Goal: Task Accomplishment & Management: Use online tool/utility

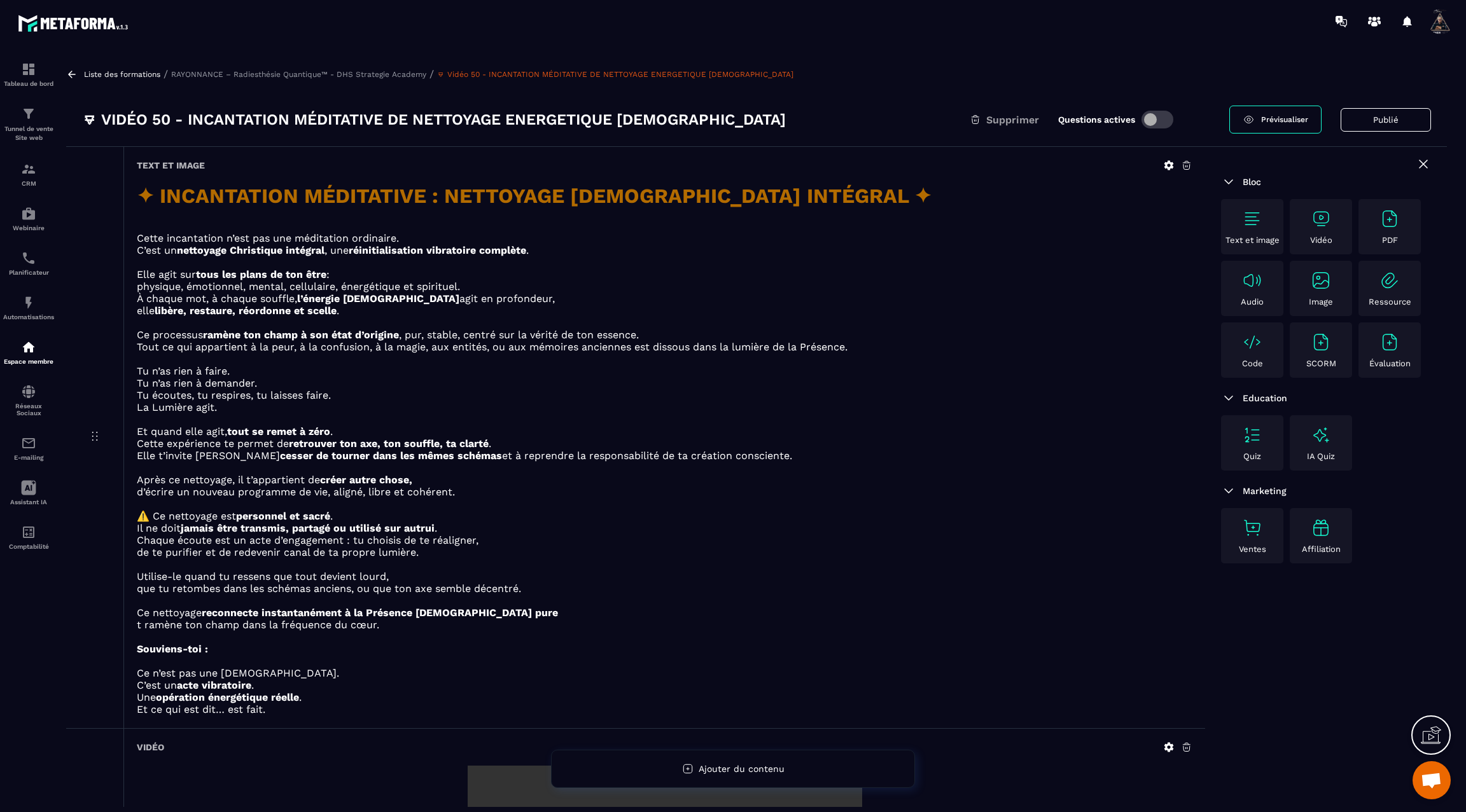
click at [74, 75] on icon at bounding box center [72, 74] width 12 height 12
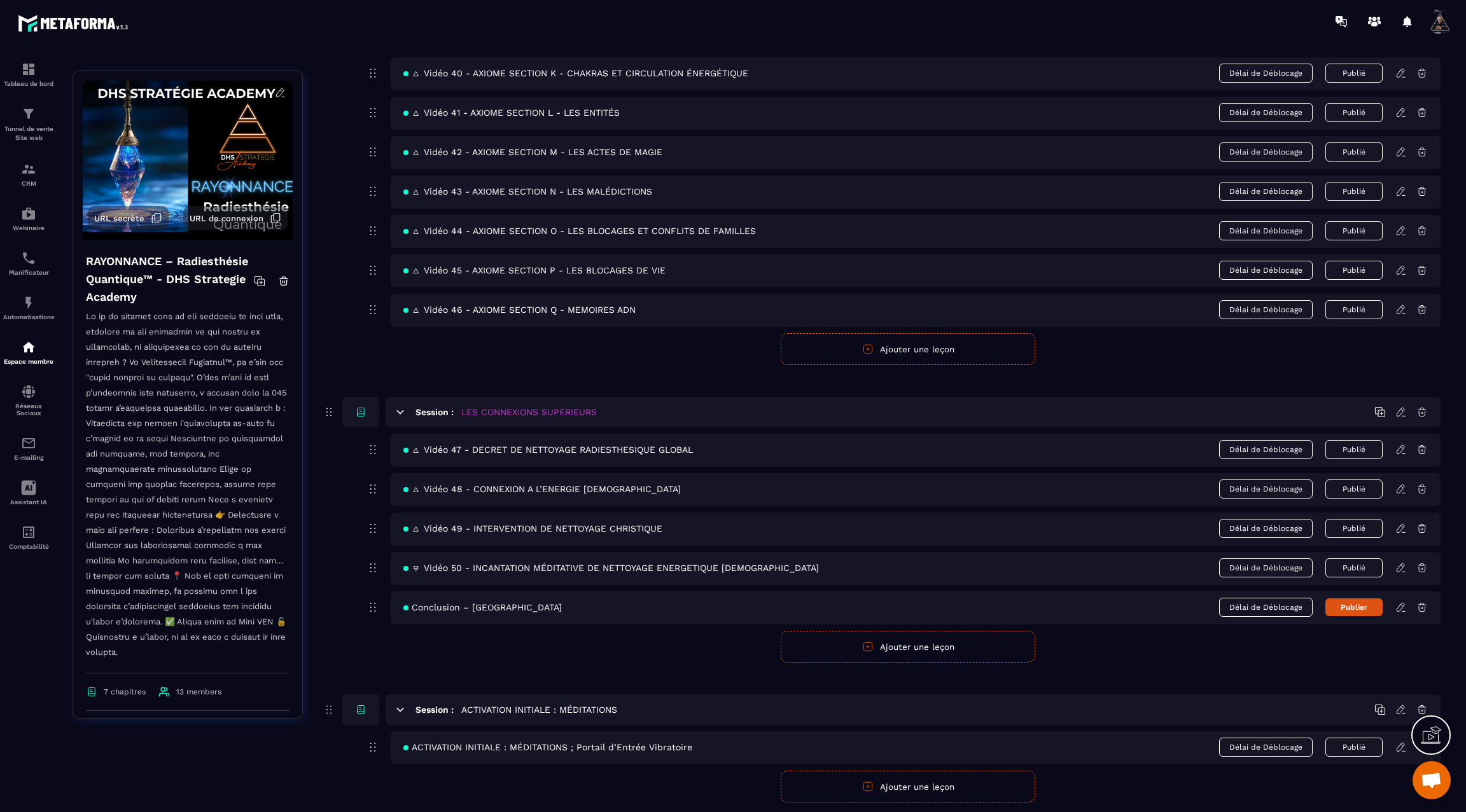
scroll to position [2094, 0]
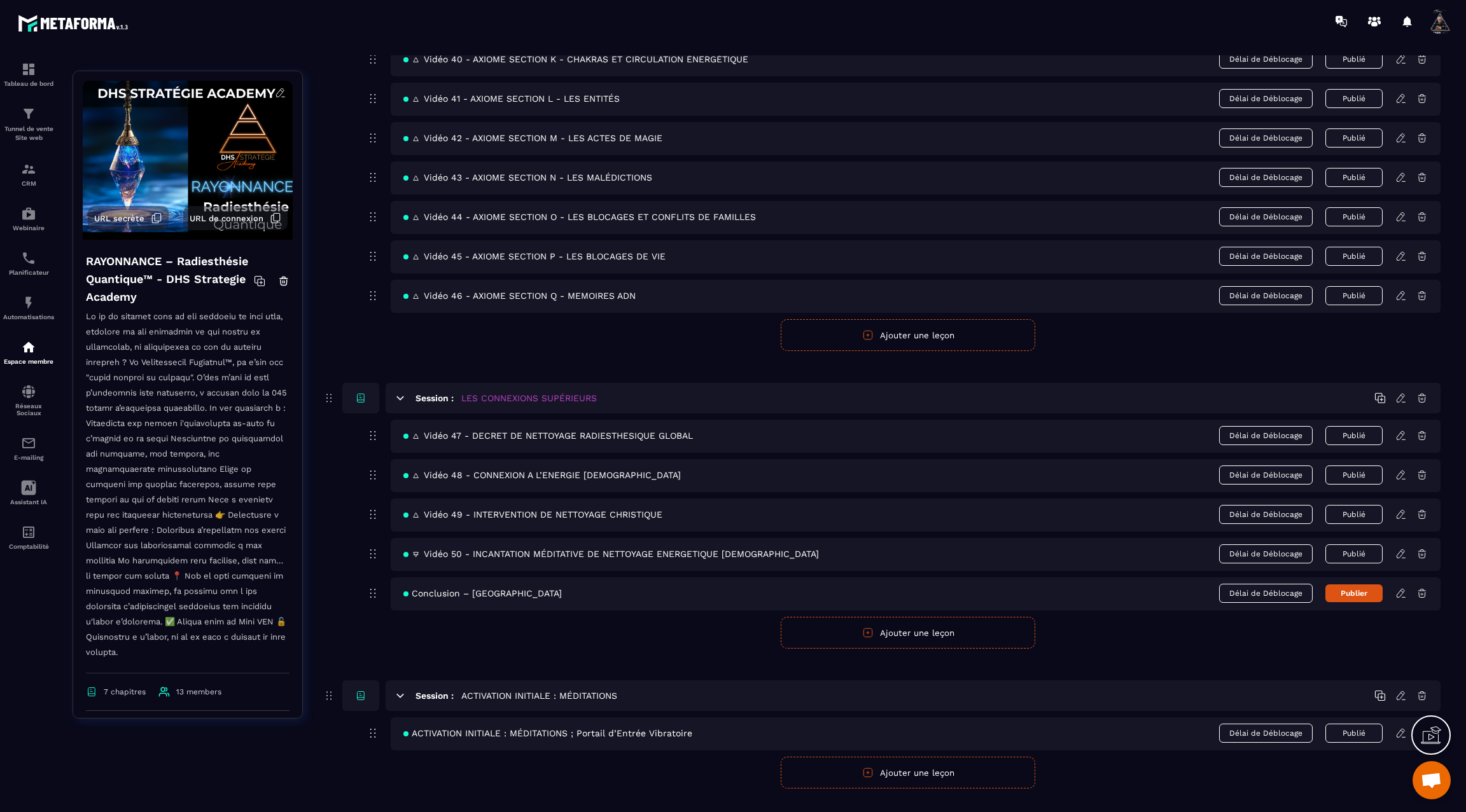
click at [1401, 589] on icon at bounding box center [1401, 593] width 8 height 8
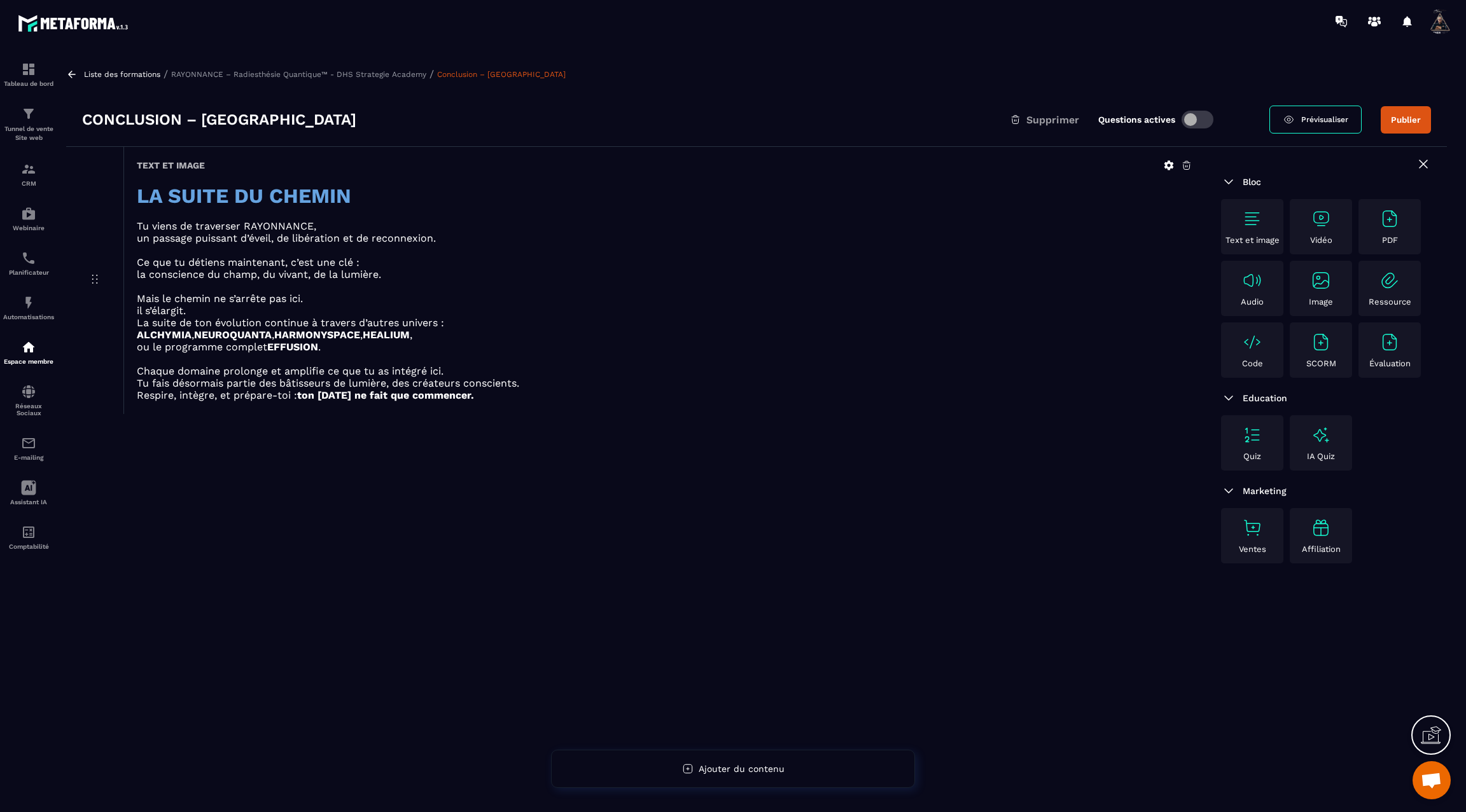
click at [1322, 222] on img at bounding box center [1321, 219] width 21 height 20
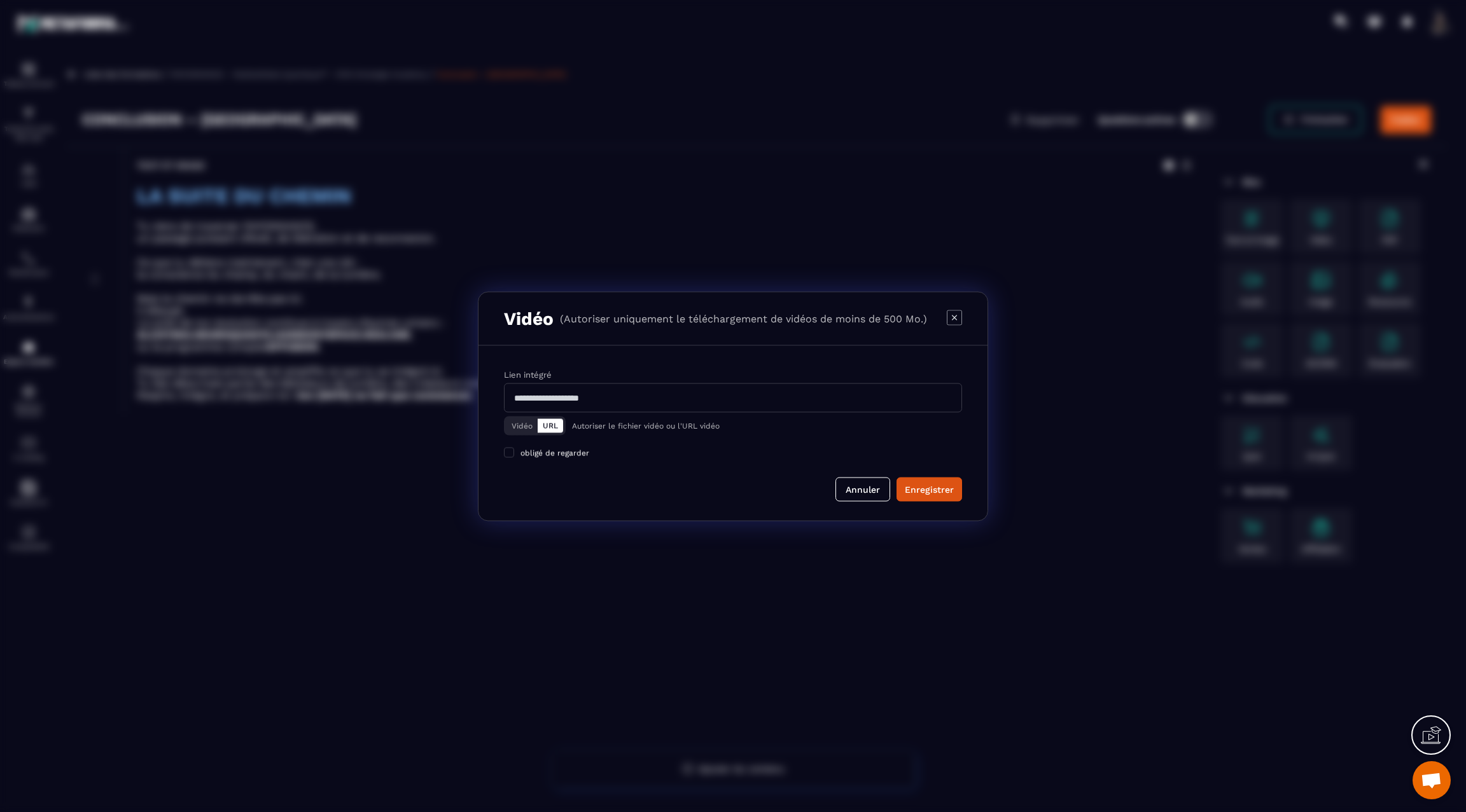
click at [516, 429] on button "Vidéo" at bounding box center [522, 426] width 32 height 14
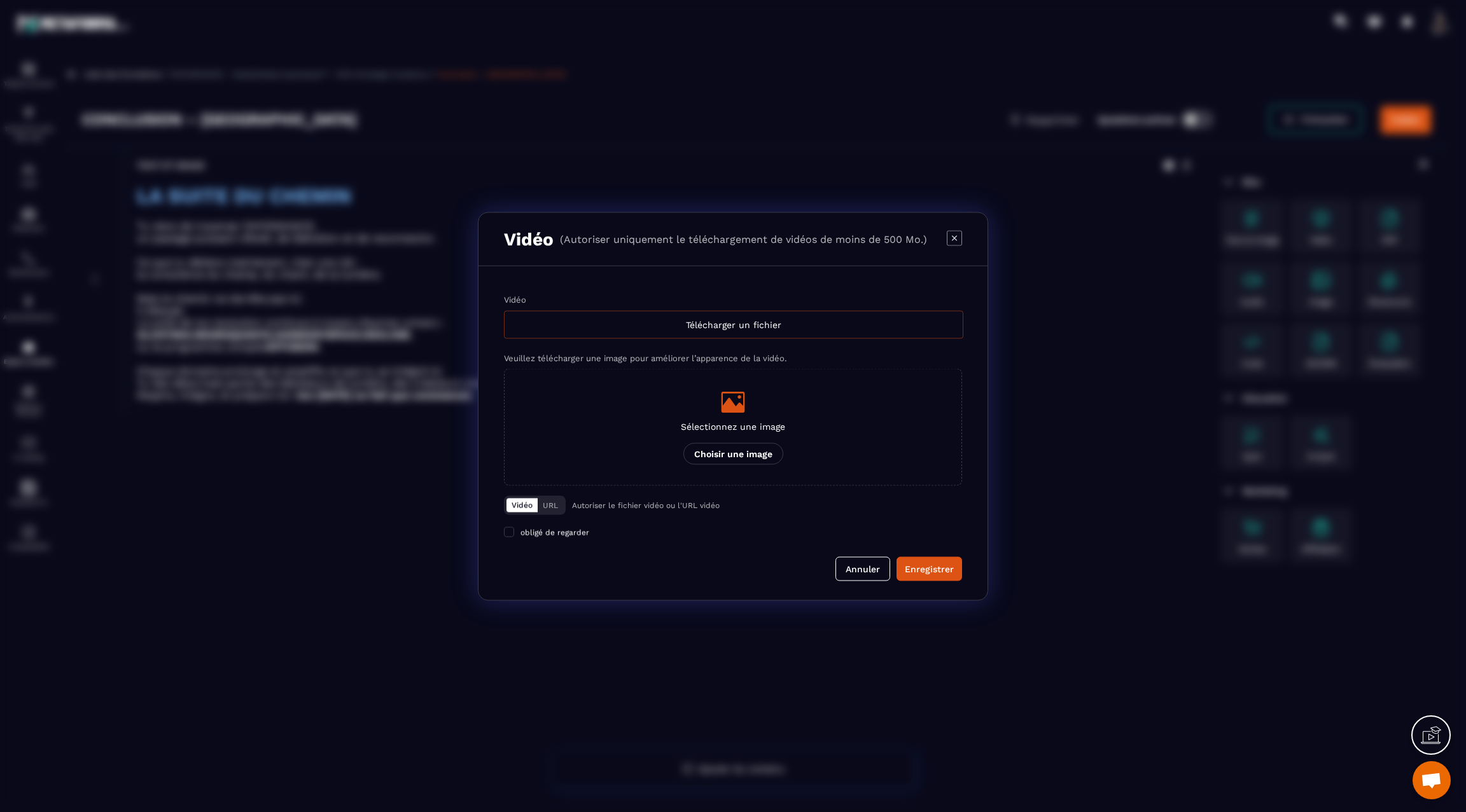
click at [640, 313] on div "Télécharger un fichier" at bounding box center [733, 325] width 460 height 28
click at [0, 0] on input "Vidéo Télécharger un fichier" at bounding box center [0, 0] width 0 height 0
click at [652, 322] on div "Télécharger un fichier" at bounding box center [733, 325] width 460 height 28
click at [0, 0] on input "Vidéo Télécharger un fichier" at bounding box center [0, 0] width 0 height 0
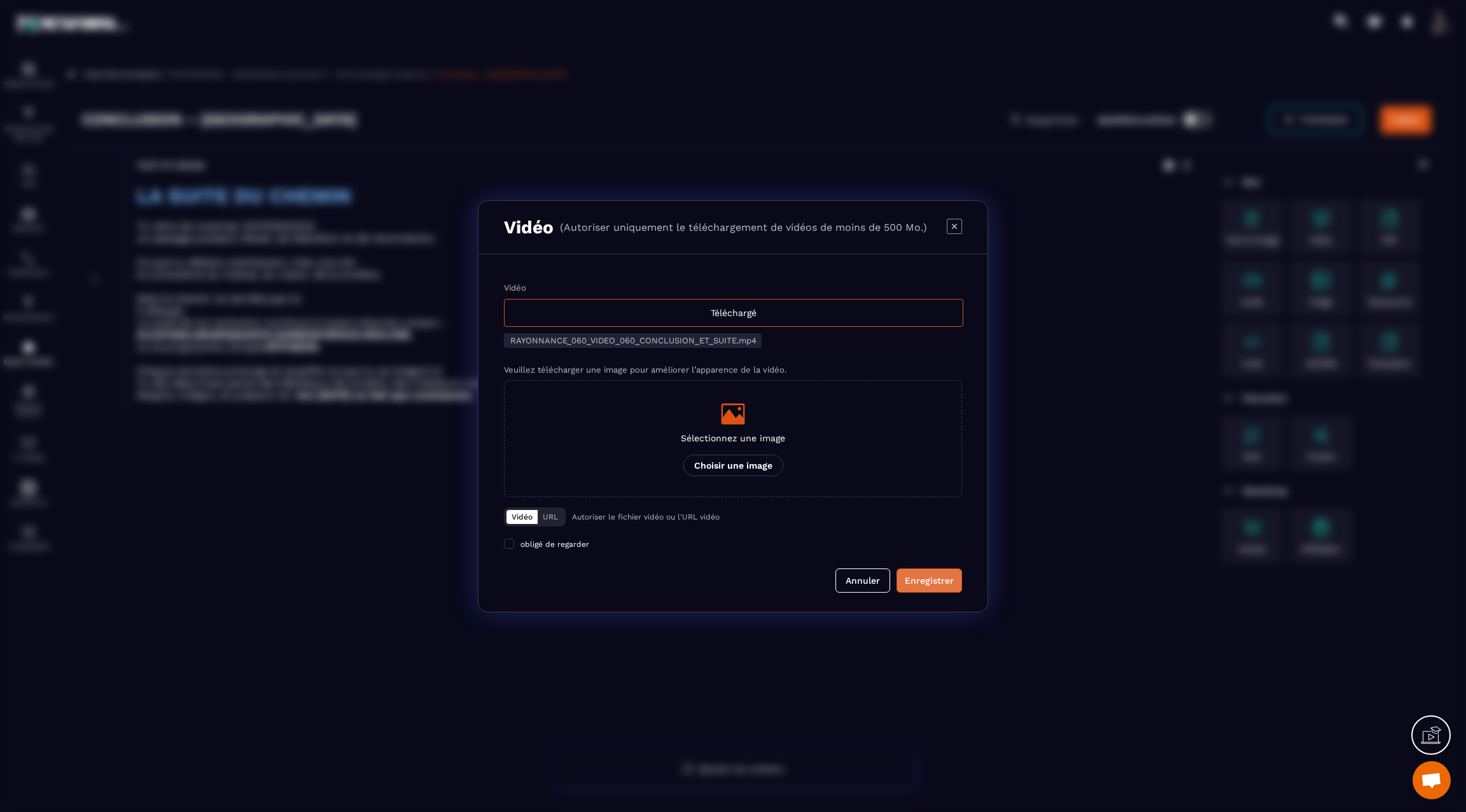
click at [934, 575] on div "Enregistrer" at bounding box center [929, 581] width 49 height 13
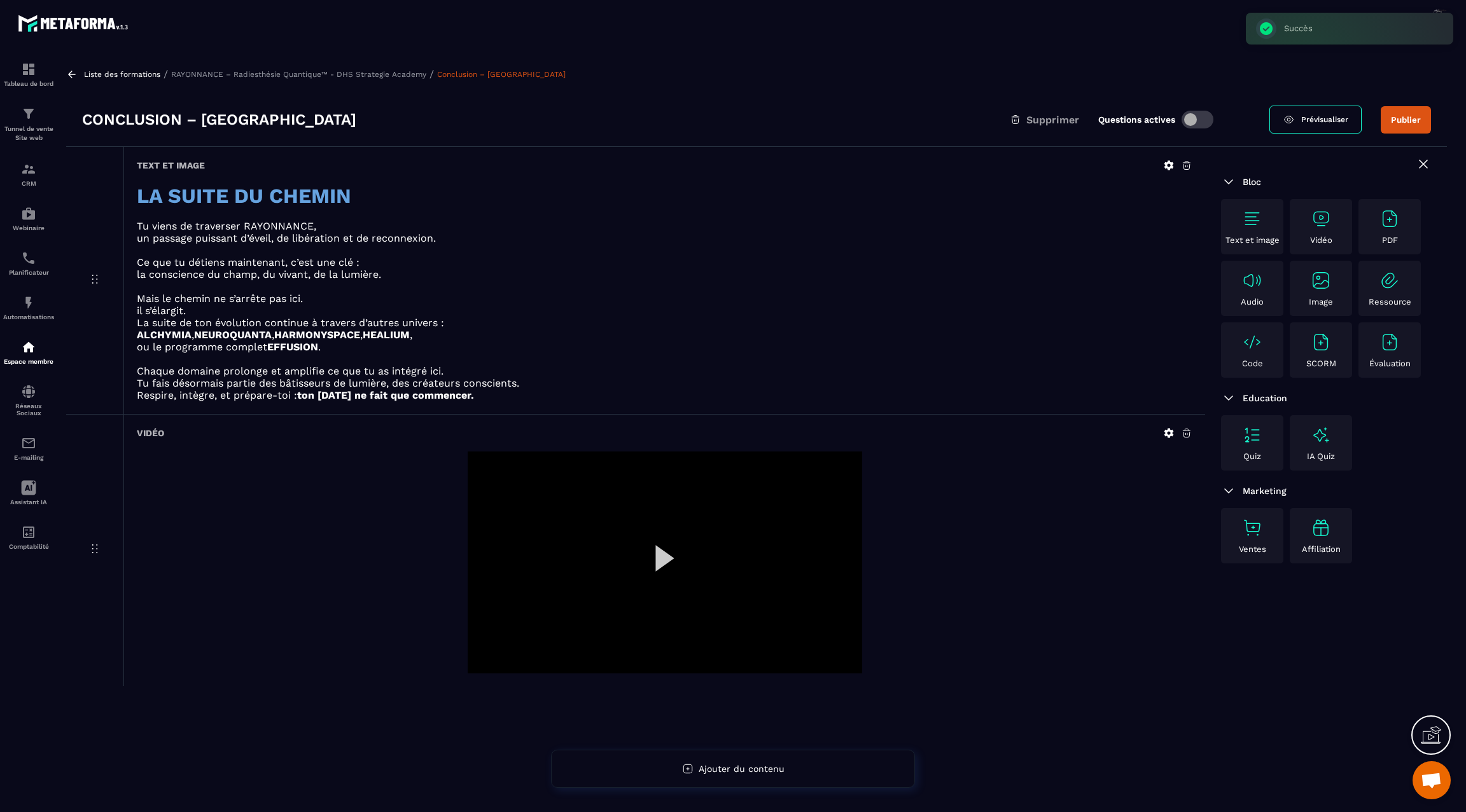
click at [661, 556] on div at bounding box center [665, 563] width 394 height 222
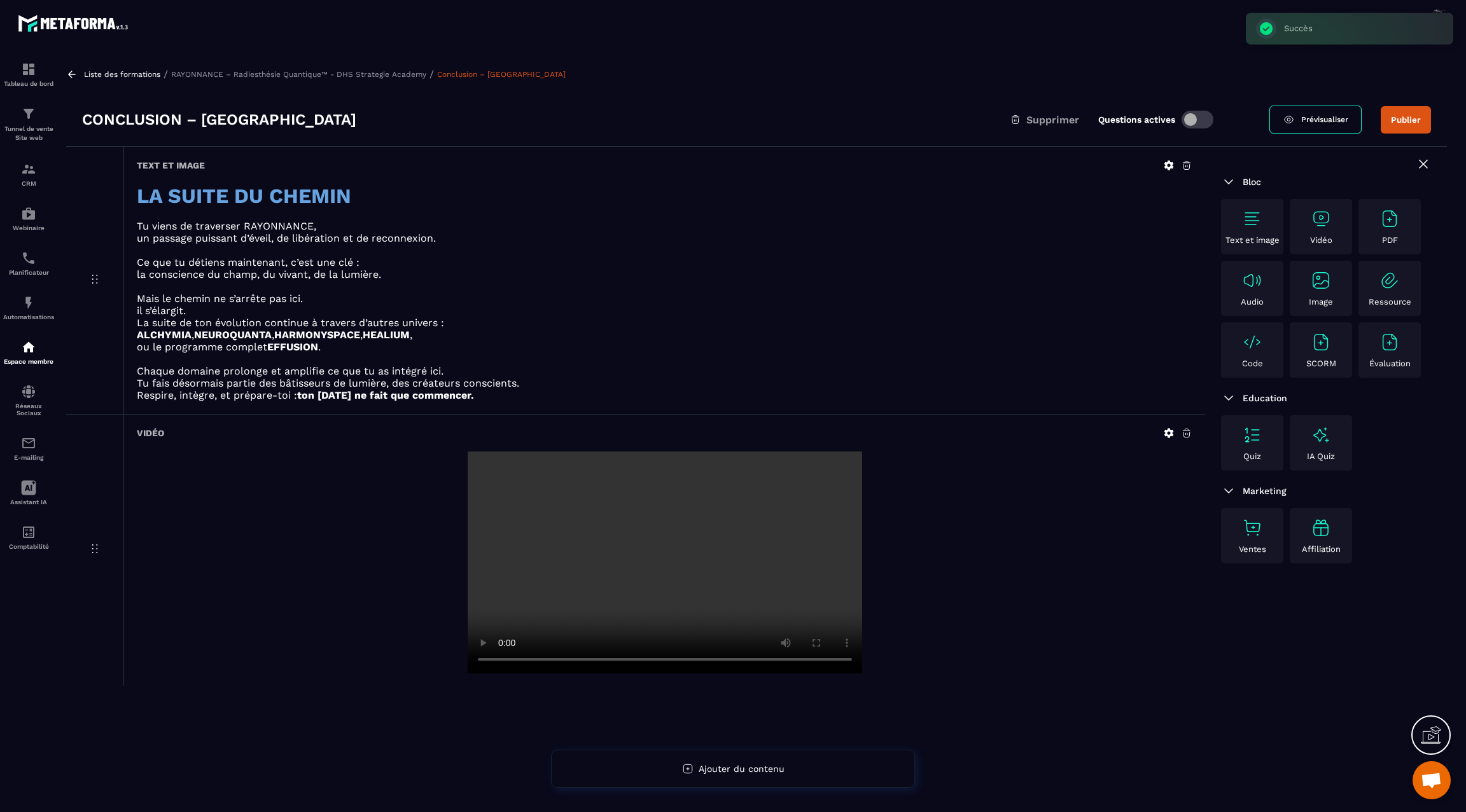
click at [661, 556] on video at bounding box center [665, 563] width 394 height 222
click at [1404, 115] on button "Publier" at bounding box center [1406, 120] width 50 height 28
click at [1169, 166] on icon at bounding box center [1169, 166] width 9 height 9
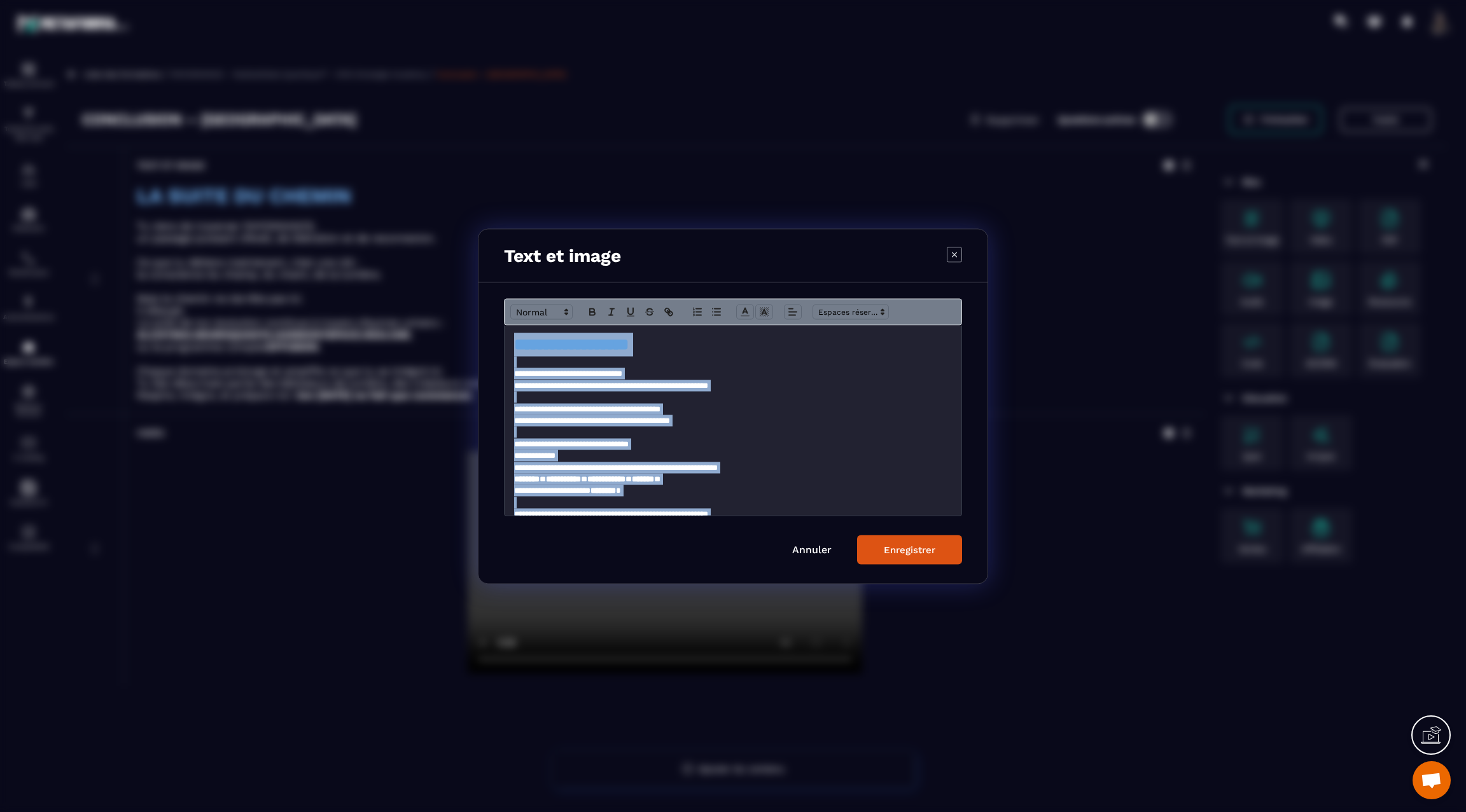
scroll to position [35, 0]
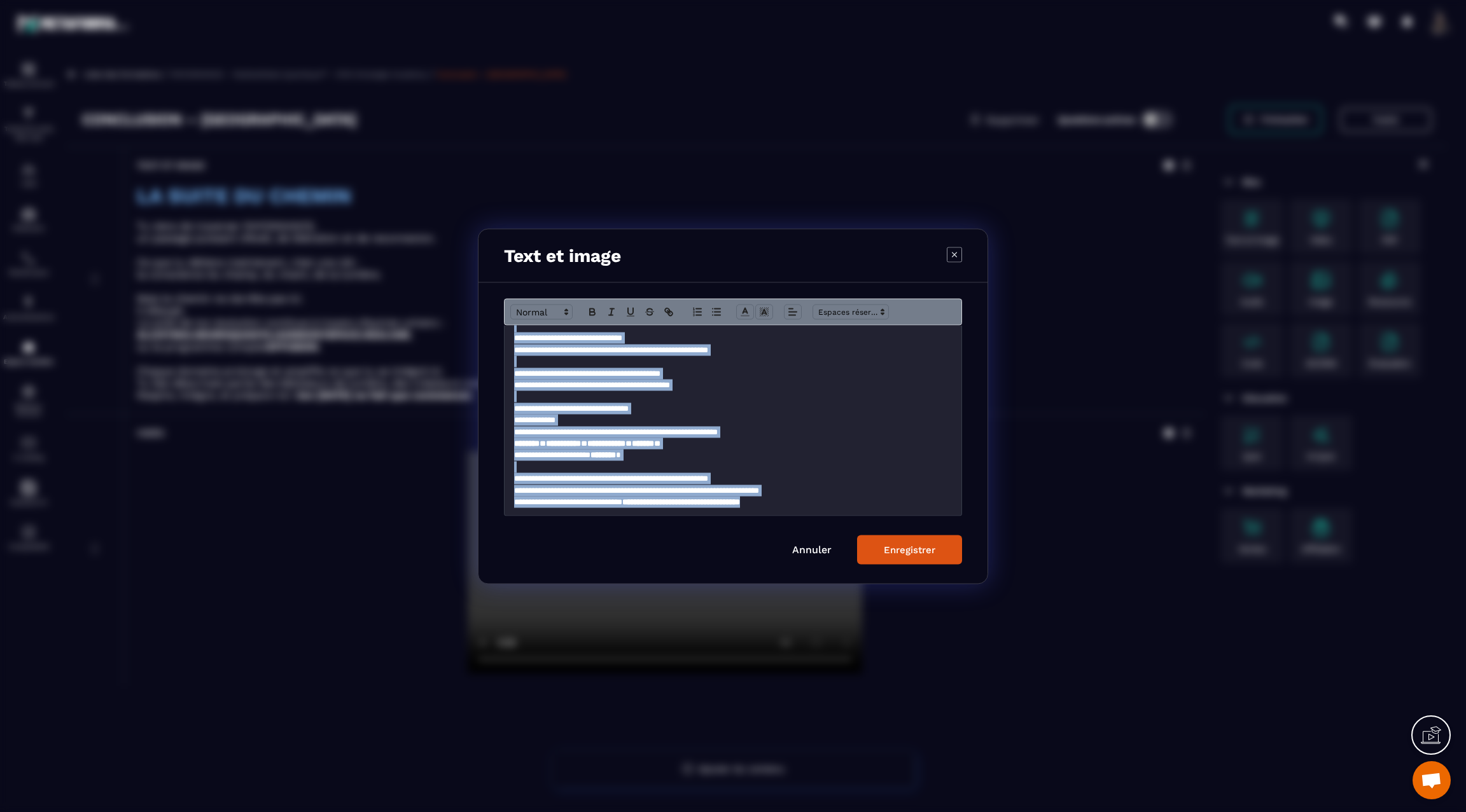
drag, startPoint x: 513, startPoint y: 345, endPoint x: 645, endPoint y: 551, distance: 244.7
click at [645, 551] on form "**********" at bounding box center [733, 430] width 458 height 266
copy div "**********"
click at [893, 544] on div "Enregistrer" at bounding box center [909, 549] width 51 height 12
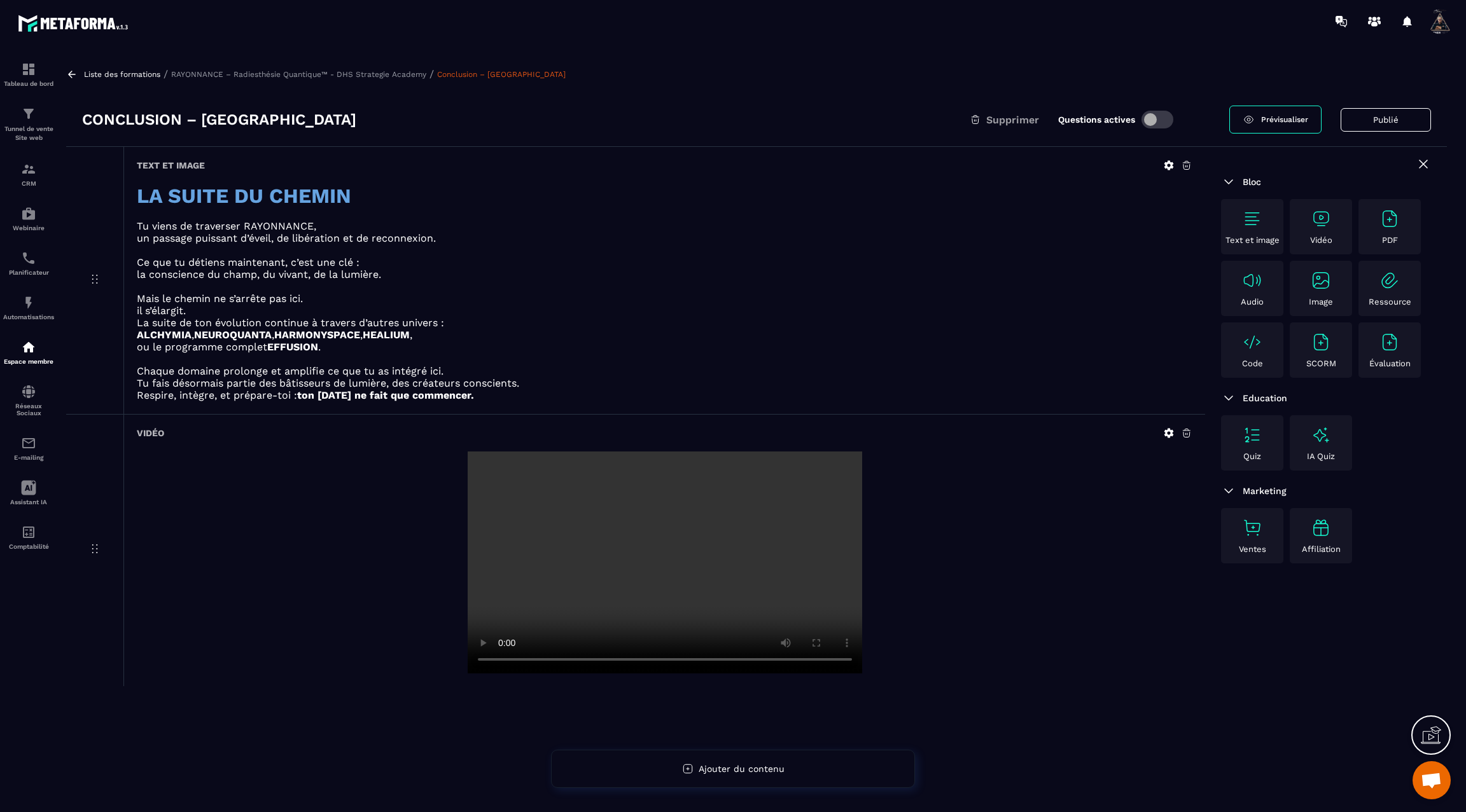
click at [71, 72] on icon at bounding box center [72, 74] width 12 height 12
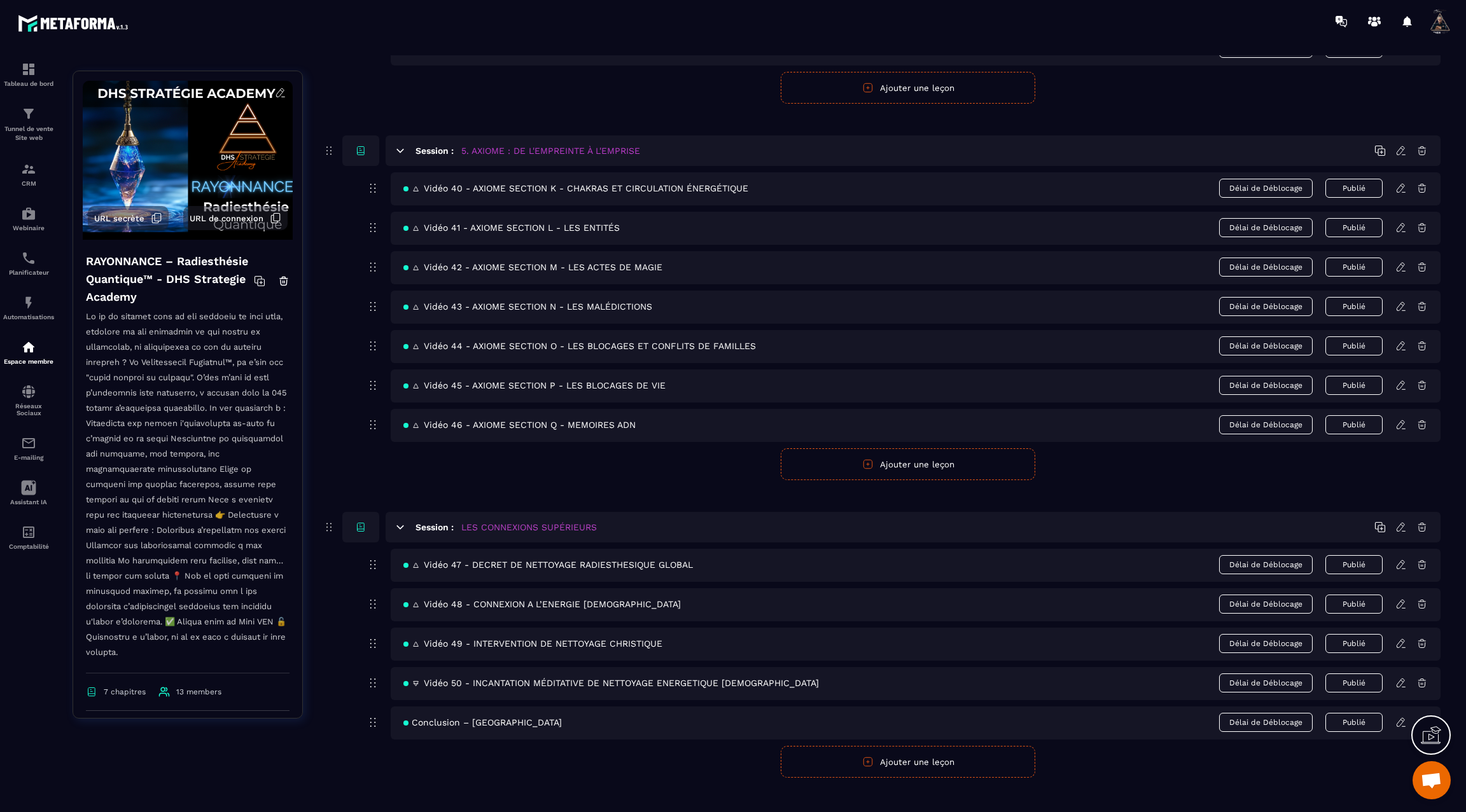
scroll to position [2094, 0]
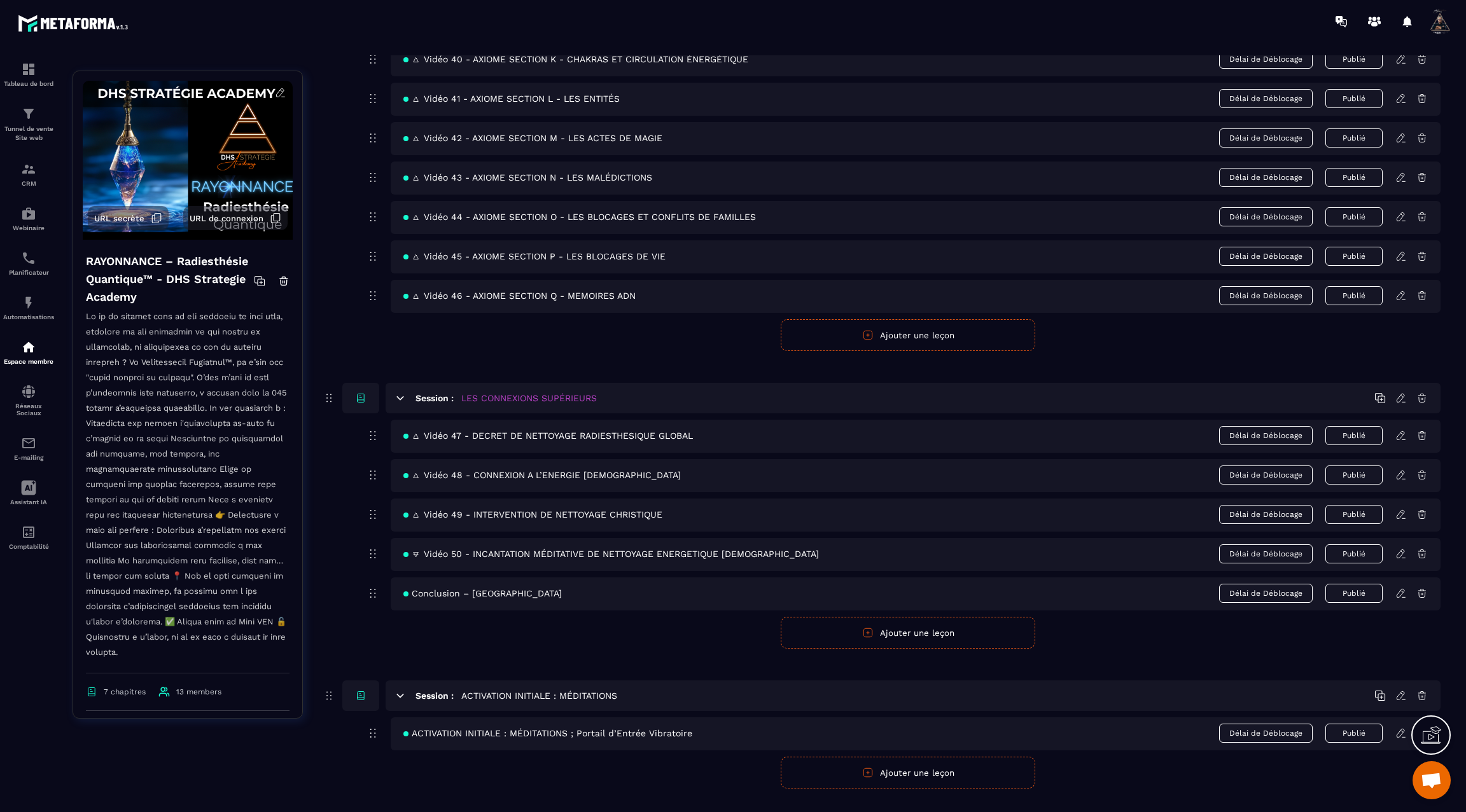
click at [1403, 473] on icon at bounding box center [1401, 474] width 2 height 2
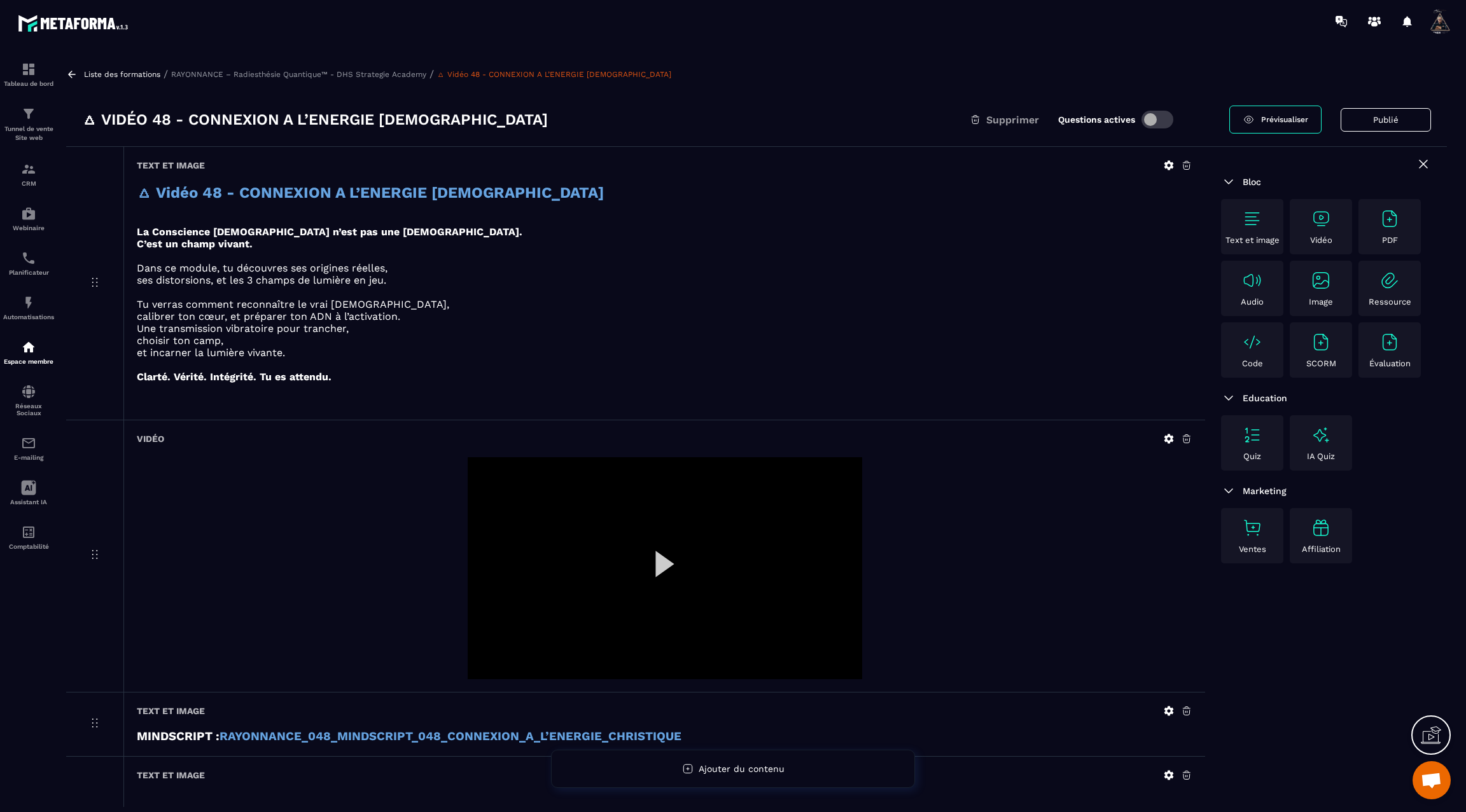
click at [75, 74] on icon at bounding box center [72, 74] width 8 height 7
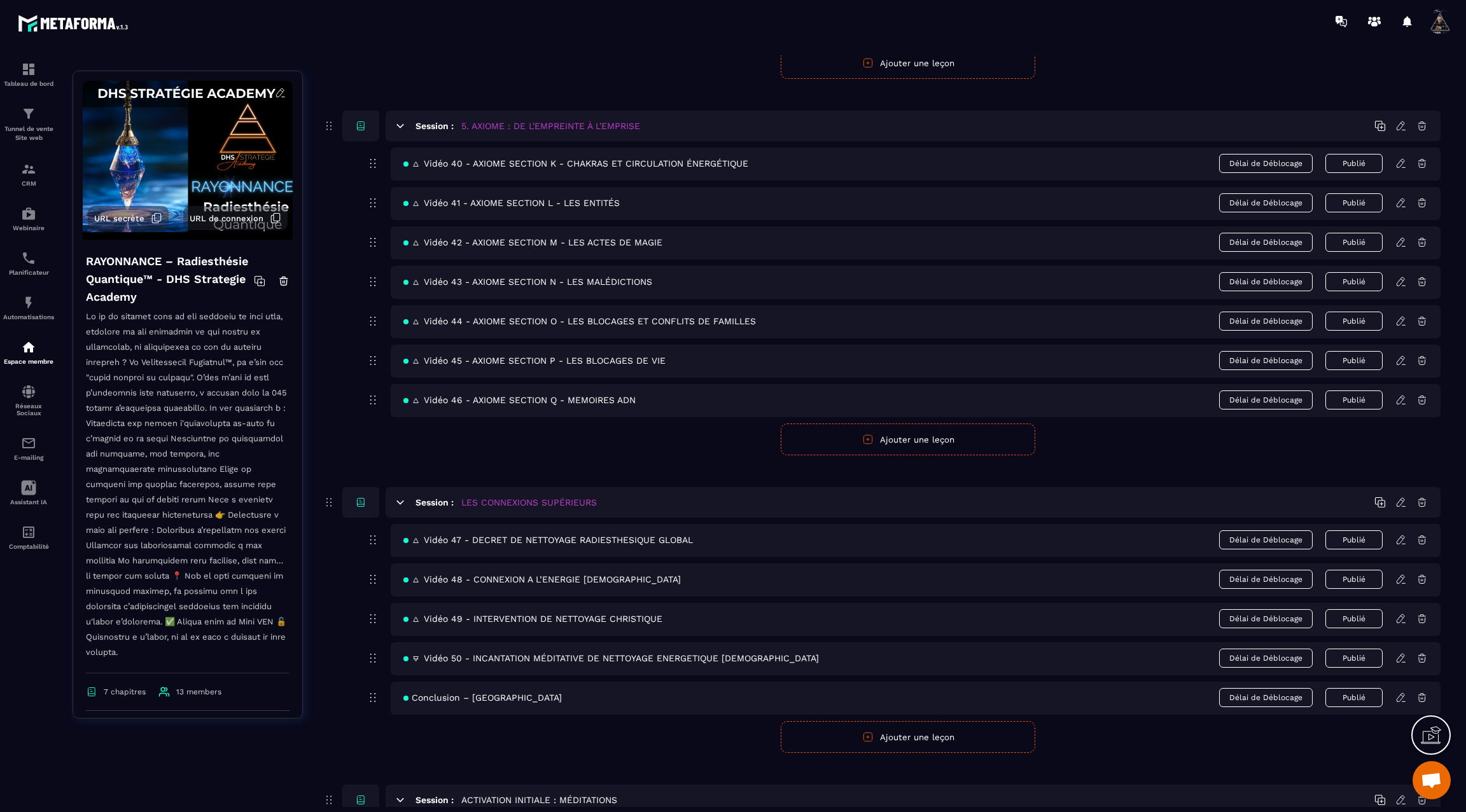
scroll to position [2094, 0]
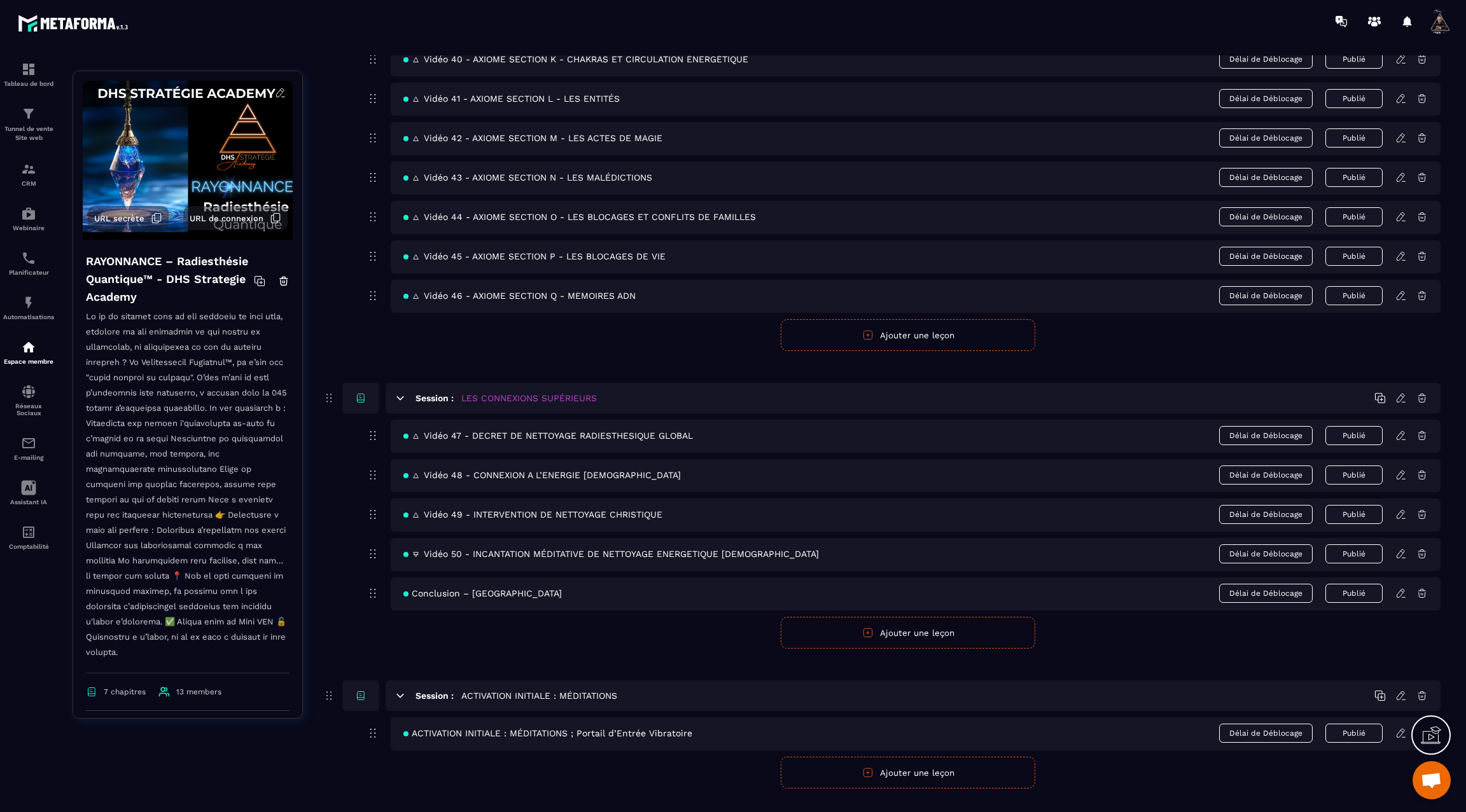
click at [1402, 509] on icon at bounding box center [1401, 515] width 12 height 12
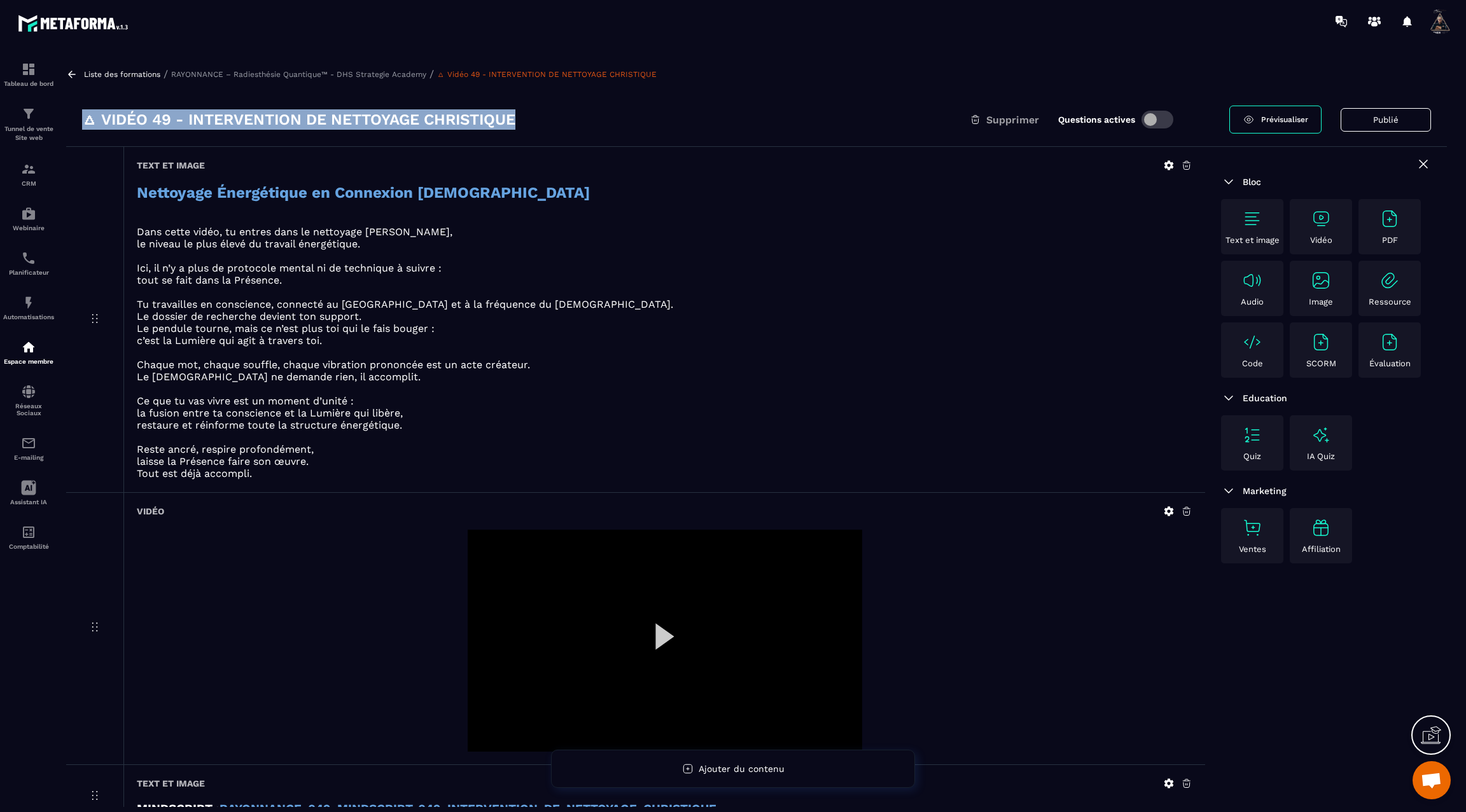
drag, startPoint x: 534, startPoint y: 117, endPoint x: 76, endPoint y: 116, distance: 458.0
click at [76, 116] on div "🜂 Vidéo 49 - INTERVENTION DE NETTOYAGE CHRISTIQUE Supprimer Questions actives P…" at bounding box center [756, 120] width 1381 height 54
copy h3 "🜂 Vidéo 49 - INTERVENTION DE NETTOYAGE CHRISTIQUE"
click at [74, 70] on icon at bounding box center [72, 74] width 12 height 12
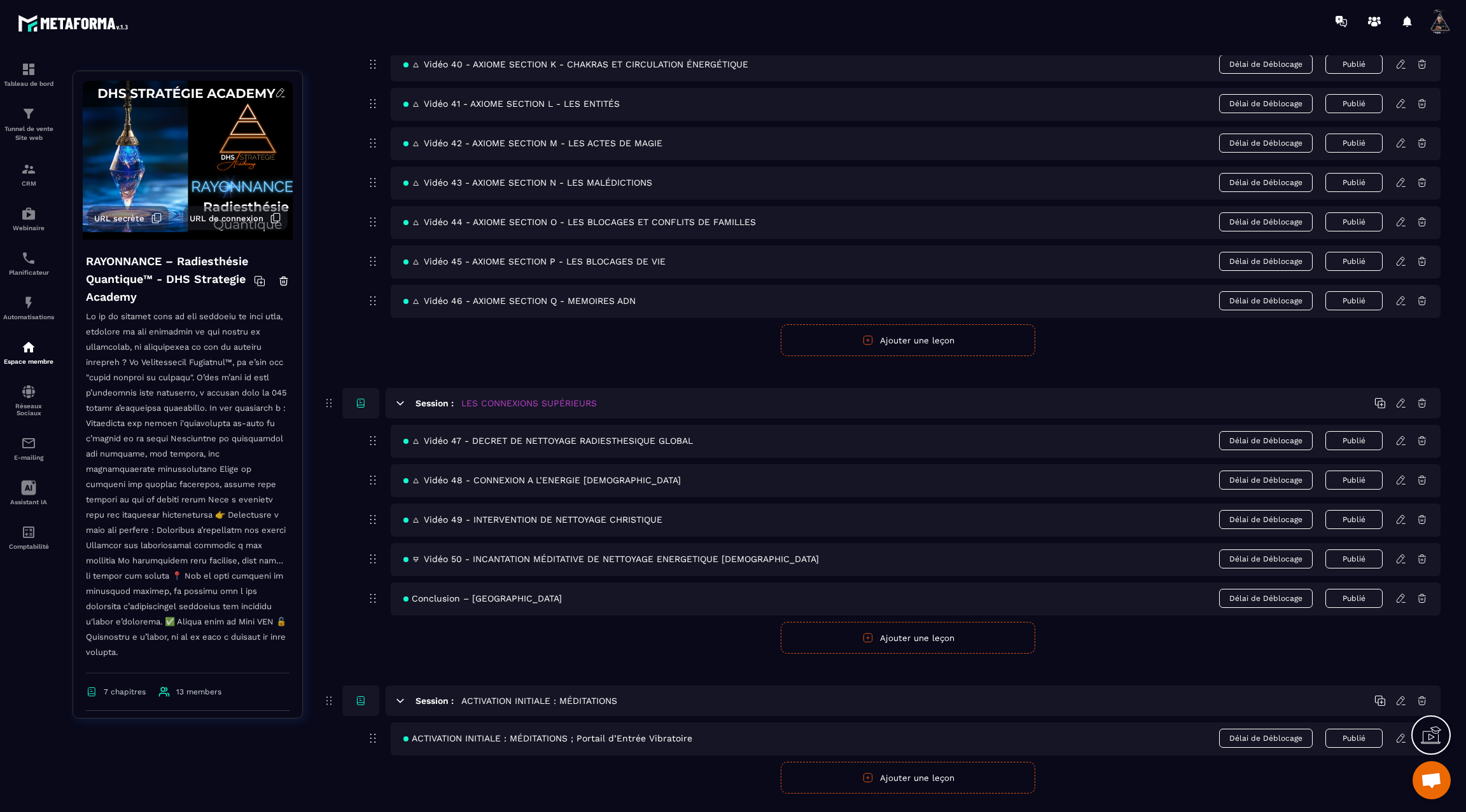
scroll to position [2094, 0]
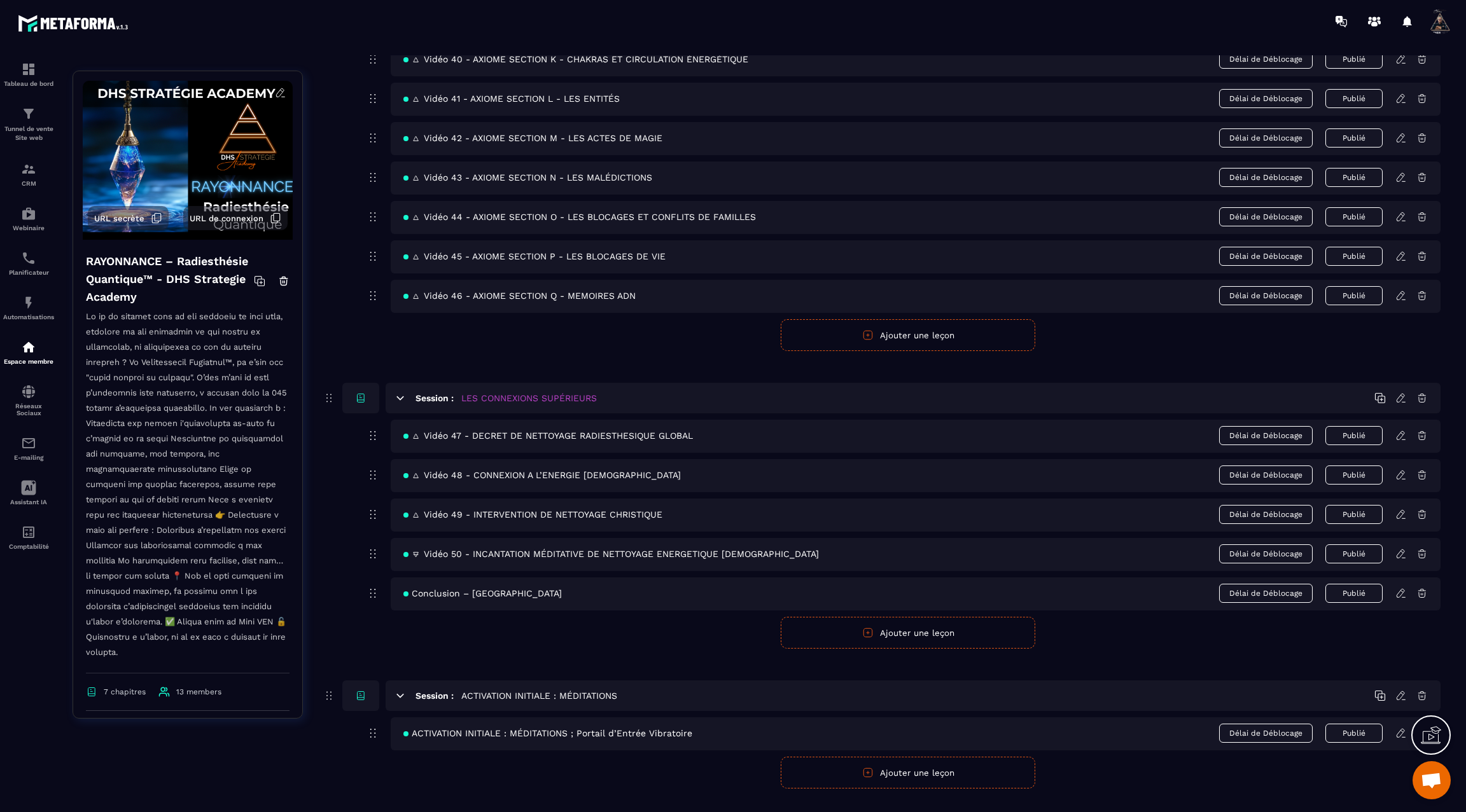
click at [1403, 549] on icon at bounding box center [1401, 554] width 12 height 12
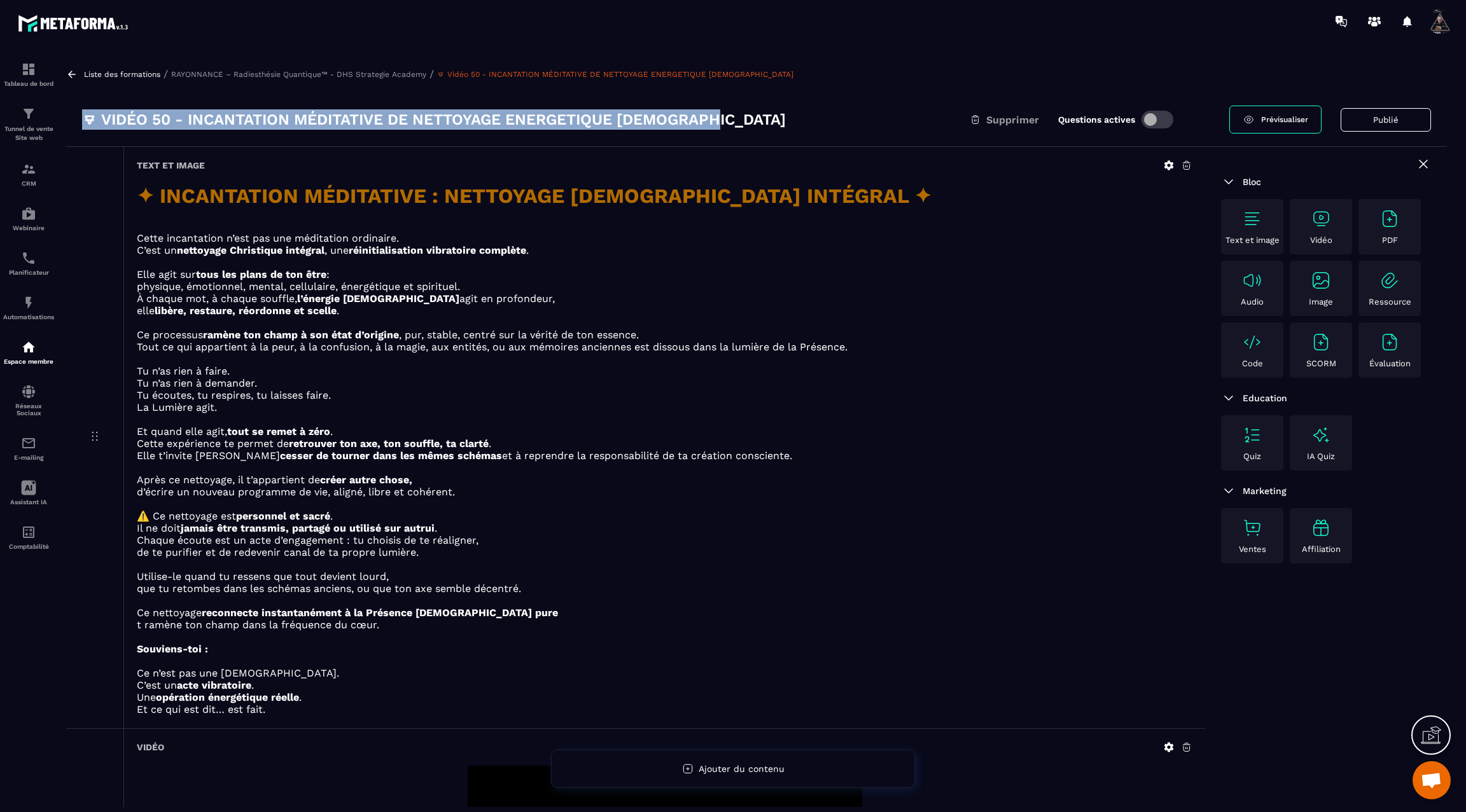
drag, startPoint x: 727, startPoint y: 114, endPoint x: 76, endPoint y: 117, distance: 651.0
click at [76, 118] on div "🜃 Vidéo 50 - INCANTATION MÉDITATIVE DE NETTOYAGE ENERGETIQUE CHRISTIQUE Supprim…" at bounding box center [756, 120] width 1381 height 54
copy h3 "🜃 Vidéo 50 - INCANTATION MÉDITATIVE DE NETTOYAGE ENERGETIQUE CHRISTIQUE"
click at [73, 76] on icon at bounding box center [72, 74] width 12 height 12
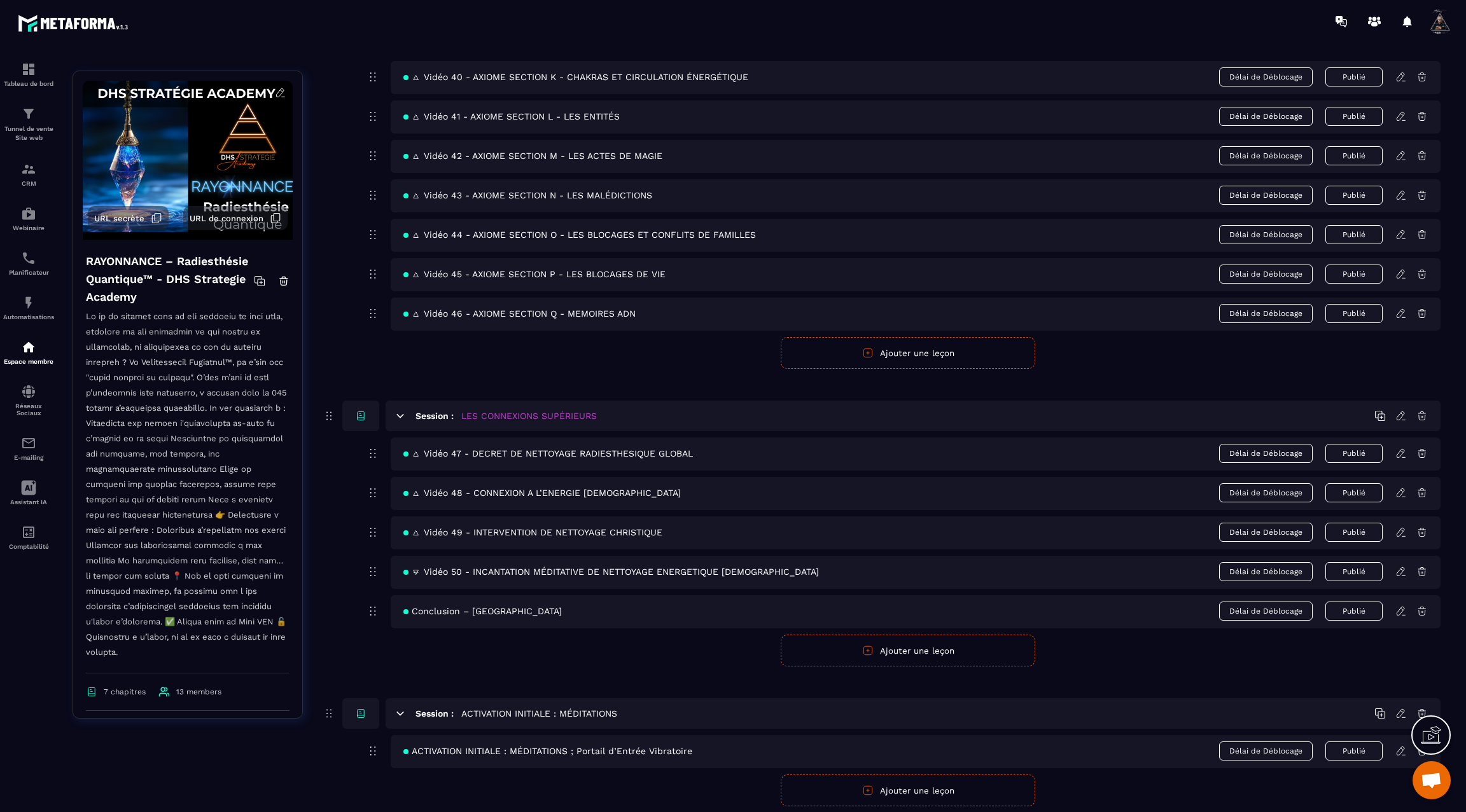
scroll to position [2094, 0]
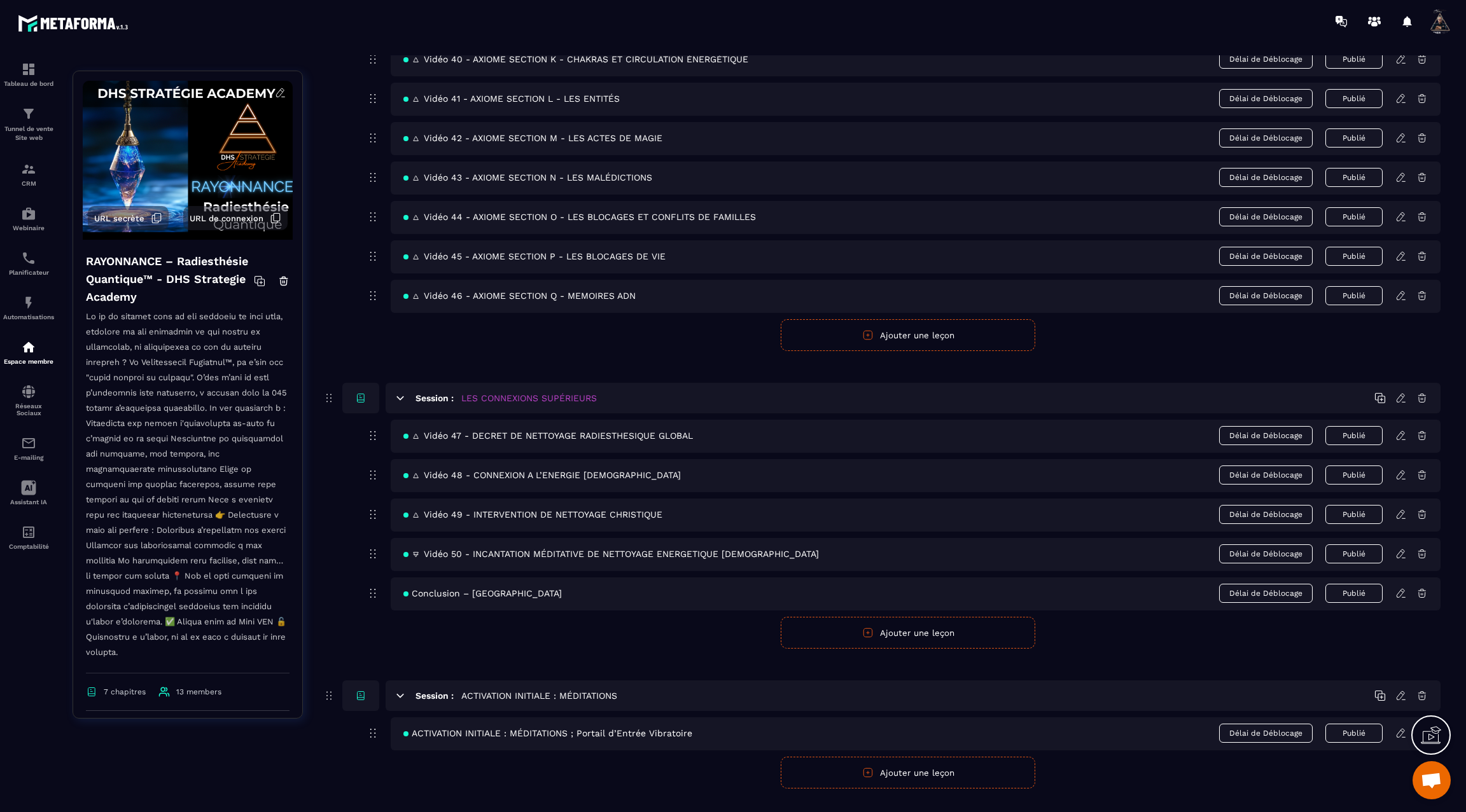
click at [1402, 589] on icon at bounding box center [1401, 593] width 8 height 8
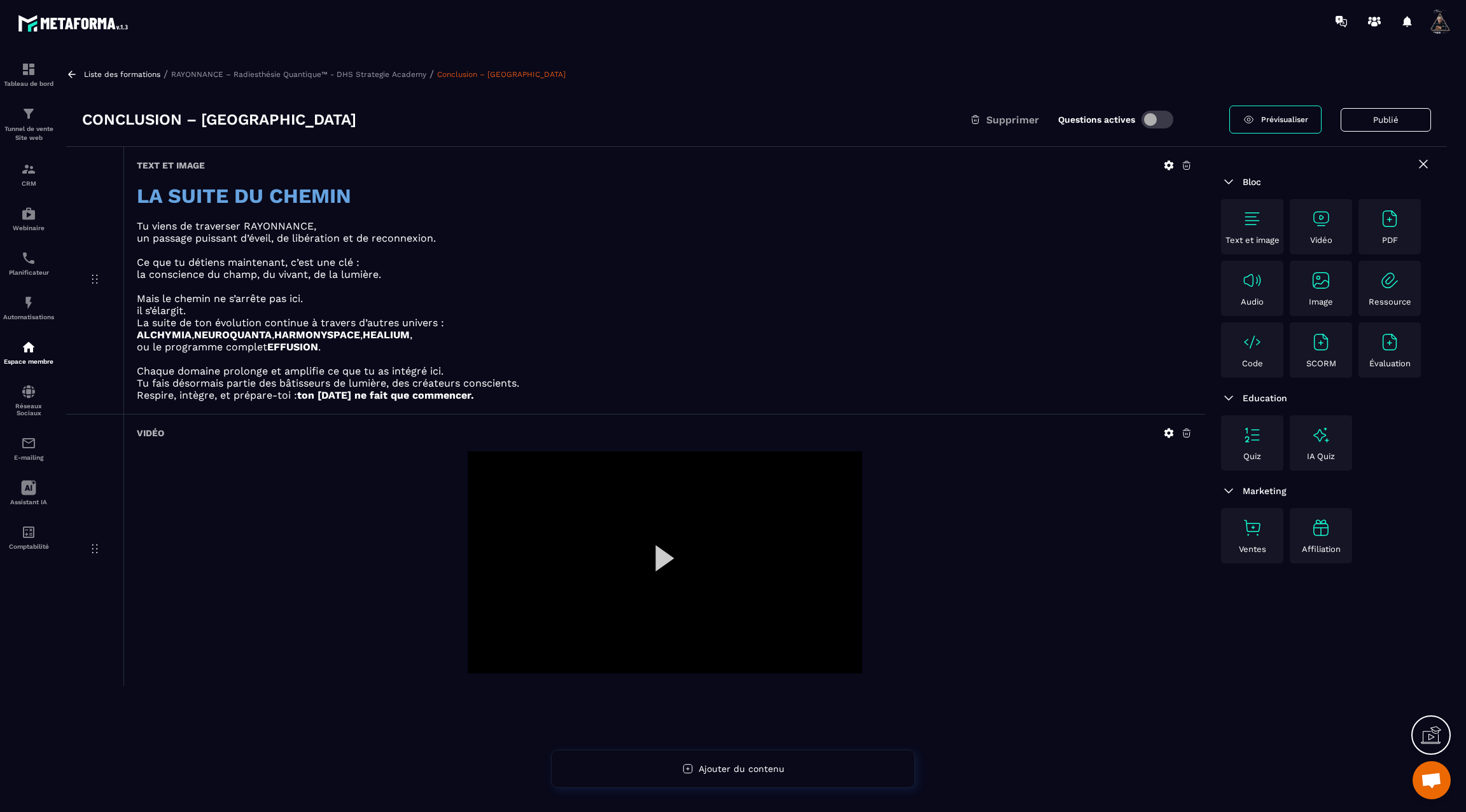
drag, startPoint x: 394, startPoint y: 116, endPoint x: 69, endPoint y: 116, distance: 325.0
click at [69, 116] on div "Conclusion – La Suite du Chemin Supprimer Questions actives Prévisualiser Publié" at bounding box center [756, 120] width 1381 height 54
copy h3 "Conclusion – La Suite du Chemin"
click at [75, 70] on icon at bounding box center [72, 74] width 12 height 12
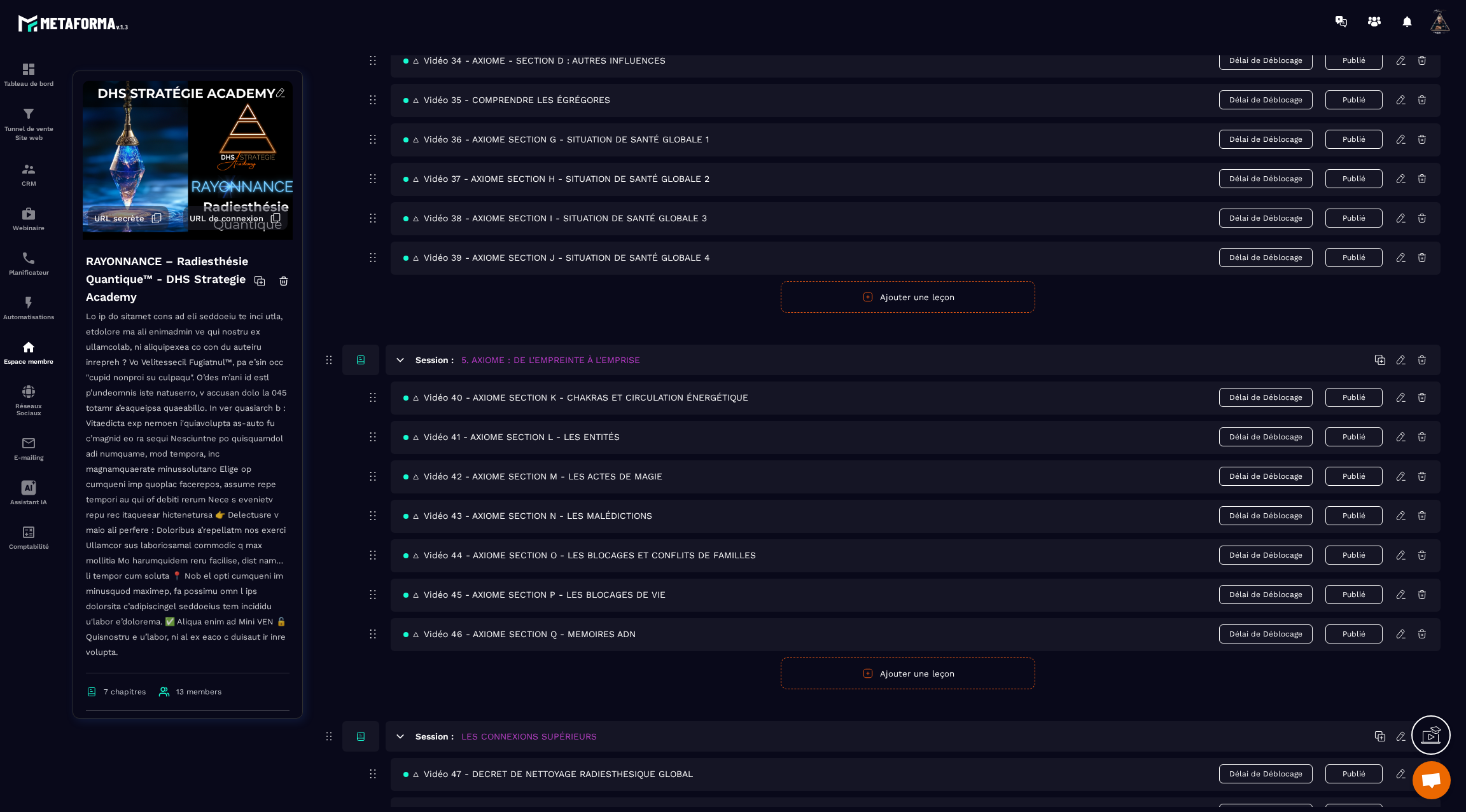
scroll to position [2094, 0]
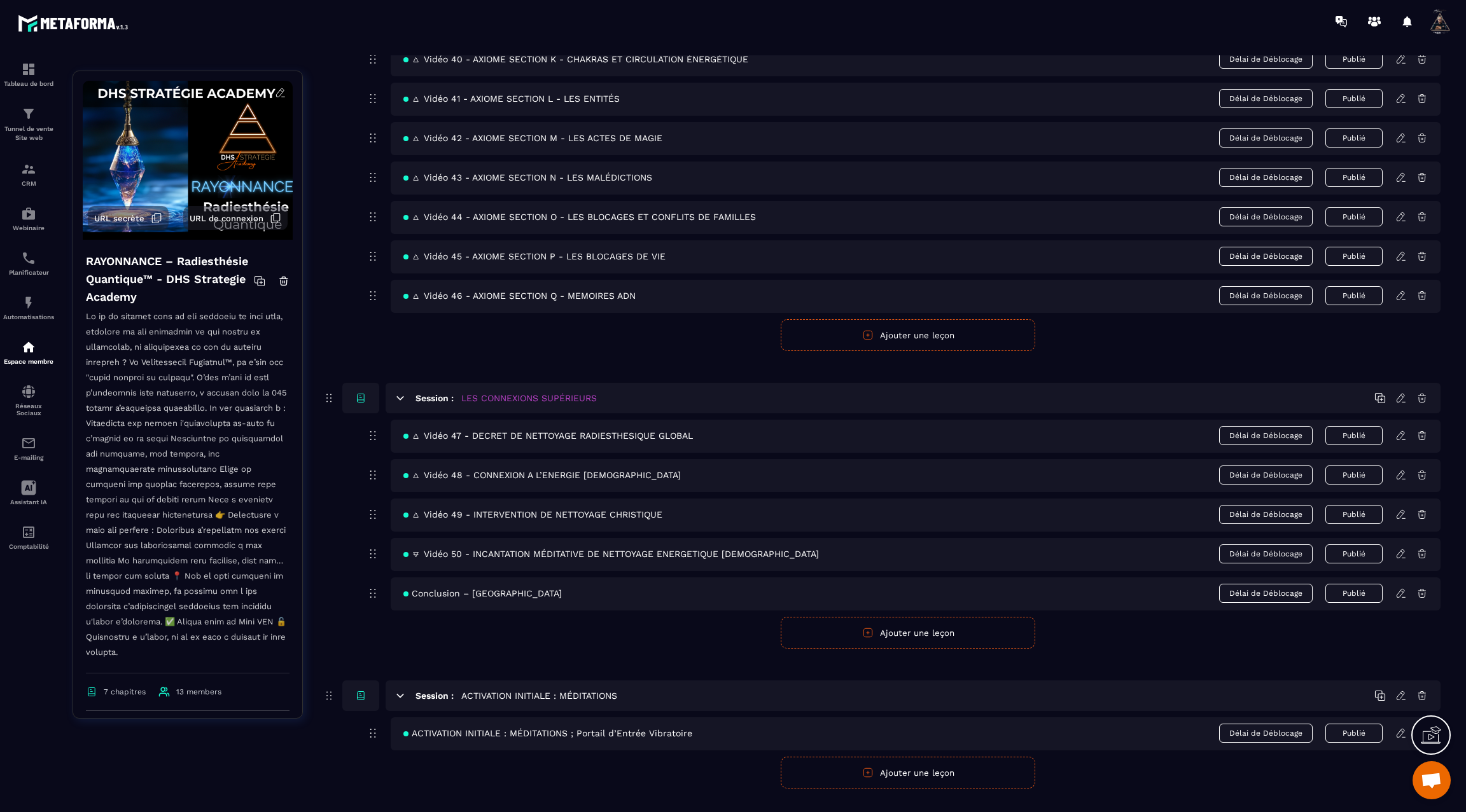
click at [1400, 549] on icon at bounding box center [1401, 554] width 12 height 12
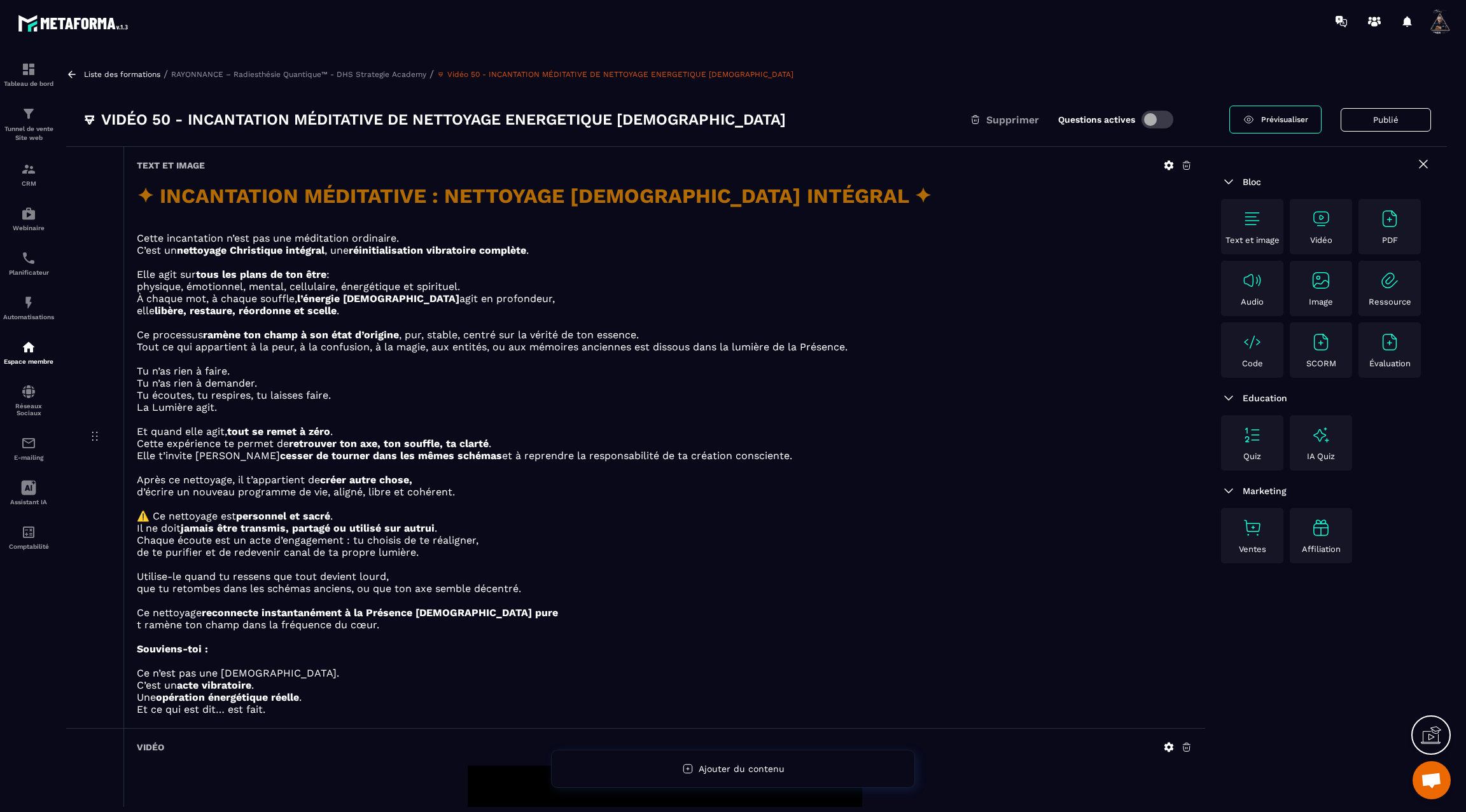
click at [71, 75] on icon at bounding box center [72, 74] width 12 height 12
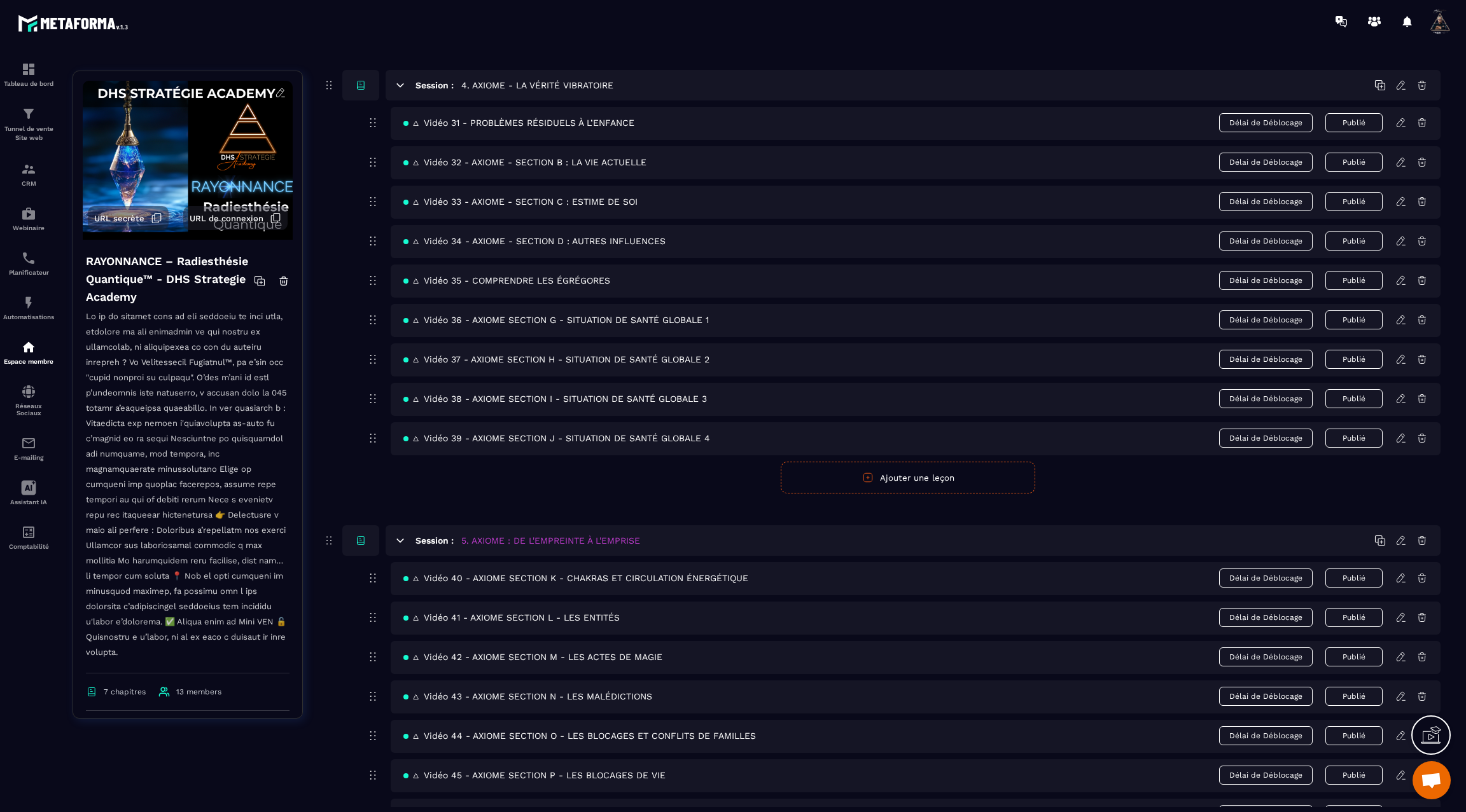
scroll to position [2094, 0]
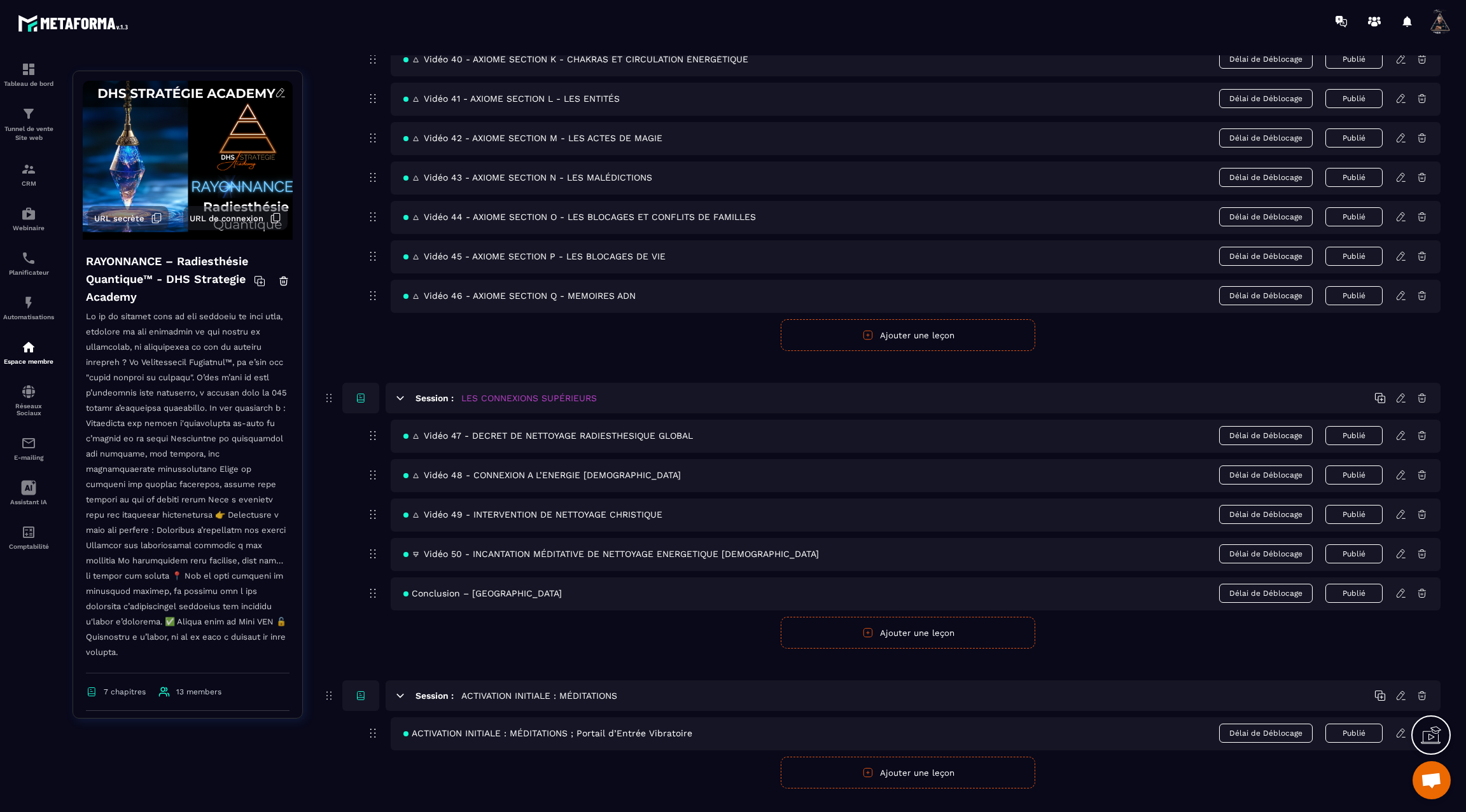
click at [1401, 510] on icon at bounding box center [1401, 514] width 8 height 8
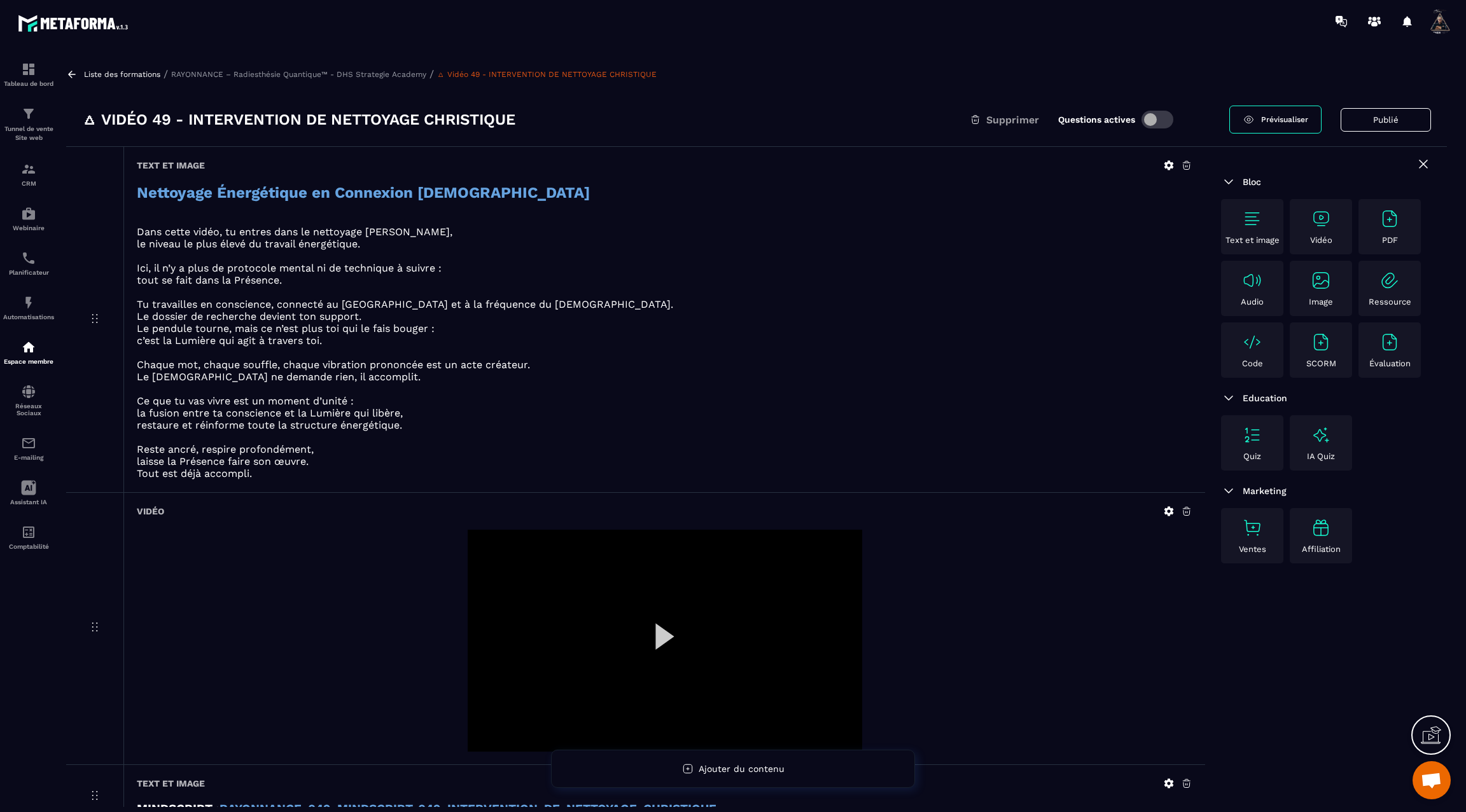
click at [71, 77] on icon at bounding box center [72, 74] width 8 height 7
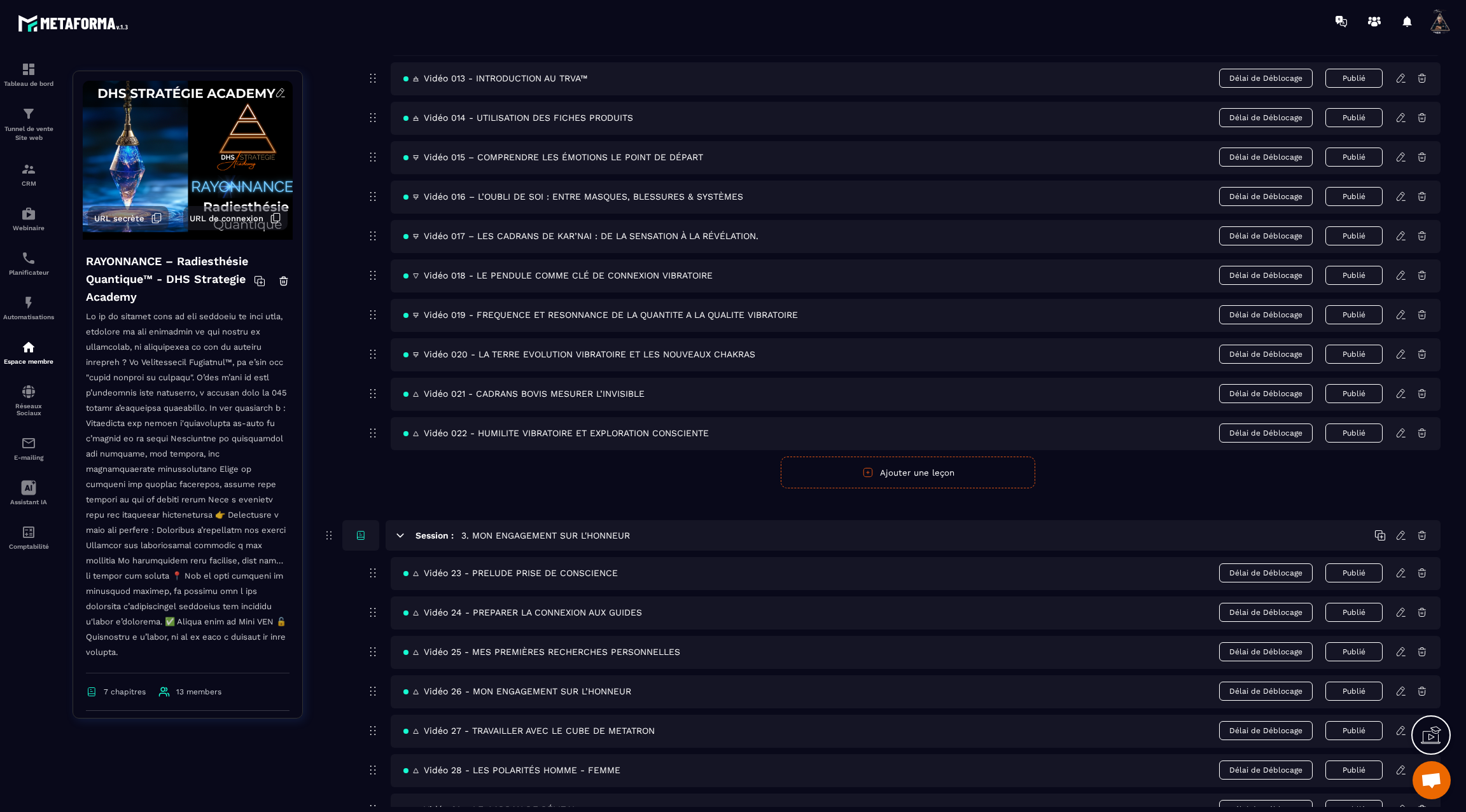
scroll to position [739, 0]
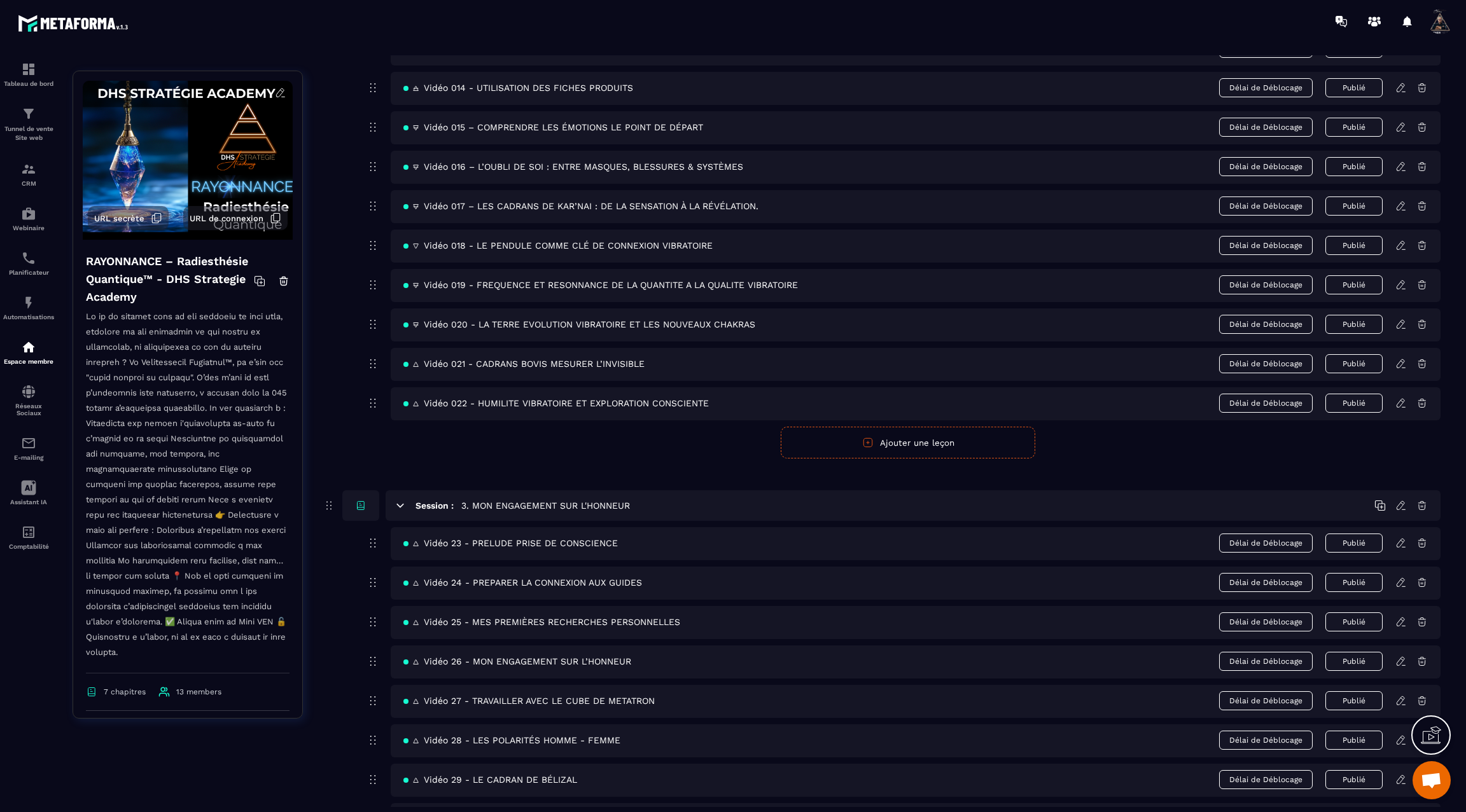
click at [1402, 397] on icon at bounding box center [1401, 403] width 12 height 12
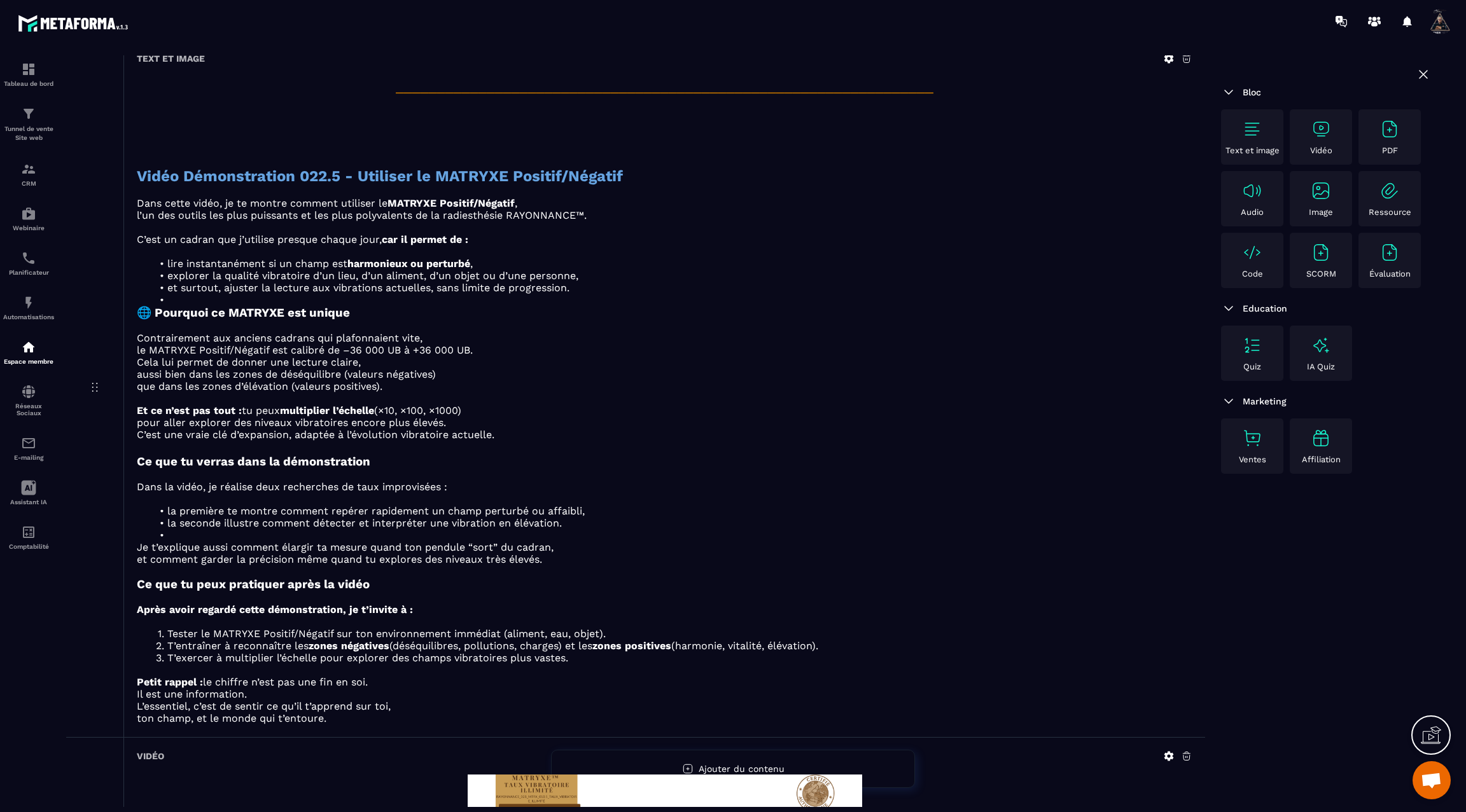
scroll to position [724, 0]
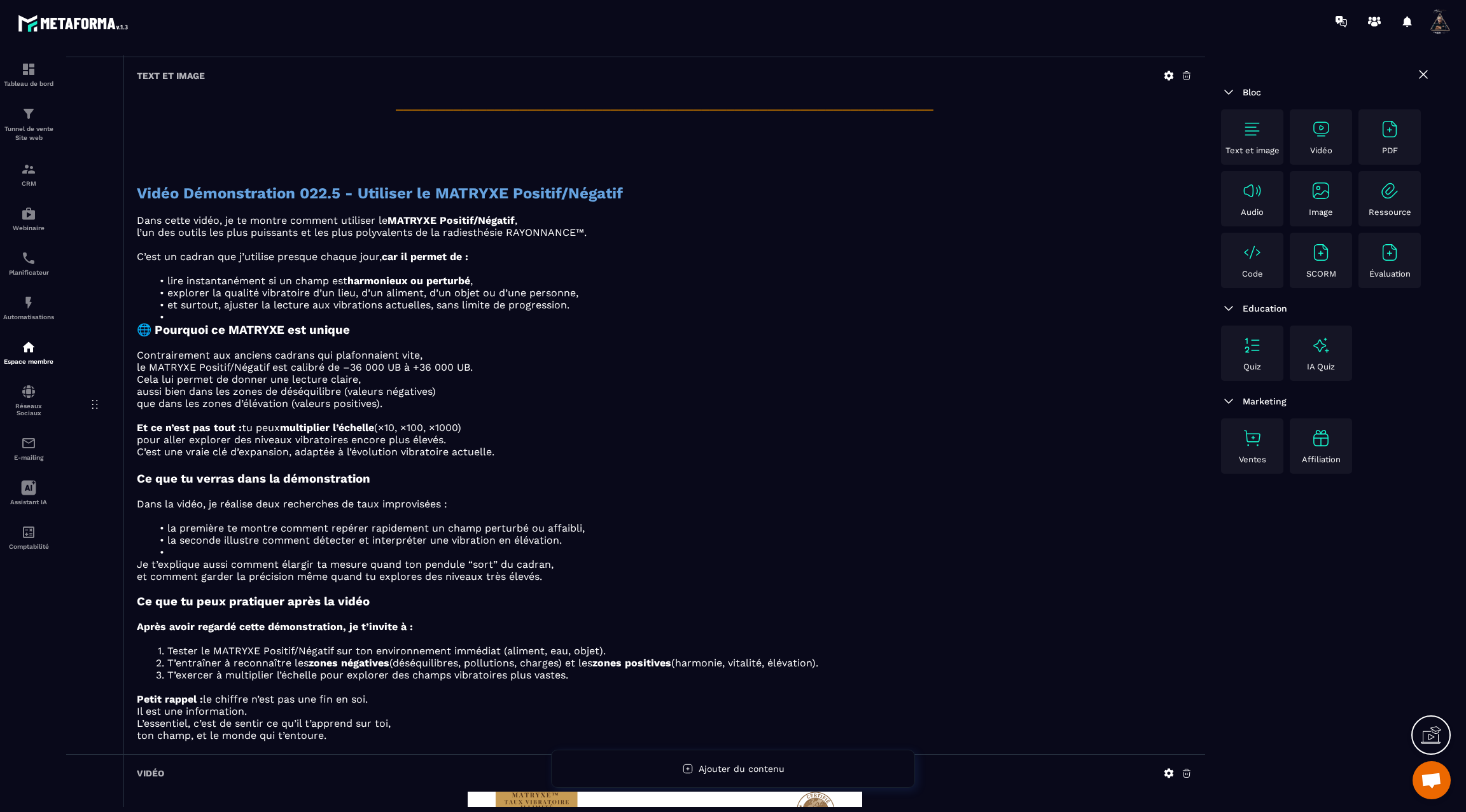
click at [1168, 71] on icon at bounding box center [1169, 76] width 12 height 12
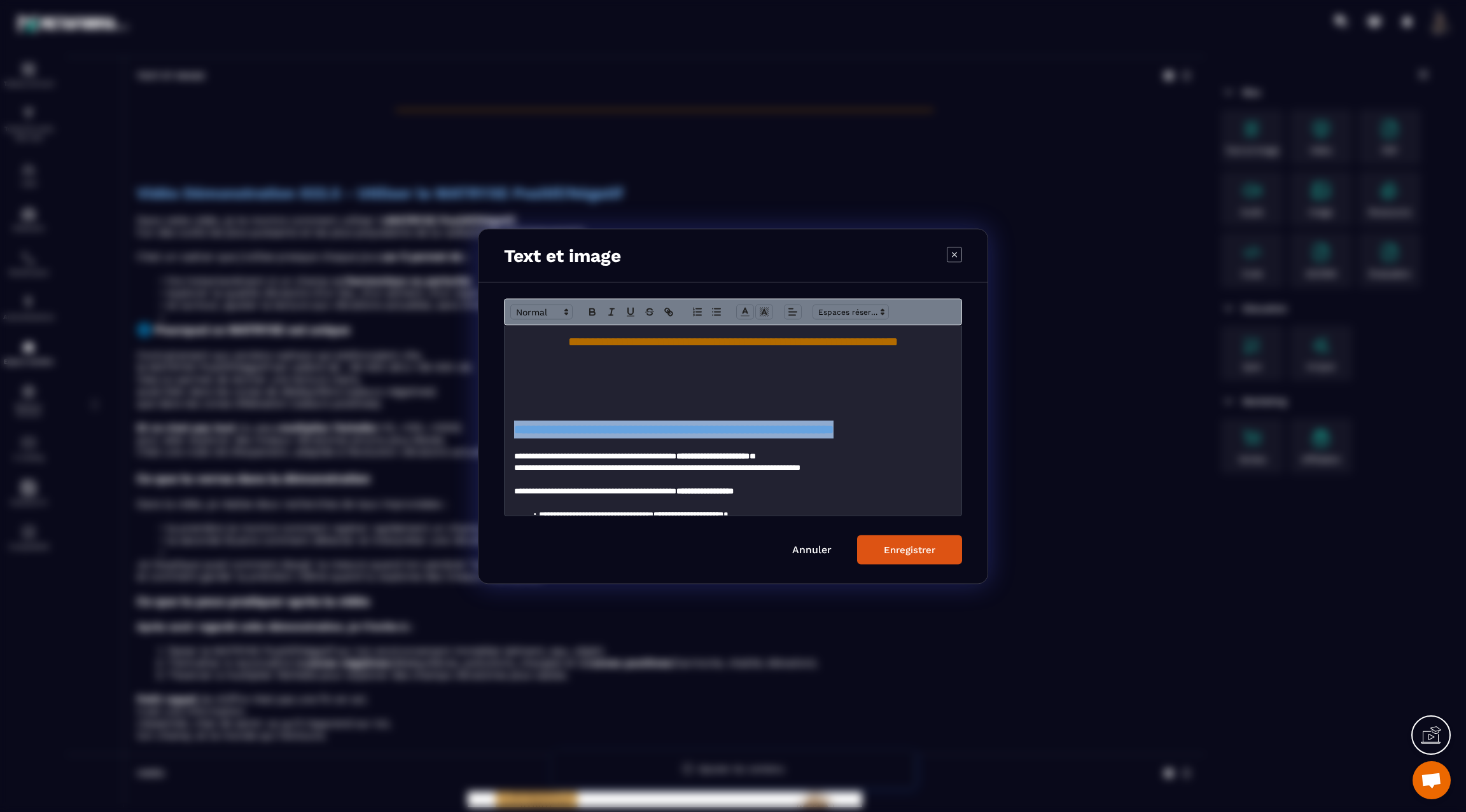
drag, startPoint x: 916, startPoint y: 429, endPoint x: 505, endPoint y: 429, distance: 411.0
click at [505, 429] on div "**********" at bounding box center [733, 419] width 457 height 190
copy strong "**********"
click at [899, 540] on button "Enregistrer" at bounding box center [909, 549] width 105 height 29
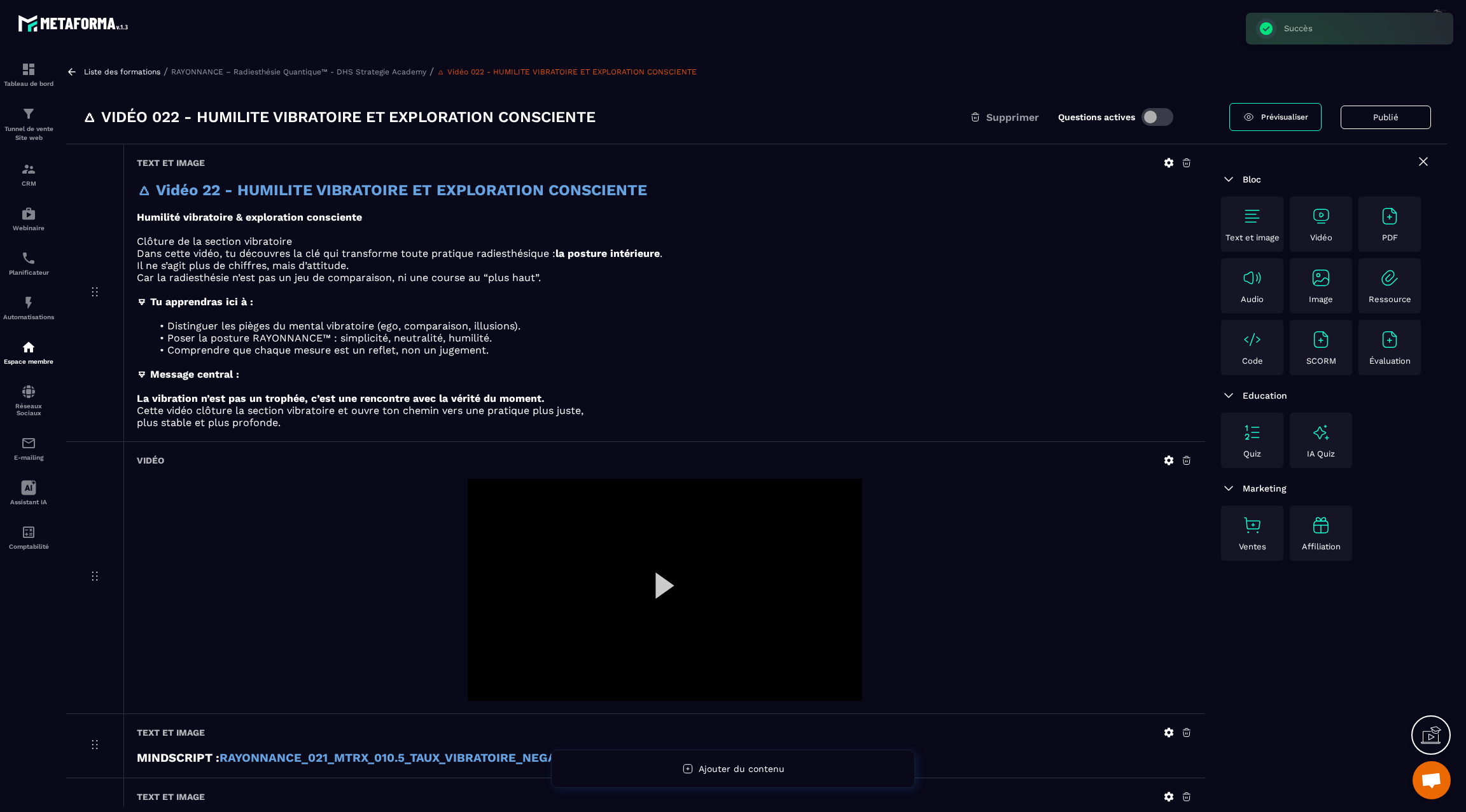
scroll to position [0, 0]
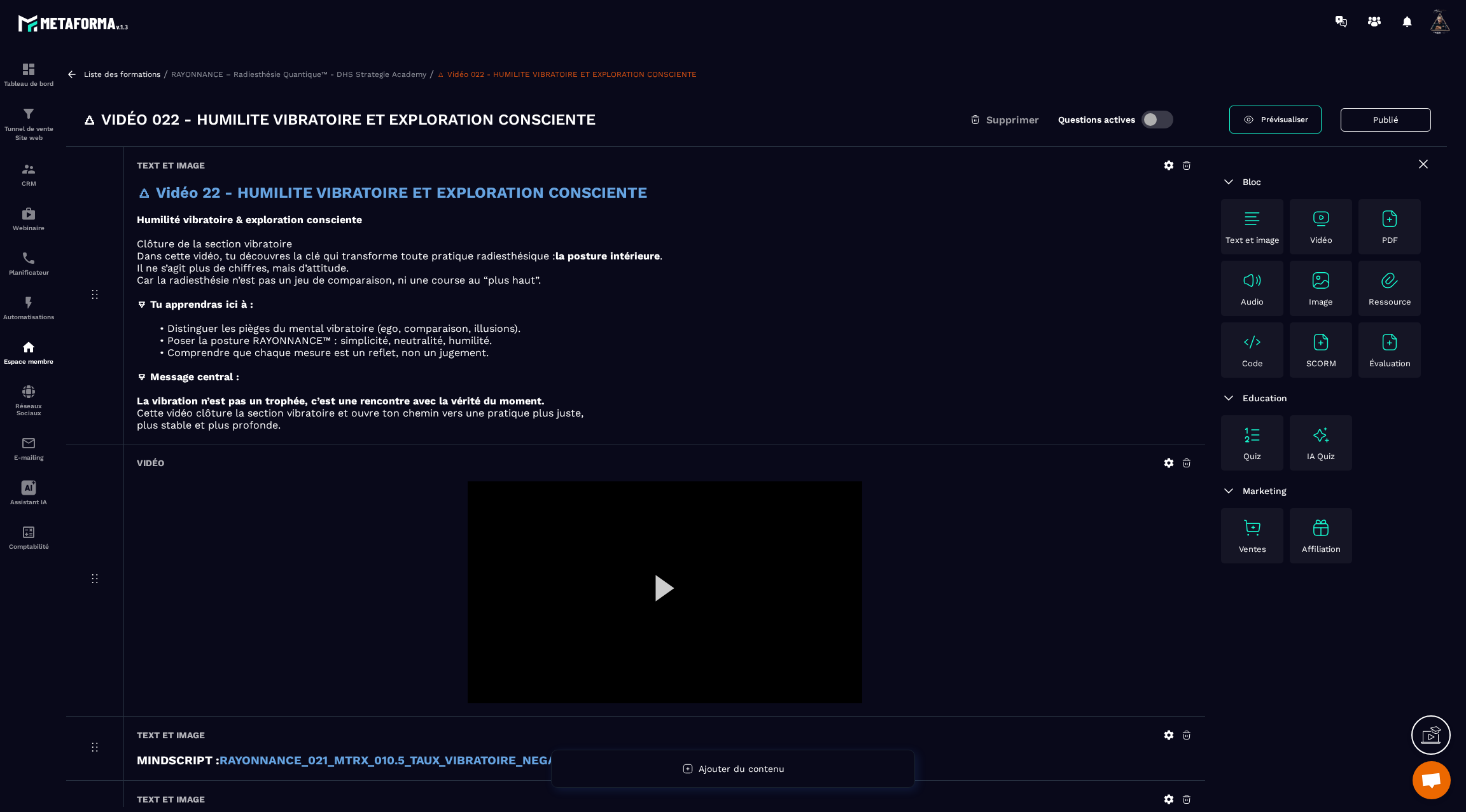
click at [74, 76] on icon at bounding box center [72, 74] width 12 height 12
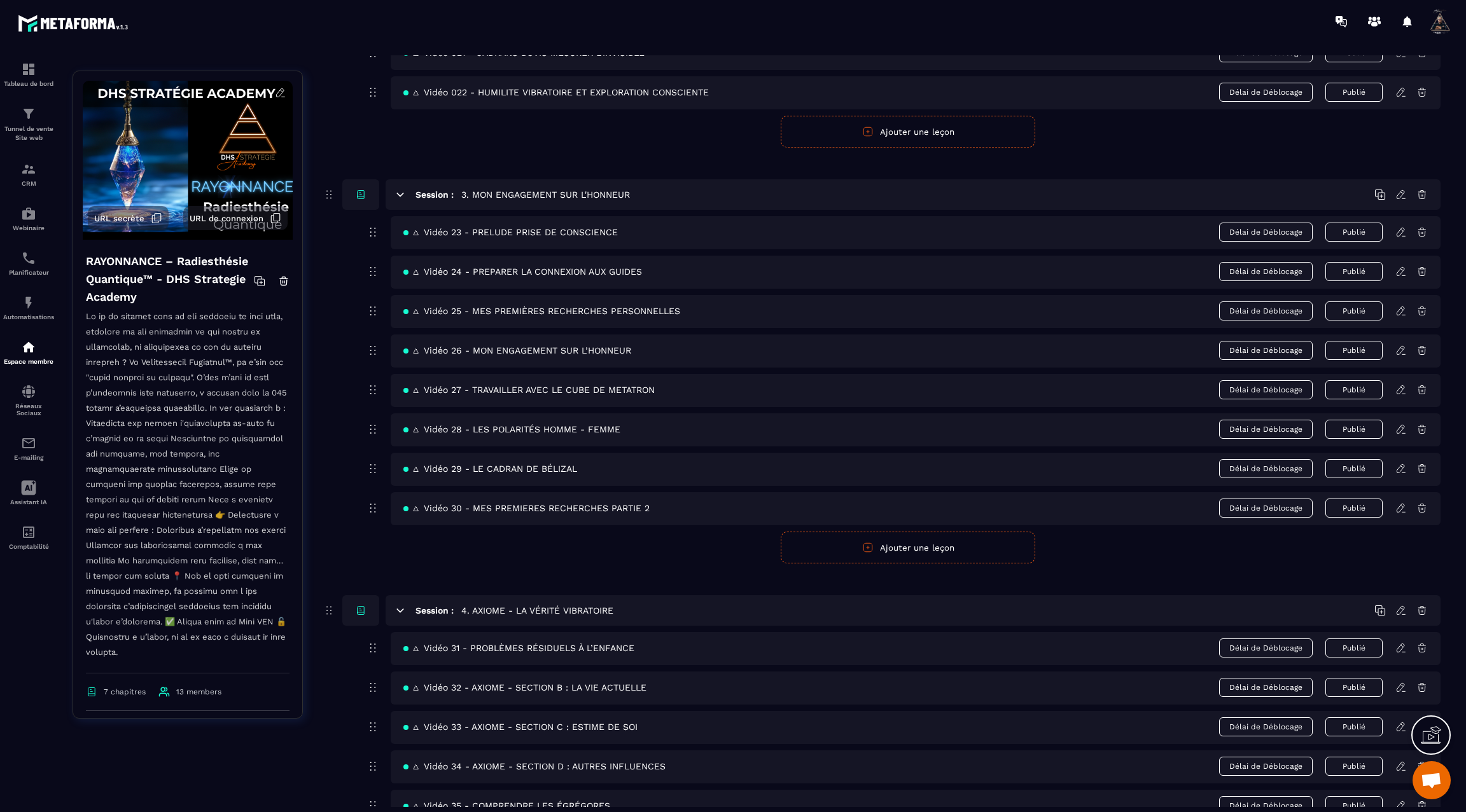
scroll to position [1049, 0]
click at [1402, 347] on icon at bounding box center [1401, 351] width 8 height 8
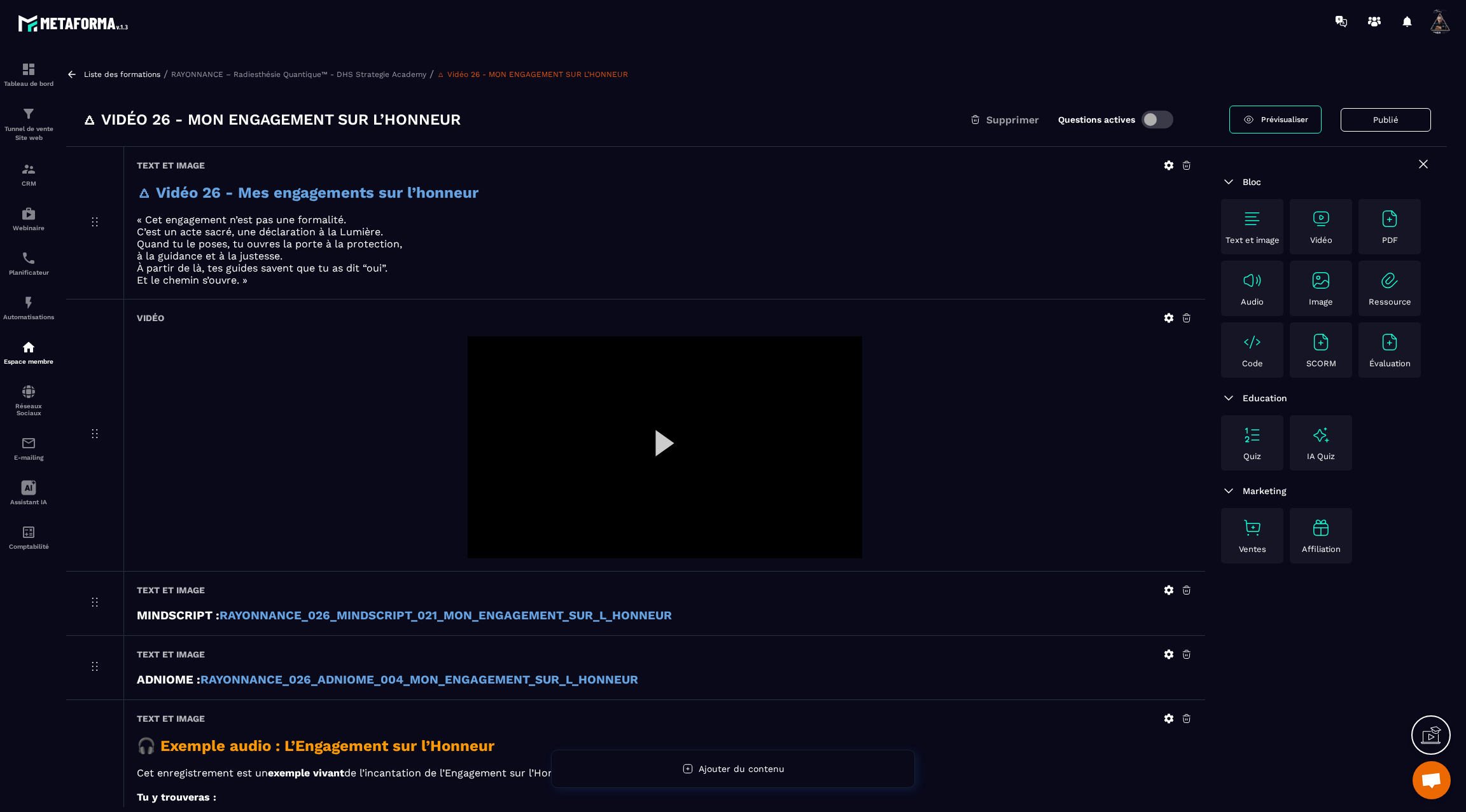
click at [74, 72] on icon at bounding box center [72, 74] width 12 height 12
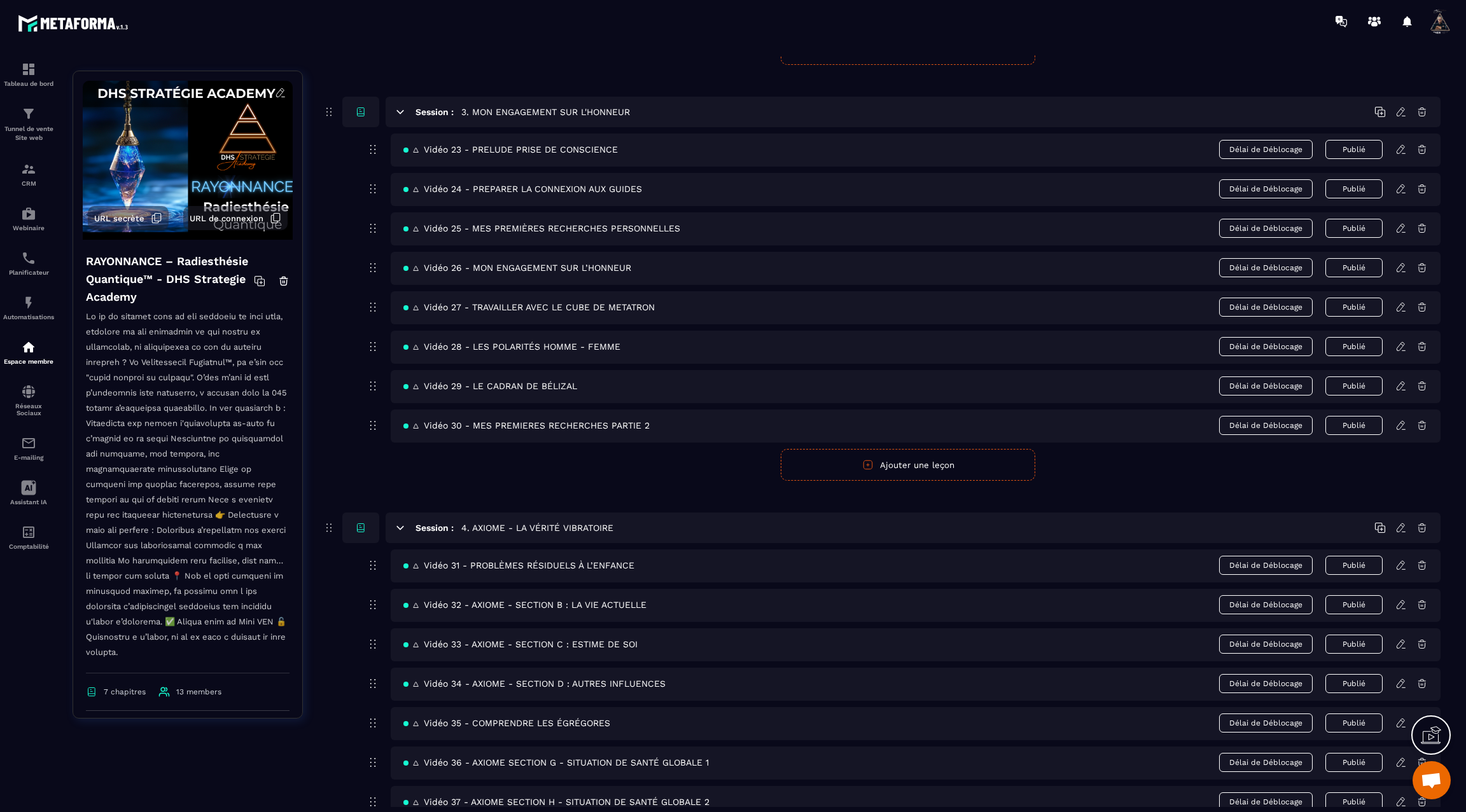
scroll to position [1123, 0]
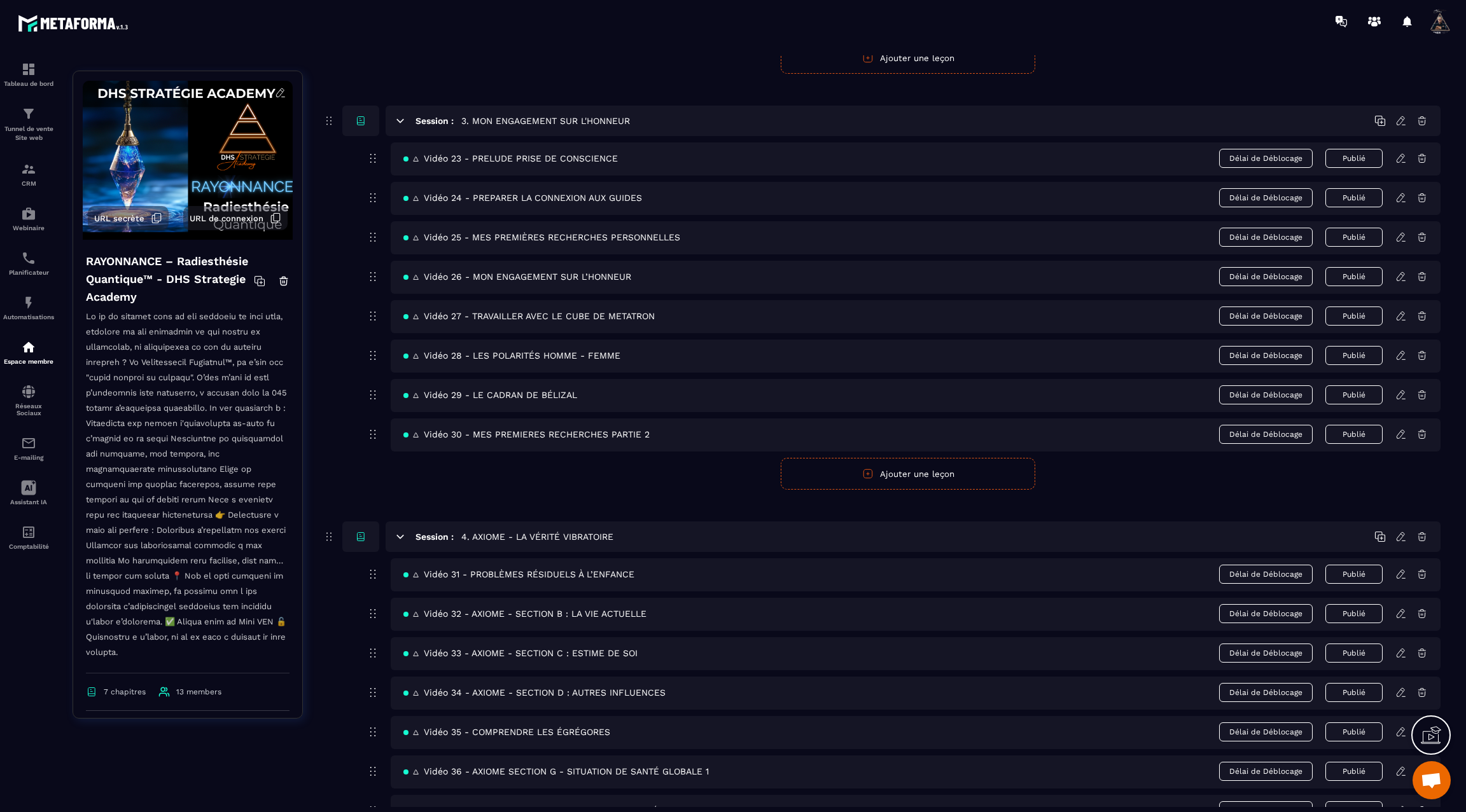
click at [1401, 389] on icon at bounding box center [1401, 395] width 12 height 12
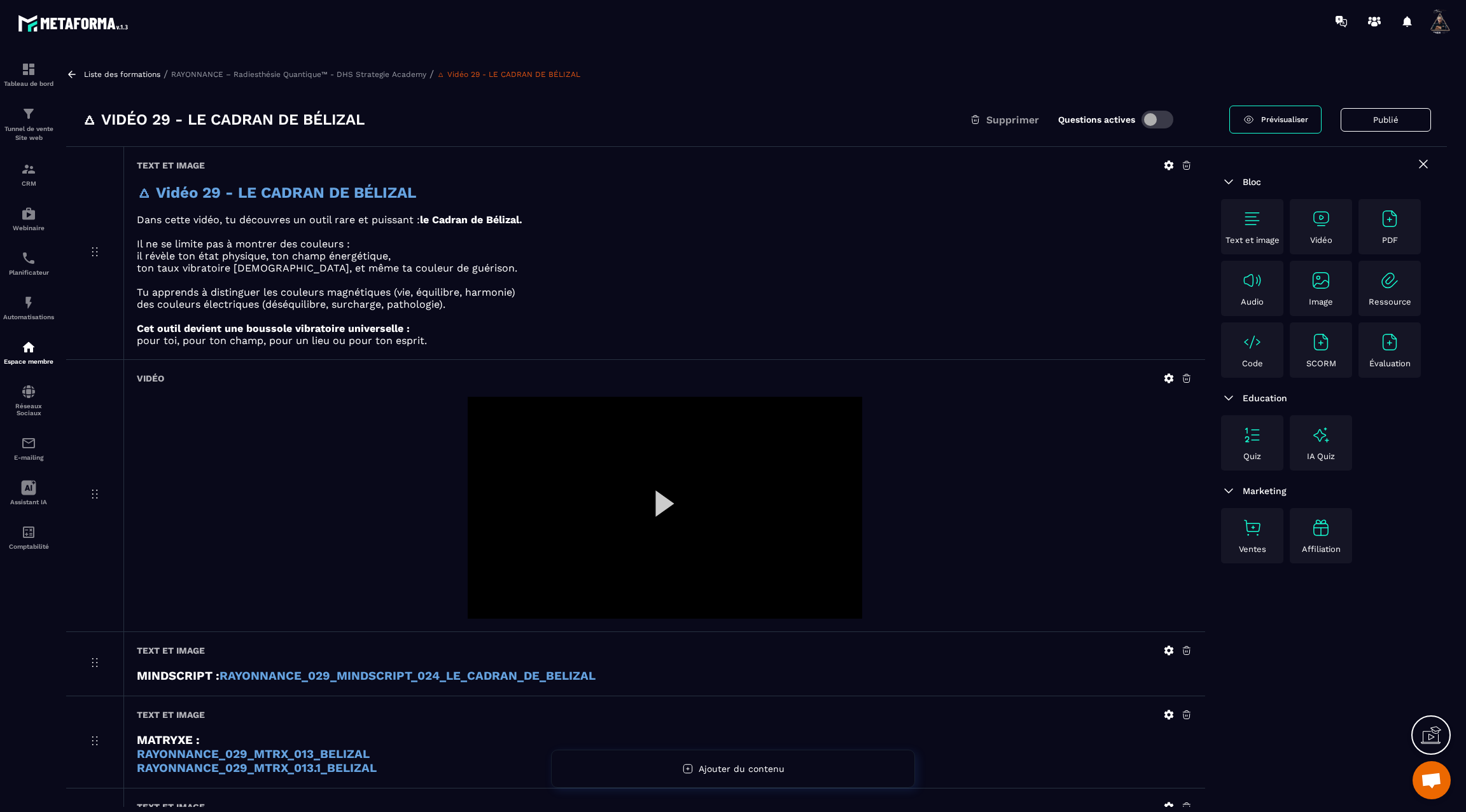
click at [74, 74] on icon at bounding box center [72, 74] width 12 height 12
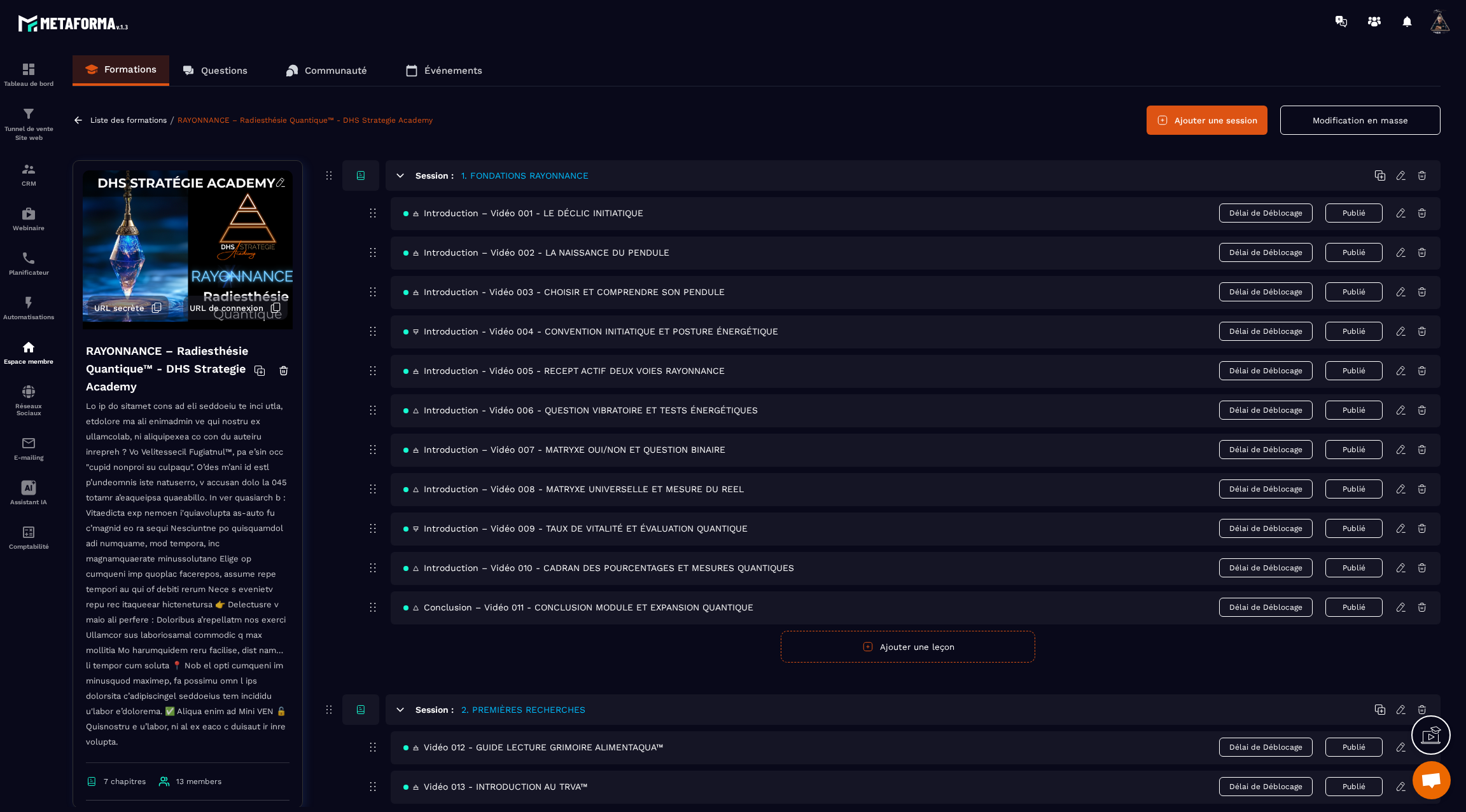
click at [79, 118] on icon at bounding box center [78, 120] width 12 height 12
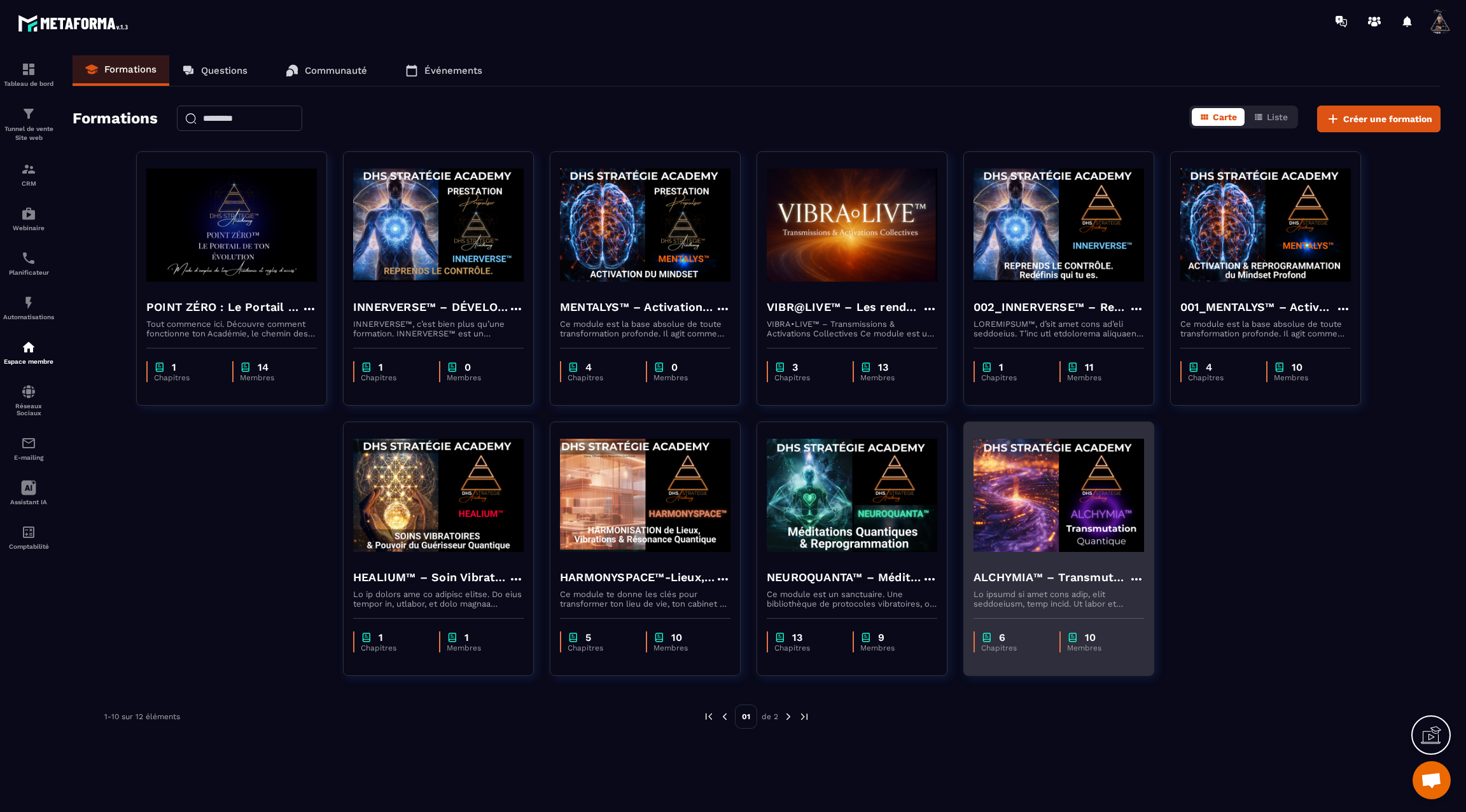
click at [1047, 480] on img at bounding box center [1059, 495] width 170 height 127
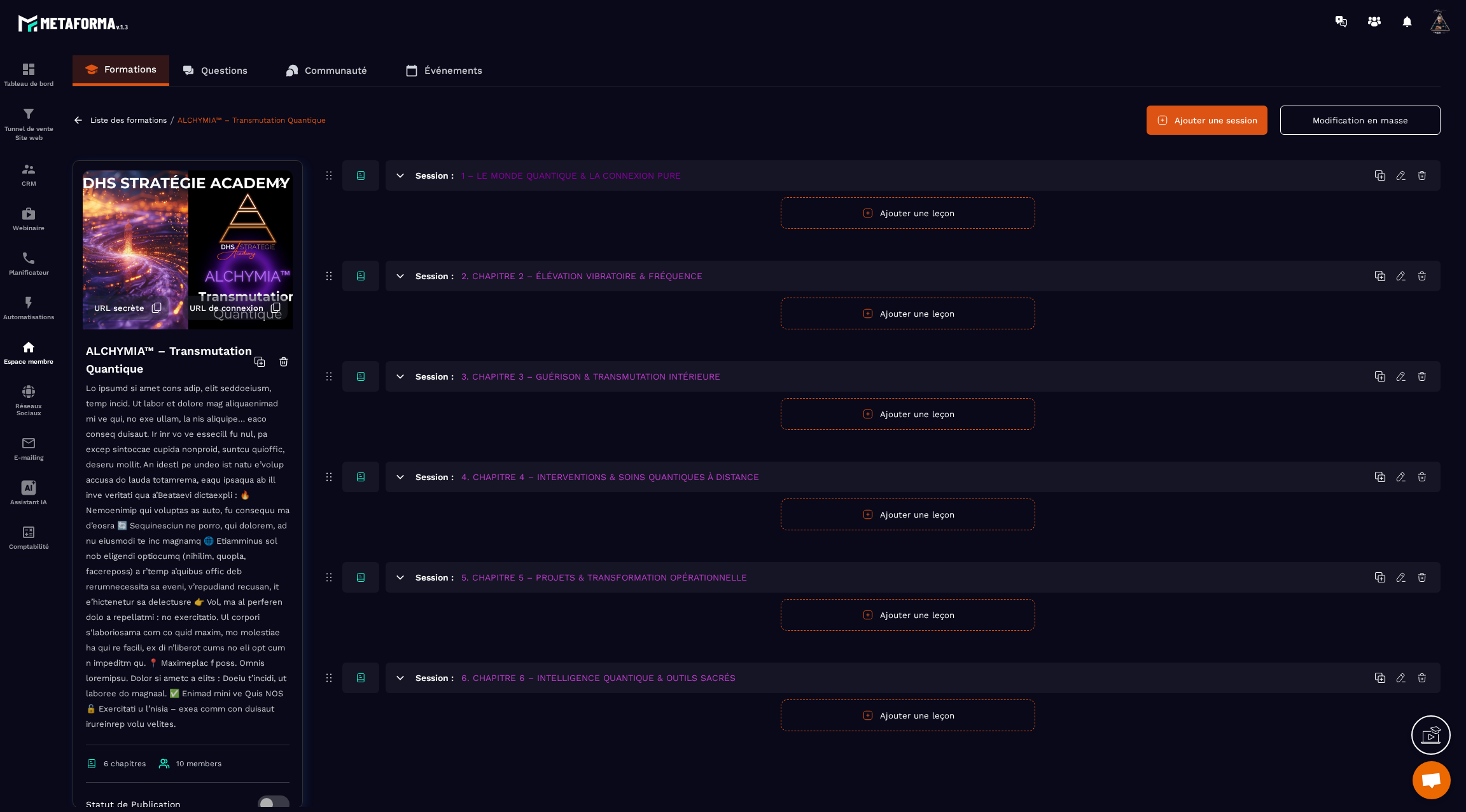
click at [901, 223] on button "Ajouter une leçon" at bounding box center [908, 213] width 255 height 32
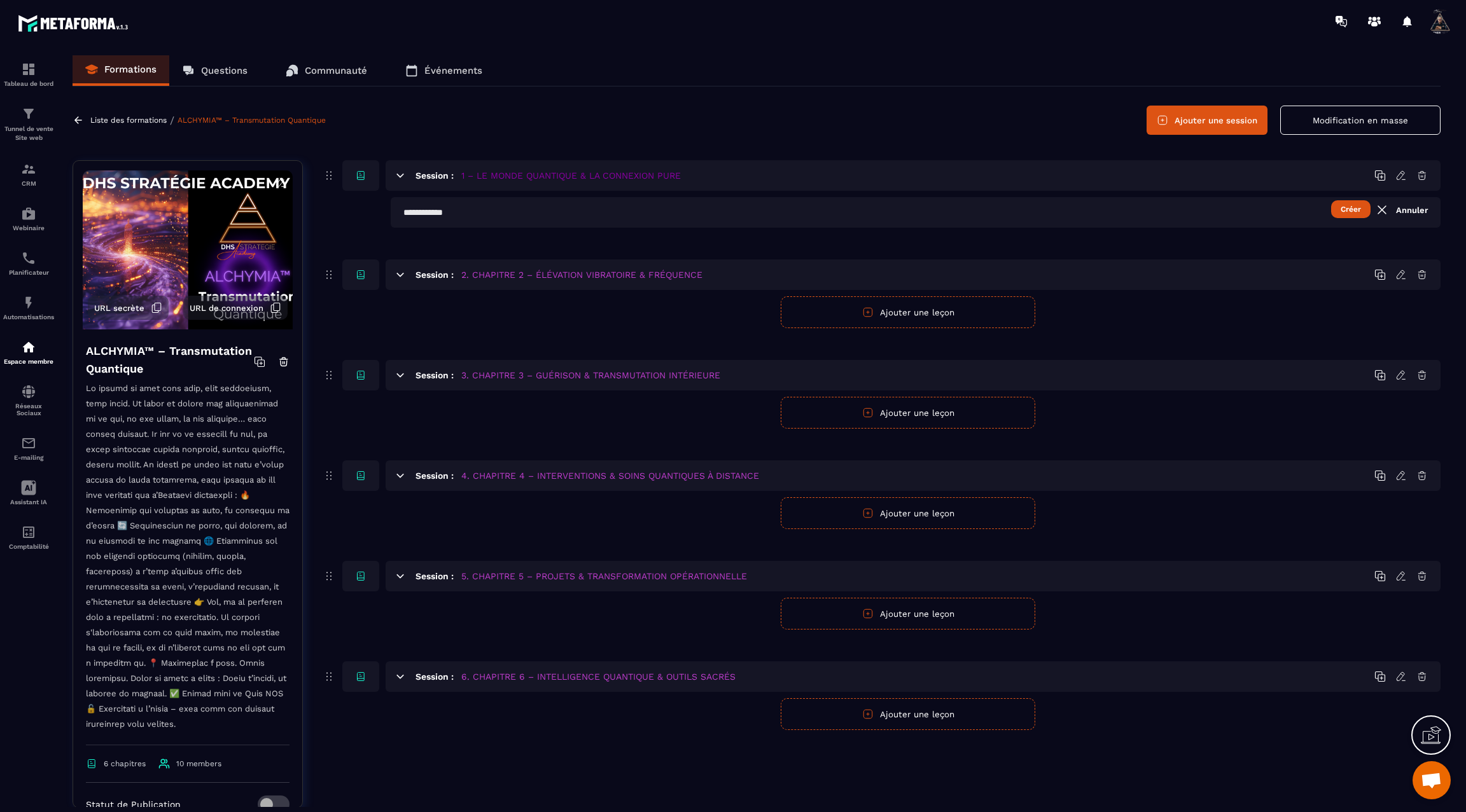
click at [529, 212] on input "text" at bounding box center [915, 212] width 1050 height 31
paste input "**********"
click at [402, 212] on input "**********" at bounding box center [915, 212] width 1050 height 31
paste input "**"
click at [534, 212] on input "**********" at bounding box center [915, 212] width 1050 height 31
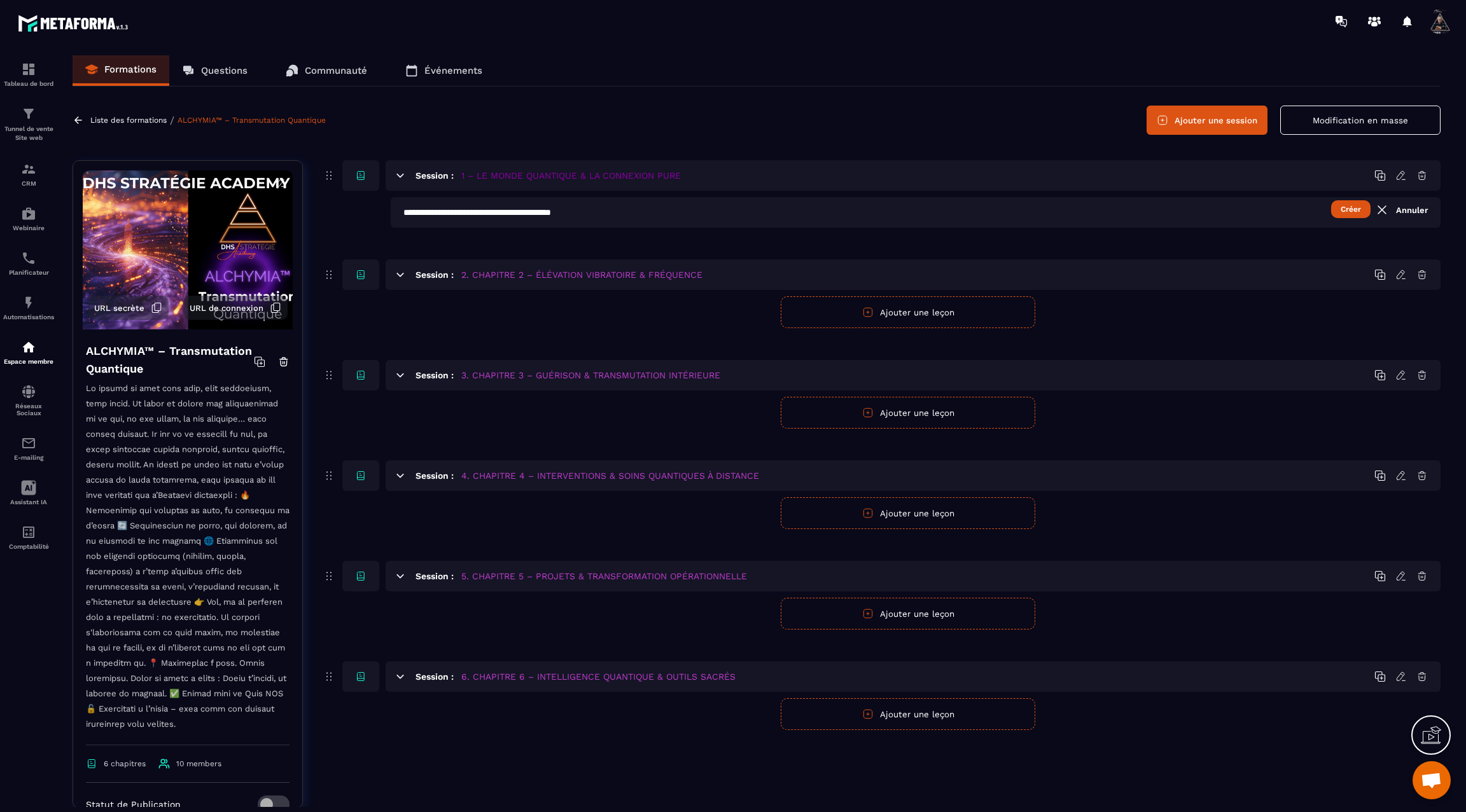
click at [534, 212] on input "**********" at bounding box center [915, 212] width 1050 height 31
type input "**********"
click at [1347, 211] on button "Créer" at bounding box center [1351, 209] width 39 height 18
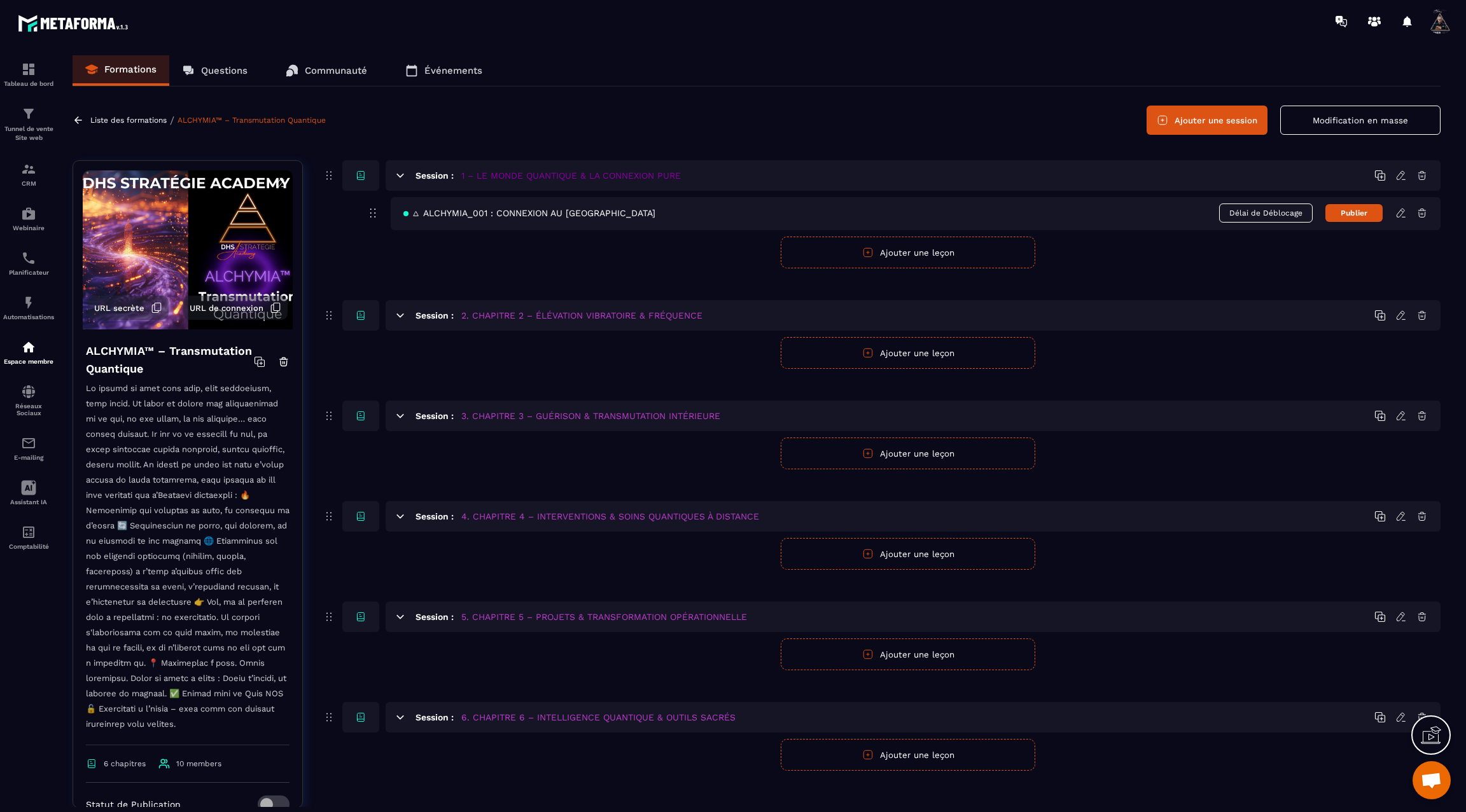
click at [1399, 216] on icon at bounding box center [1401, 213] width 8 height 8
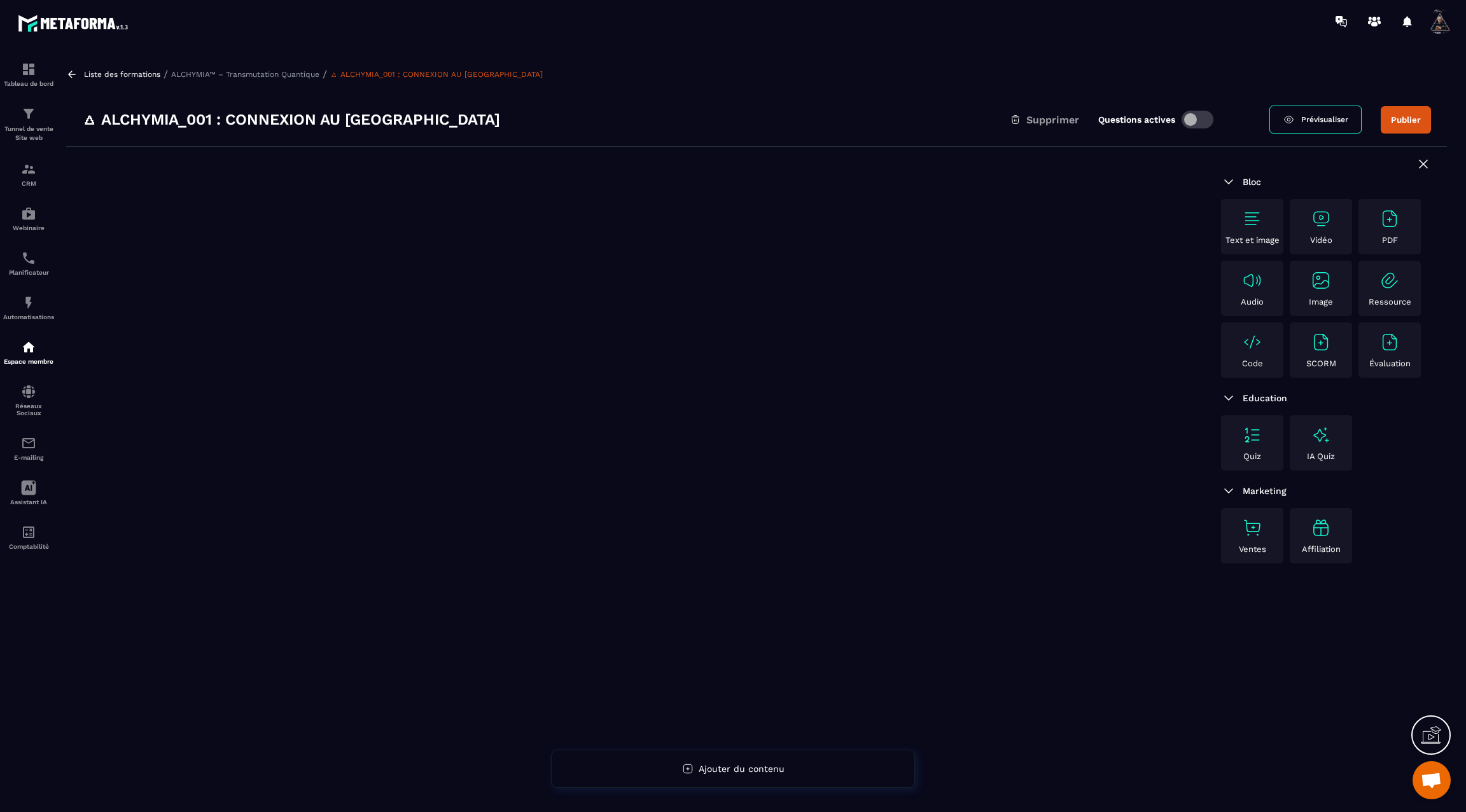
click at [525, 124] on div "🜂 ALCHYMIA_001 : CONNEXION AU CHAMP QUANTIQUE Supprimer Questions actives" at bounding box center [676, 120] width 1188 height 20
click at [498, 121] on div "🜂 ALCHYMIA_001 : CONNEXION AU CHAMP QUANTIQUE Supprimer Questions actives" at bounding box center [676, 120] width 1188 height 20
click at [74, 77] on icon at bounding box center [72, 74] width 12 height 12
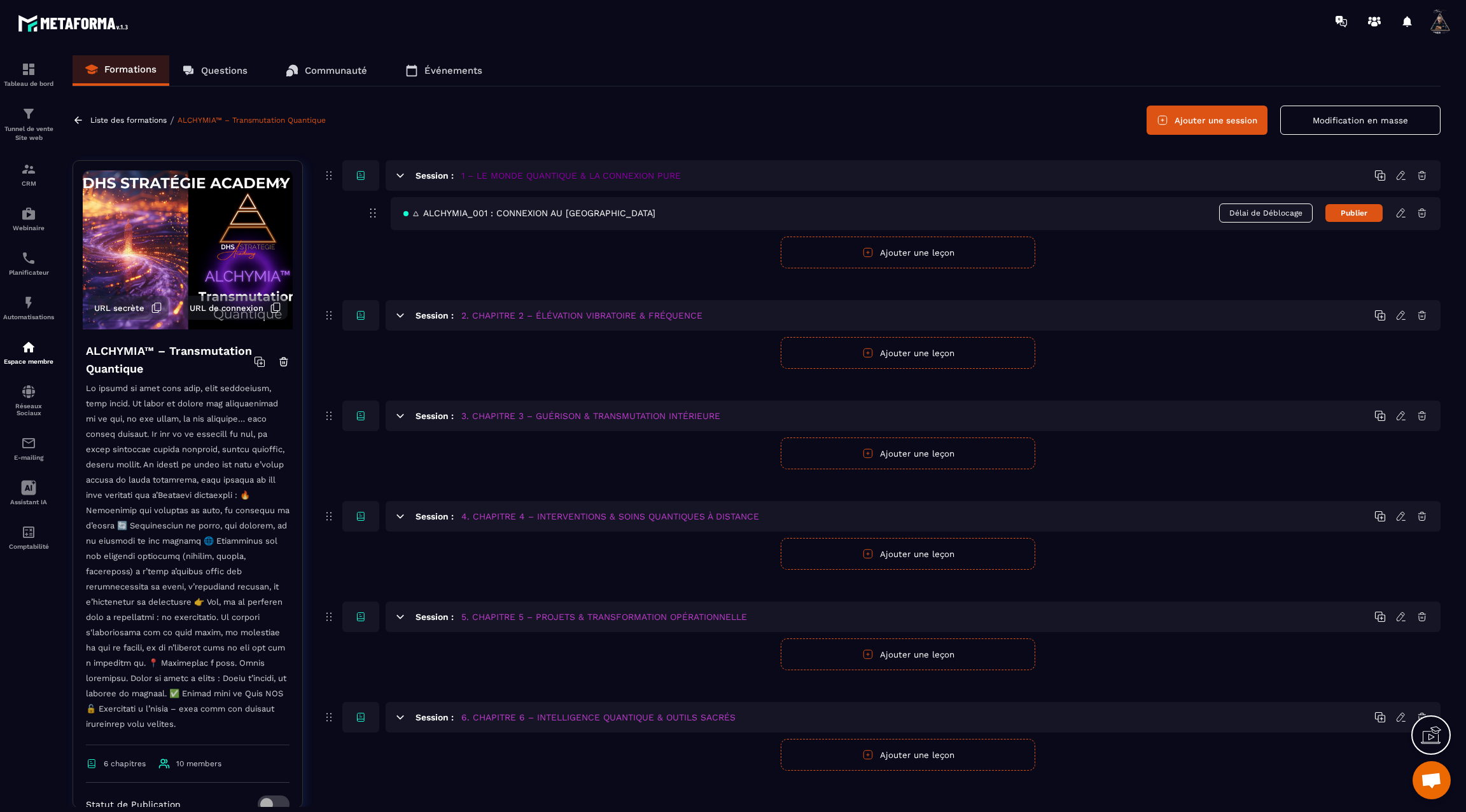
click at [1400, 173] on icon at bounding box center [1401, 175] width 12 height 12
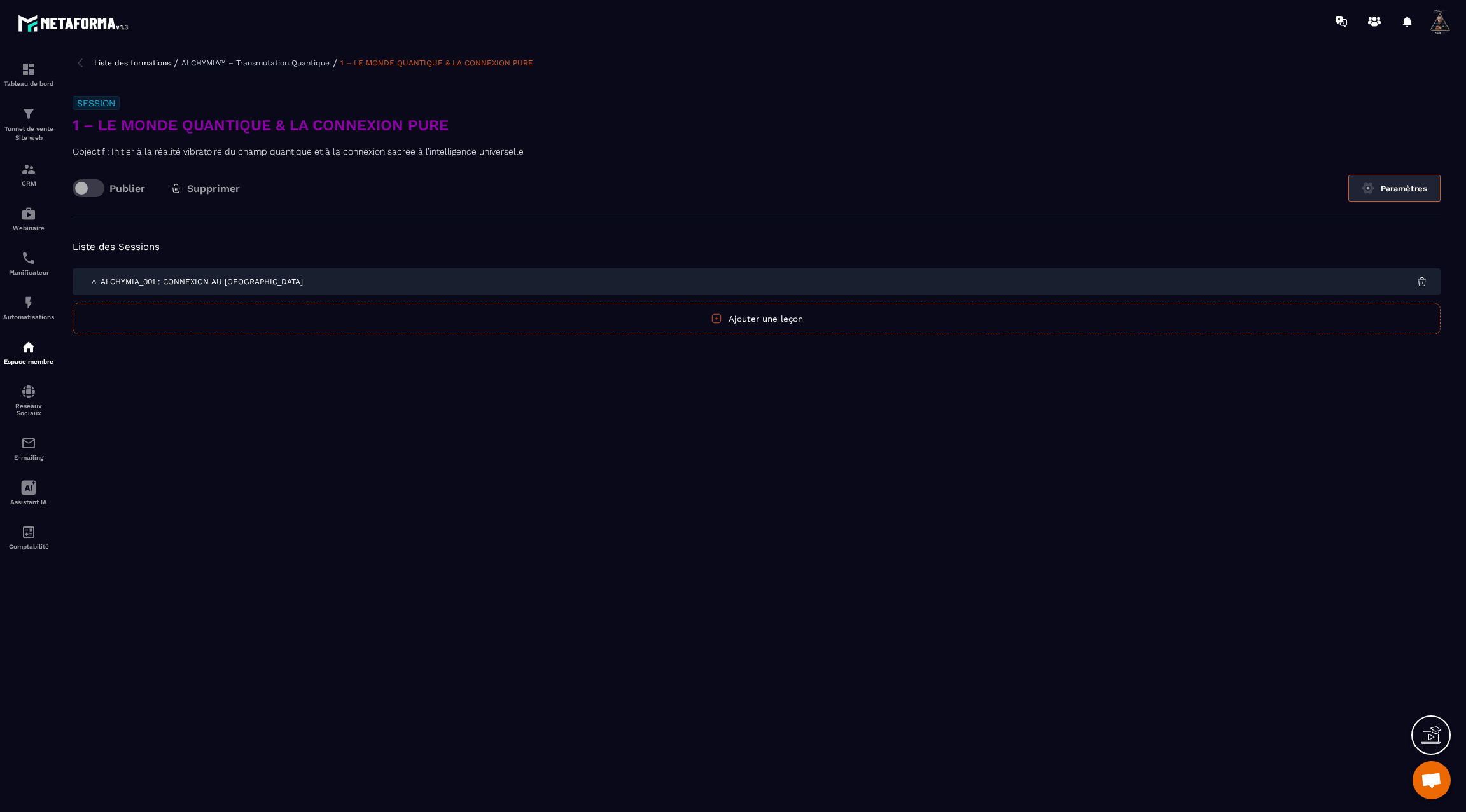
click at [1390, 187] on button "Paramètres" at bounding box center [1394, 188] width 92 height 27
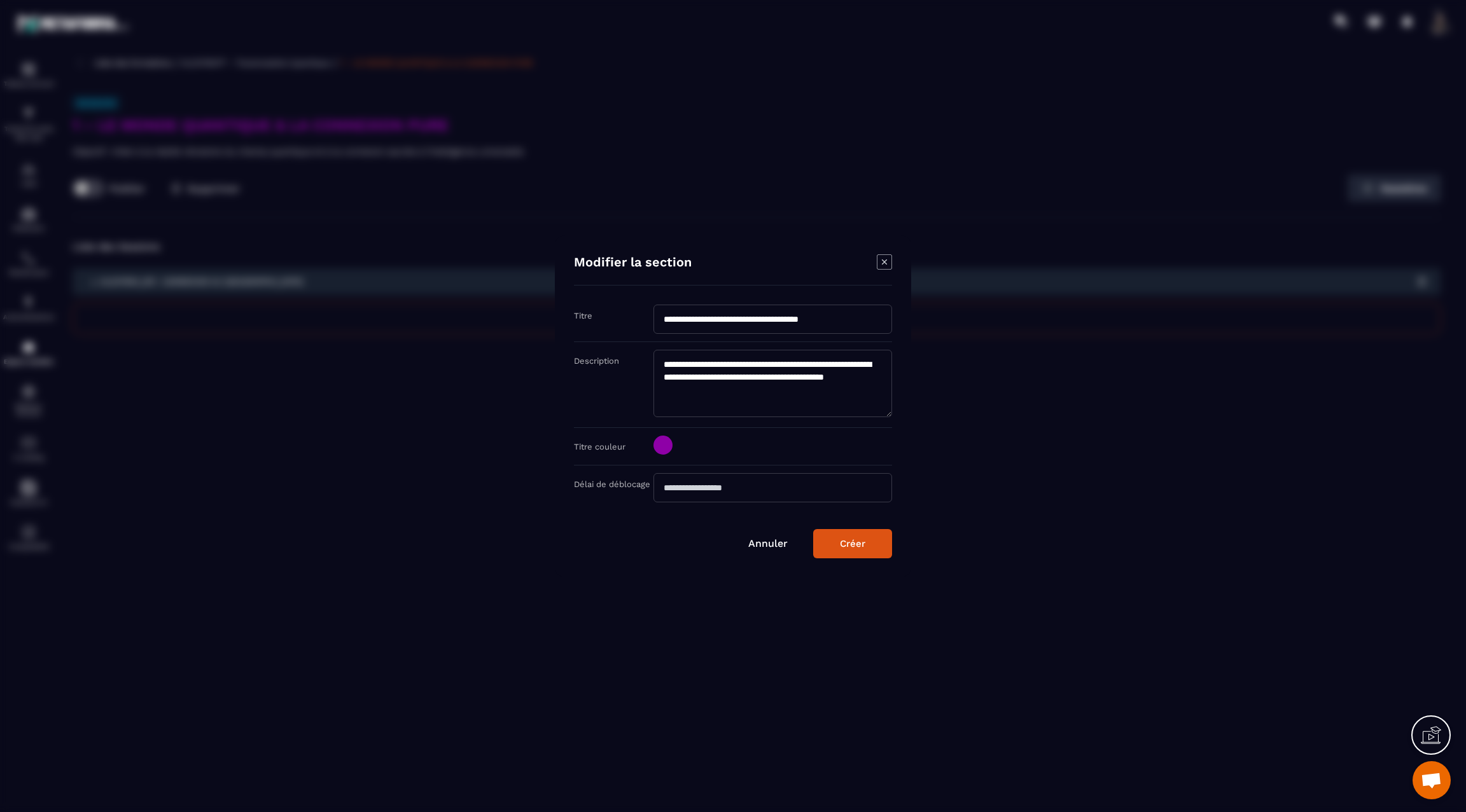
click at [870, 538] on button "Créer" at bounding box center [852, 543] width 79 height 29
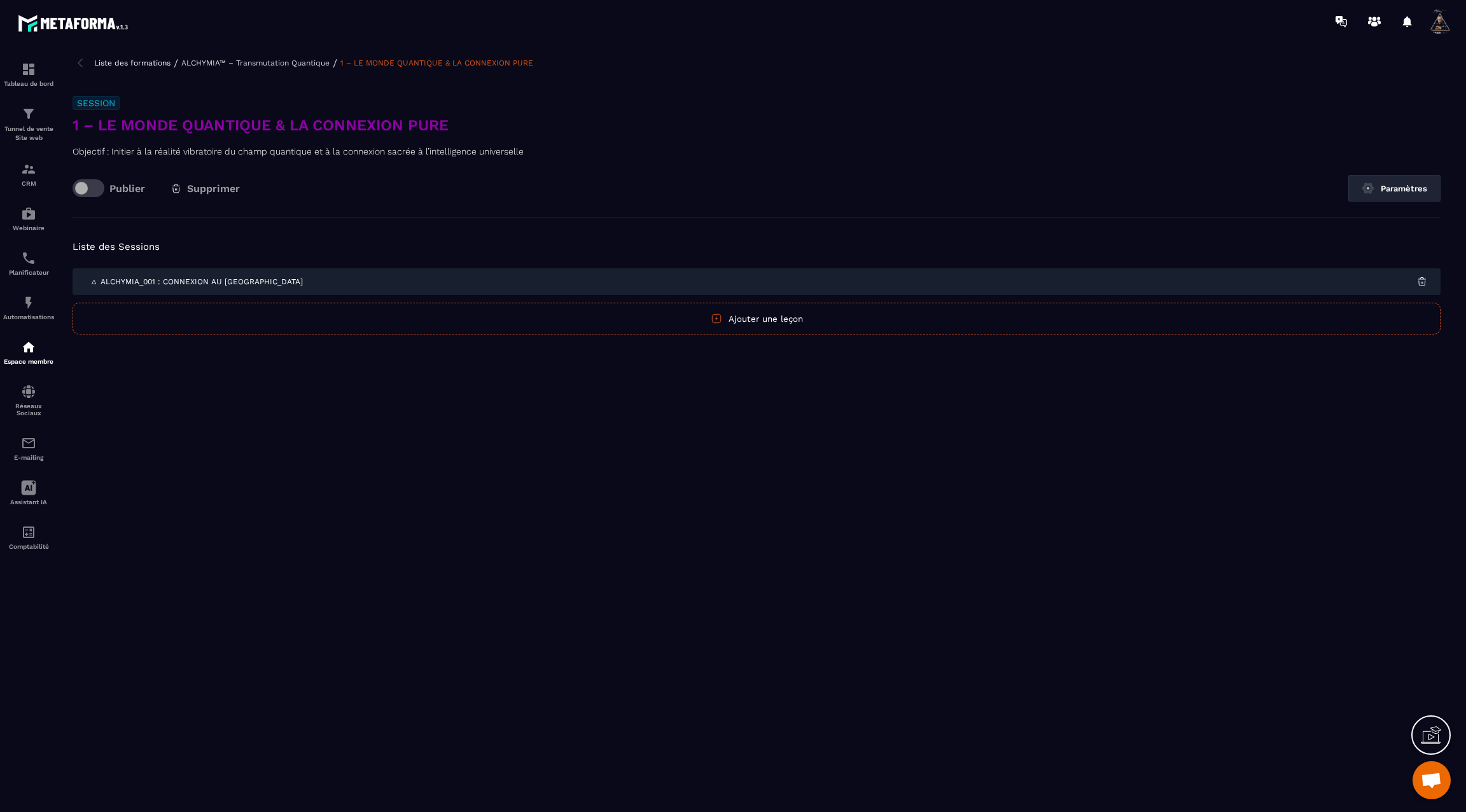
click at [95, 63] on p "Liste des formations" at bounding box center [132, 62] width 76 height 9
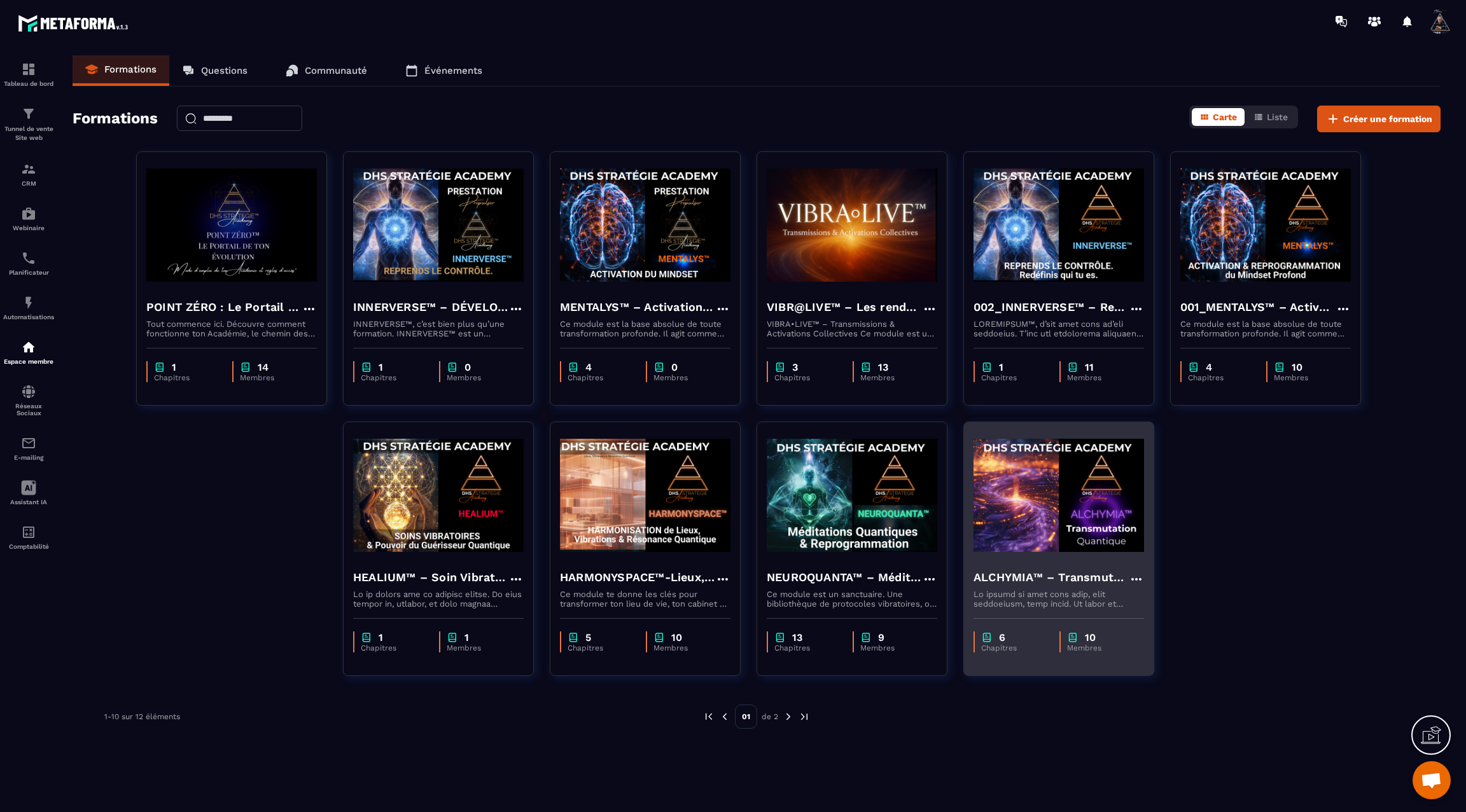
click at [1030, 471] on img at bounding box center [1059, 495] width 170 height 127
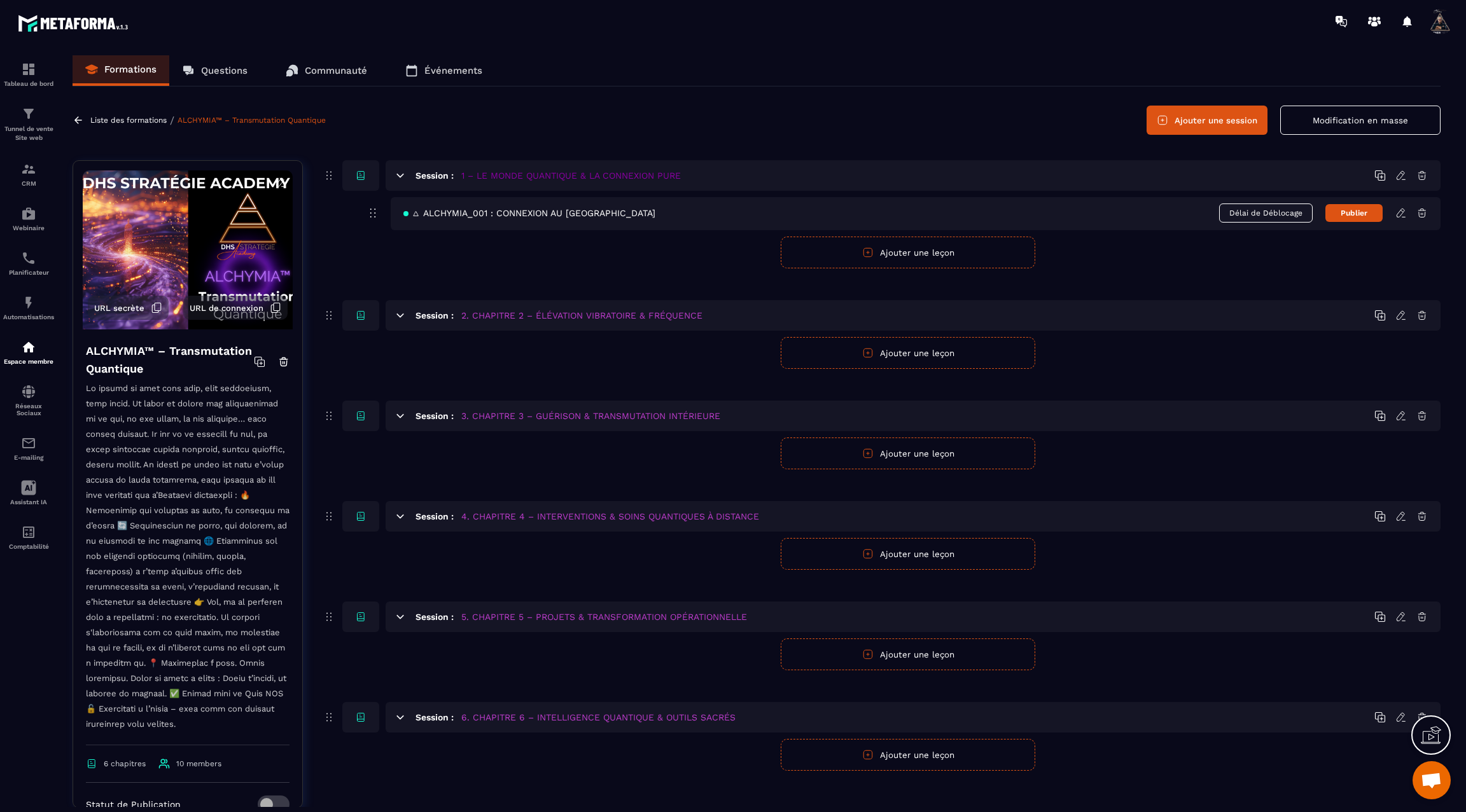
click at [1402, 212] on icon at bounding box center [1401, 213] width 8 height 8
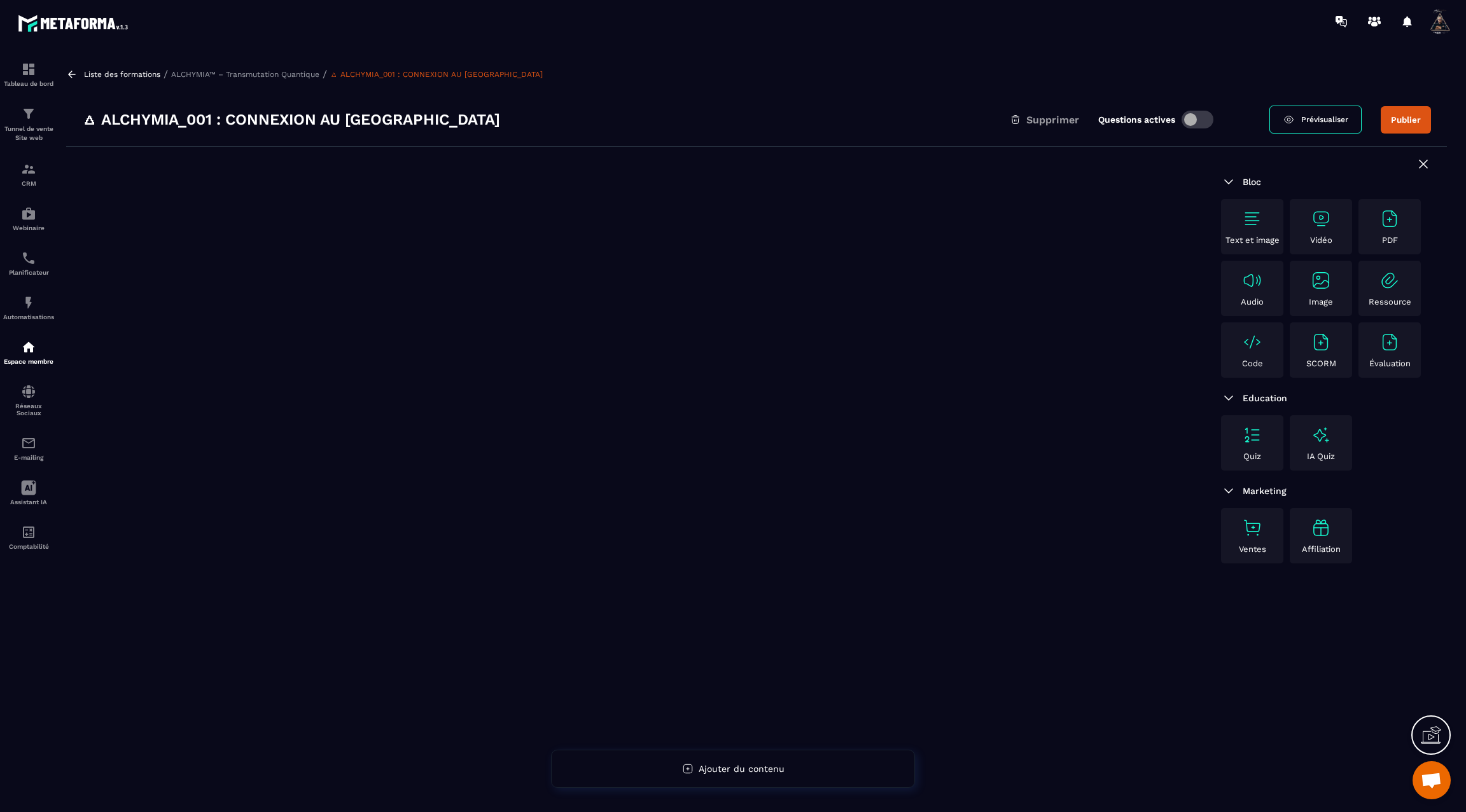
click at [1252, 219] on img at bounding box center [1252, 219] width 21 height 20
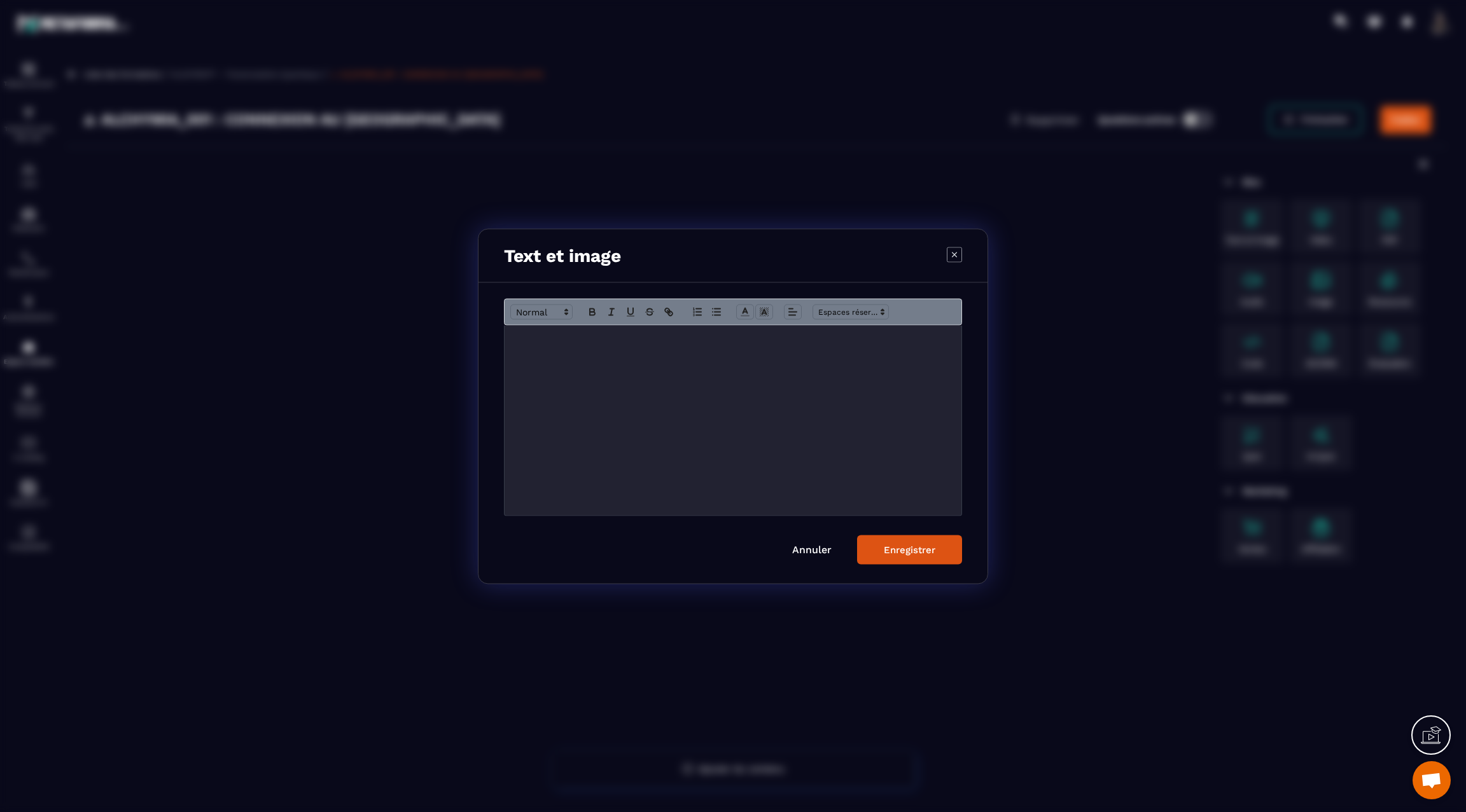
click at [614, 347] on div "Modal window" at bounding box center [733, 419] width 457 height 190
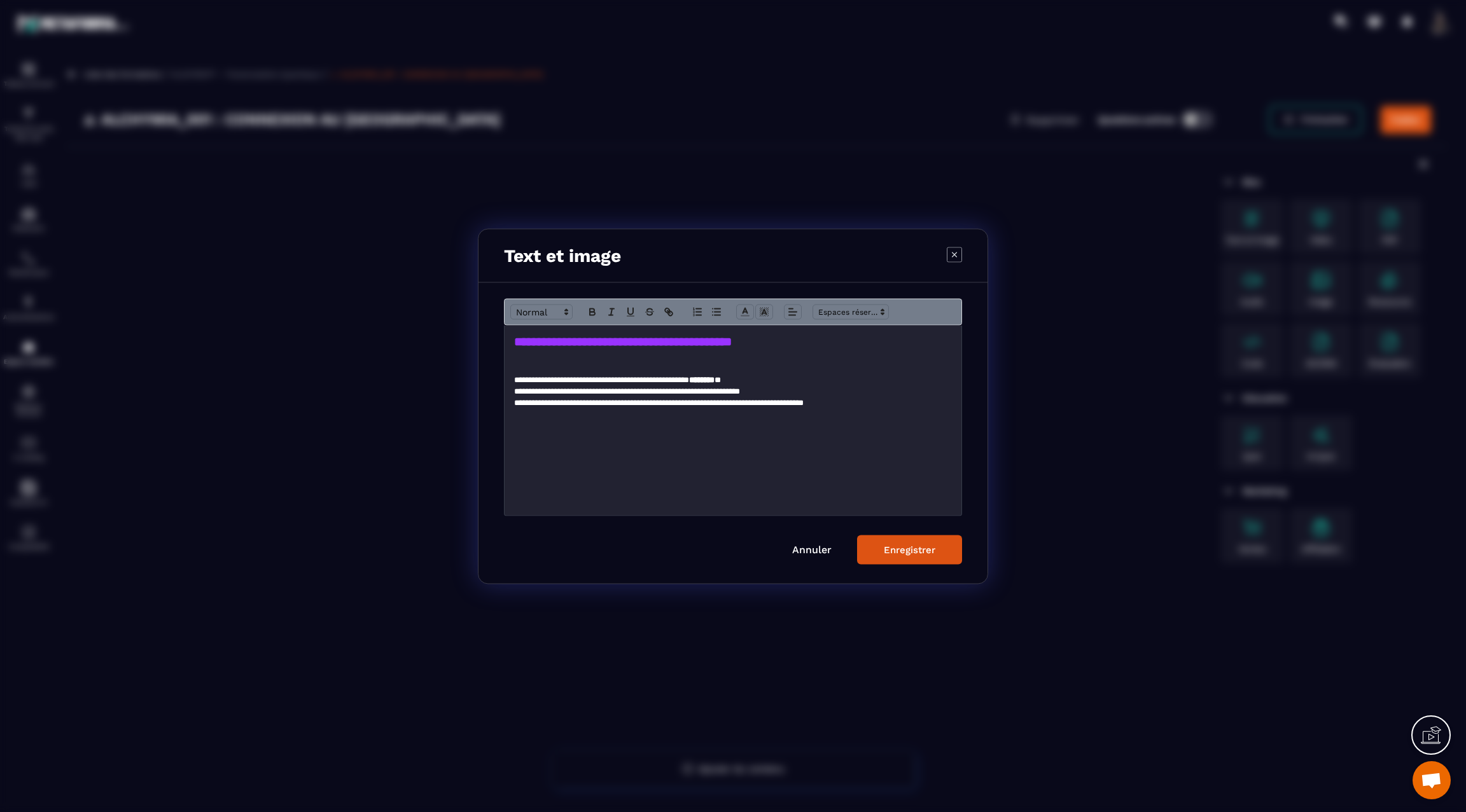
click at [896, 548] on div "Enregistrer" at bounding box center [909, 549] width 51 height 12
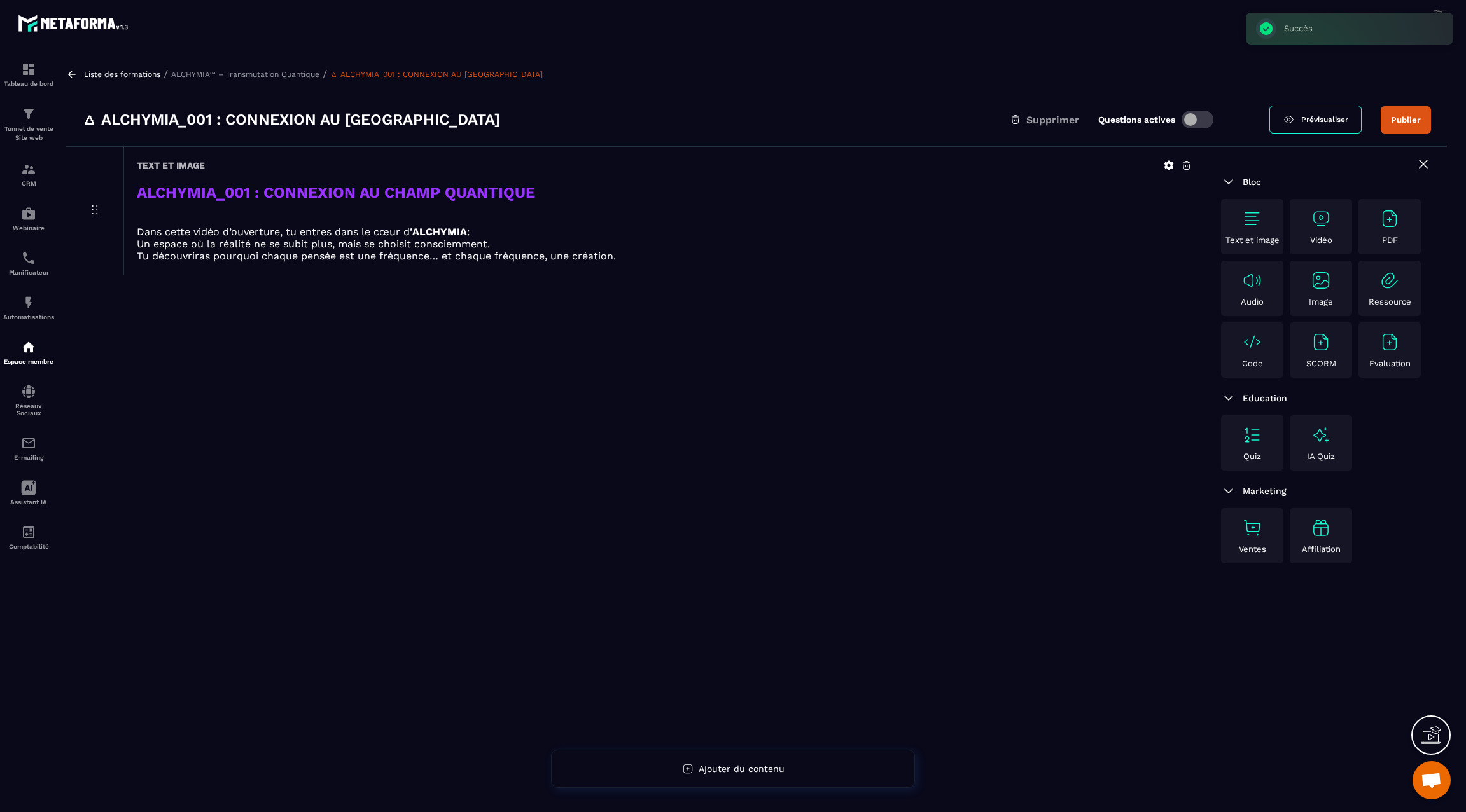
click at [1327, 227] on img at bounding box center [1321, 219] width 21 height 20
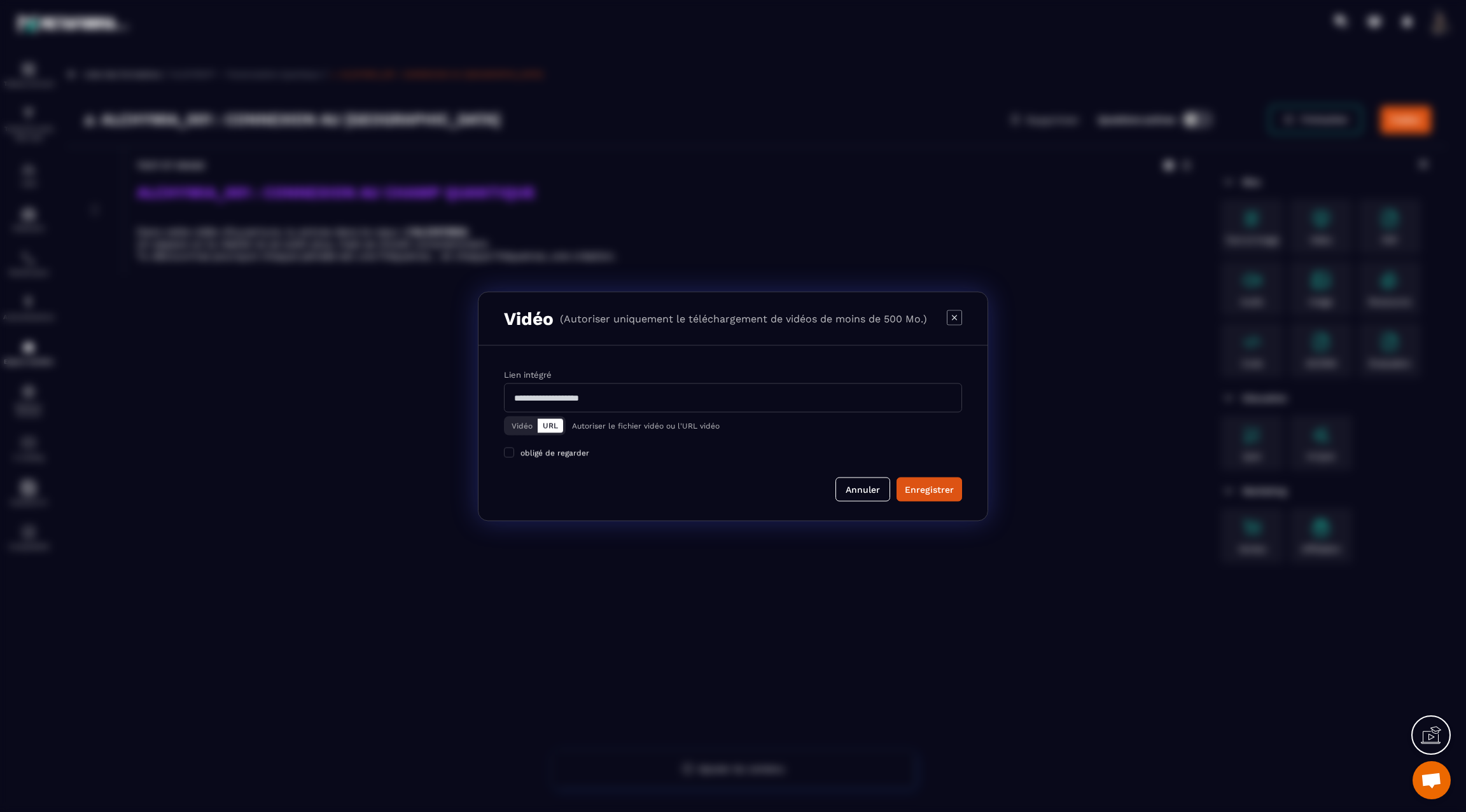
click at [522, 427] on button "Vidéo" at bounding box center [522, 426] width 32 height 14
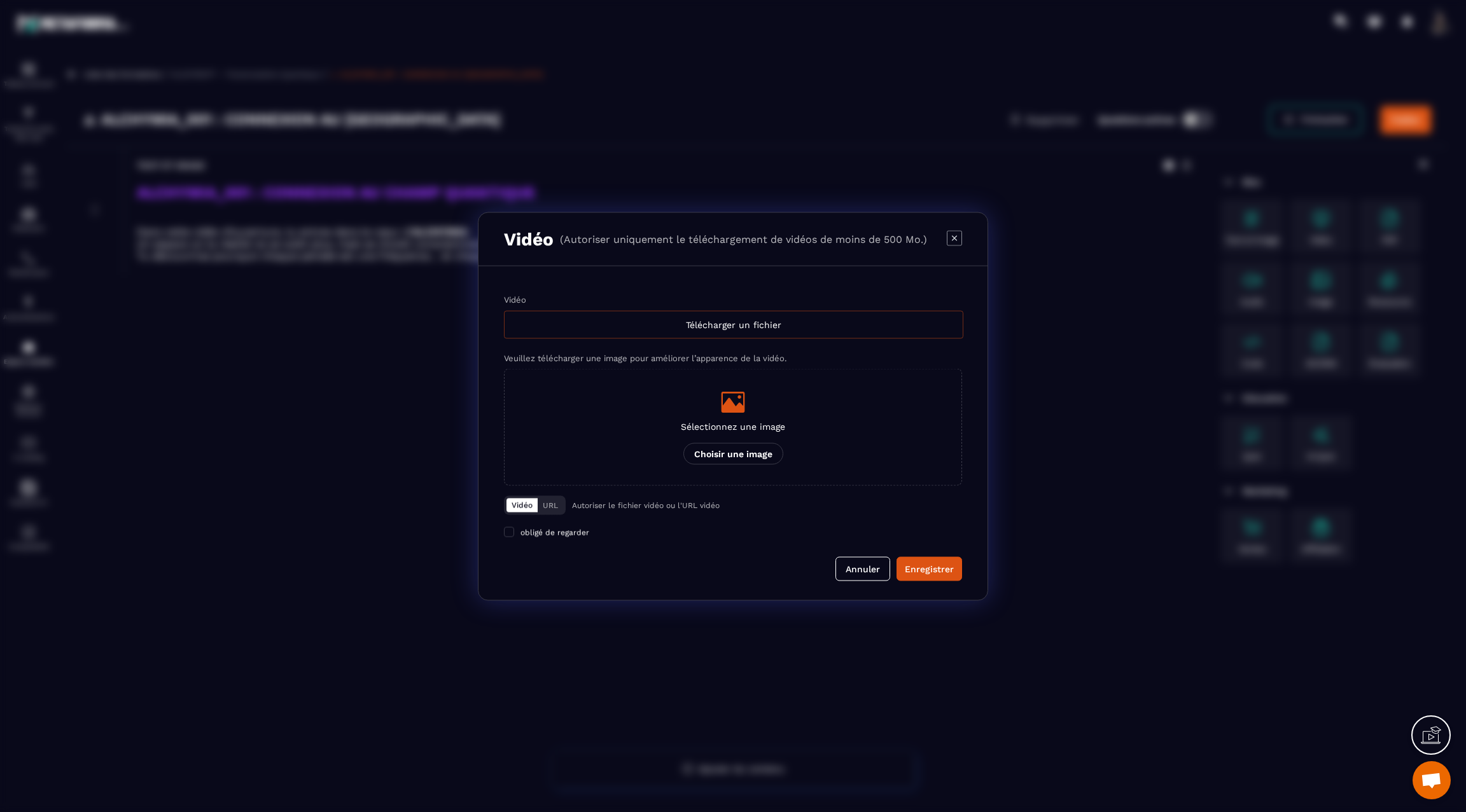
click at [770, 322] on div "Télécharger un fichier" at bounding box center [733, 325] width 460 height 28
click at [0, 0] on input "Vidéo Télécharger un fichier" at bounding box center [0, 0] width 0 height 0
click at [838, 328] on div "Télécharger un fichier" at bounding box center [733, 325] width 460 height 28
click at [0, 0] on input "Vidéo Télécharger un fichier" at bounding box center [0, 0] width 0 height 0
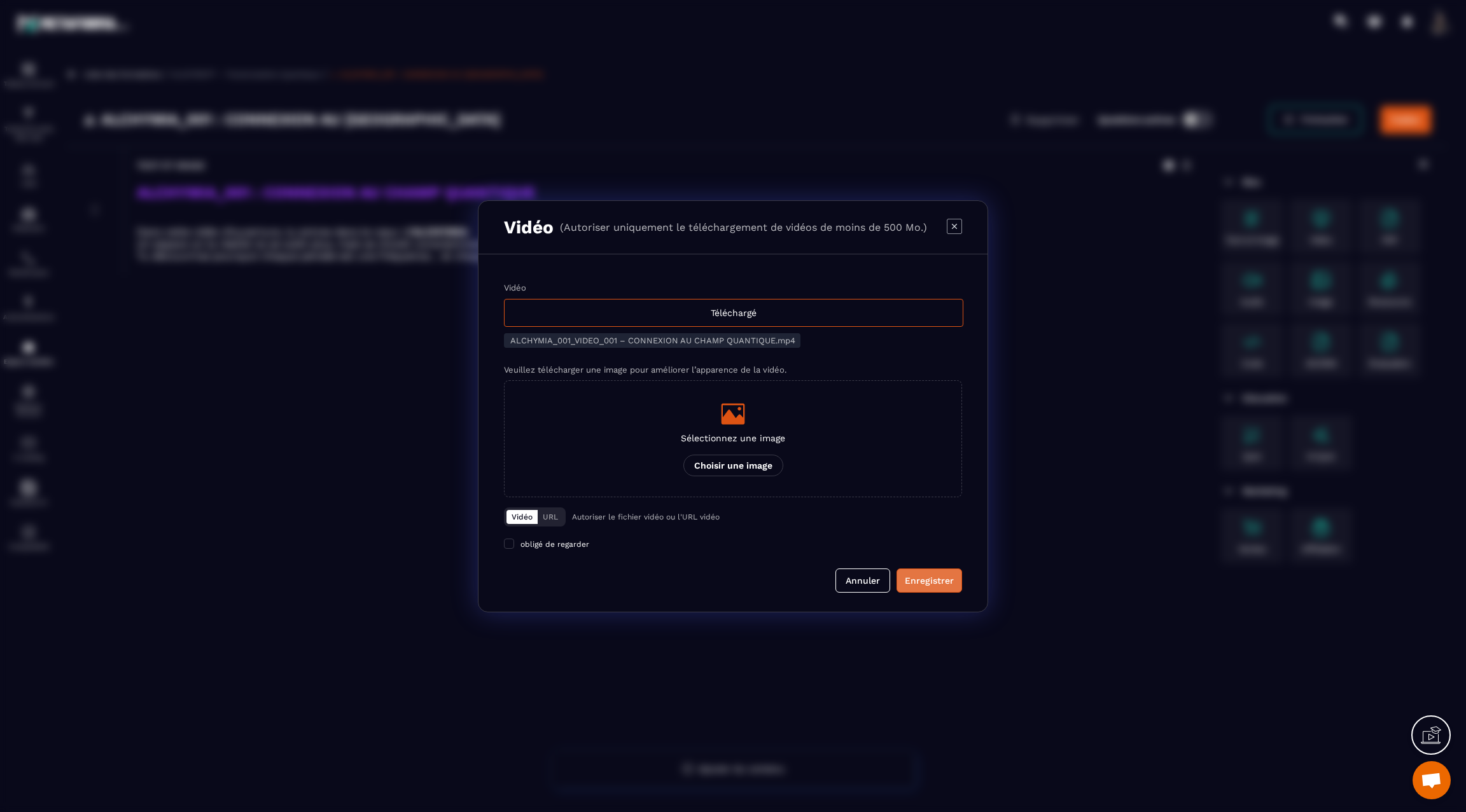
click at [931, 578] on div "Enregistrer" at bounding box center [929, 581] width 49 height 13
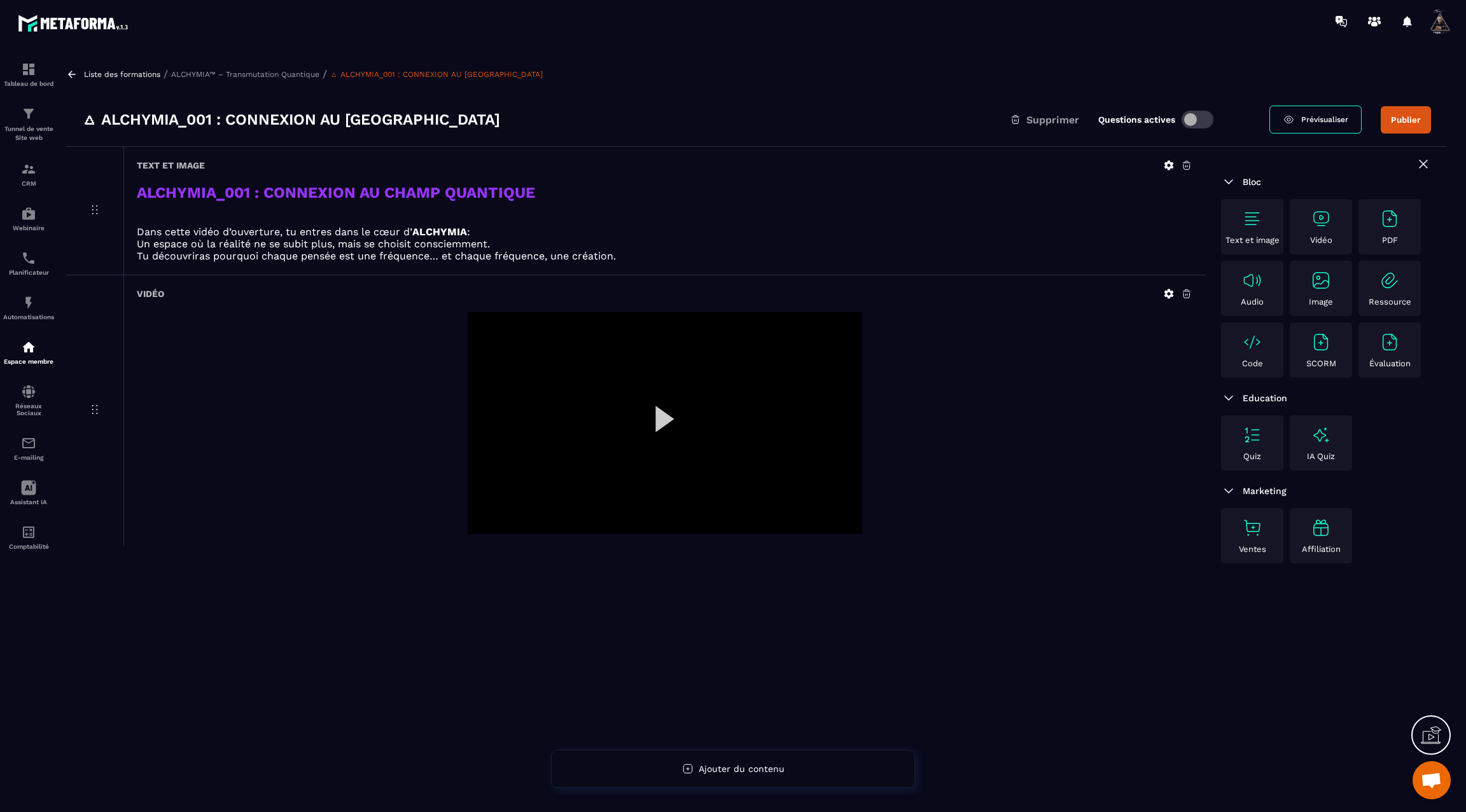
click at [1254, 212] on img at bounding box center [1252, 219] width 21 height 20
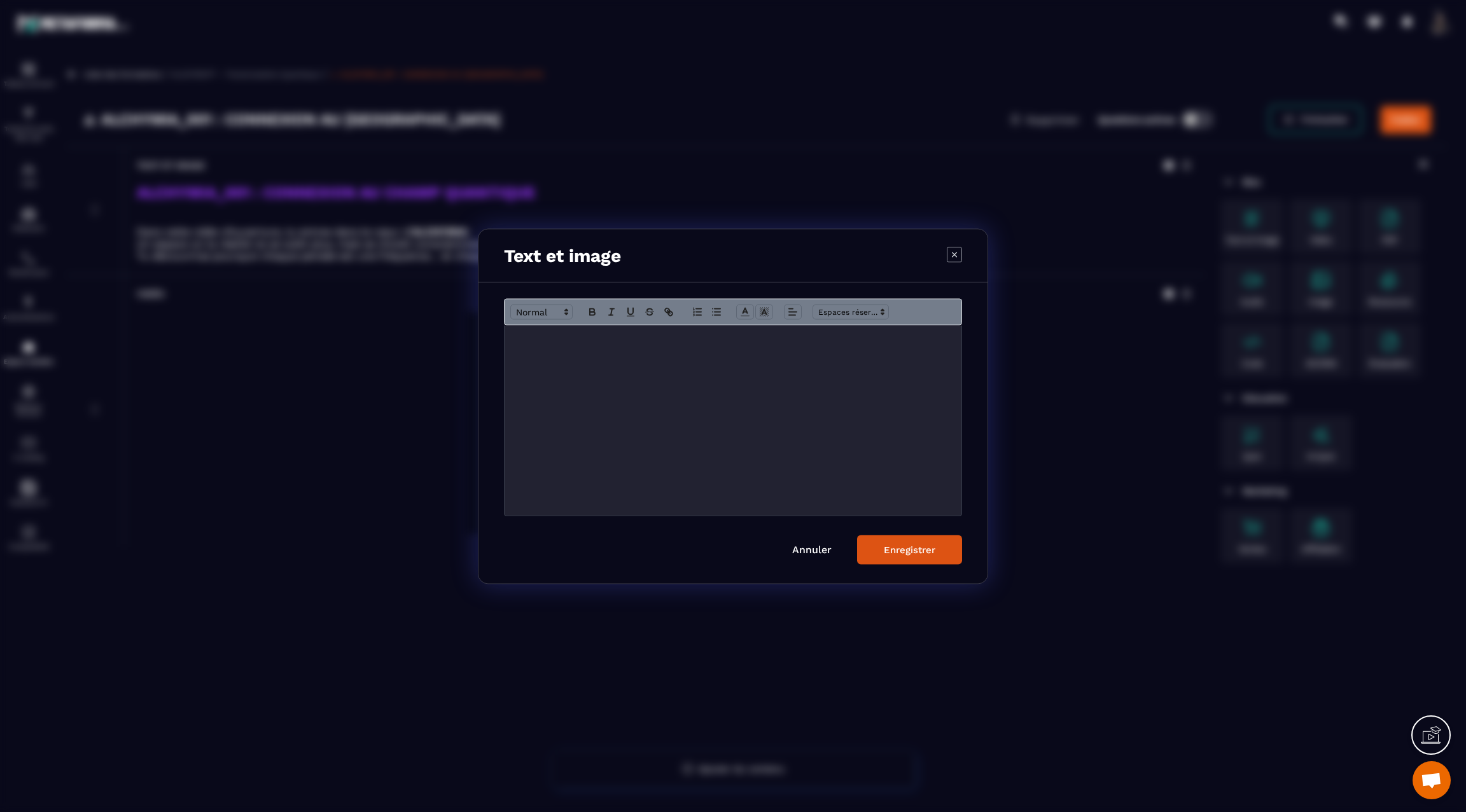
click at [838, 337] on p "Modal window" at bounding box center [733, 338] width 438 height 12
click at [902, 553] on div "Enregistrer" at bounding box center [909, 549] width 51 height 12
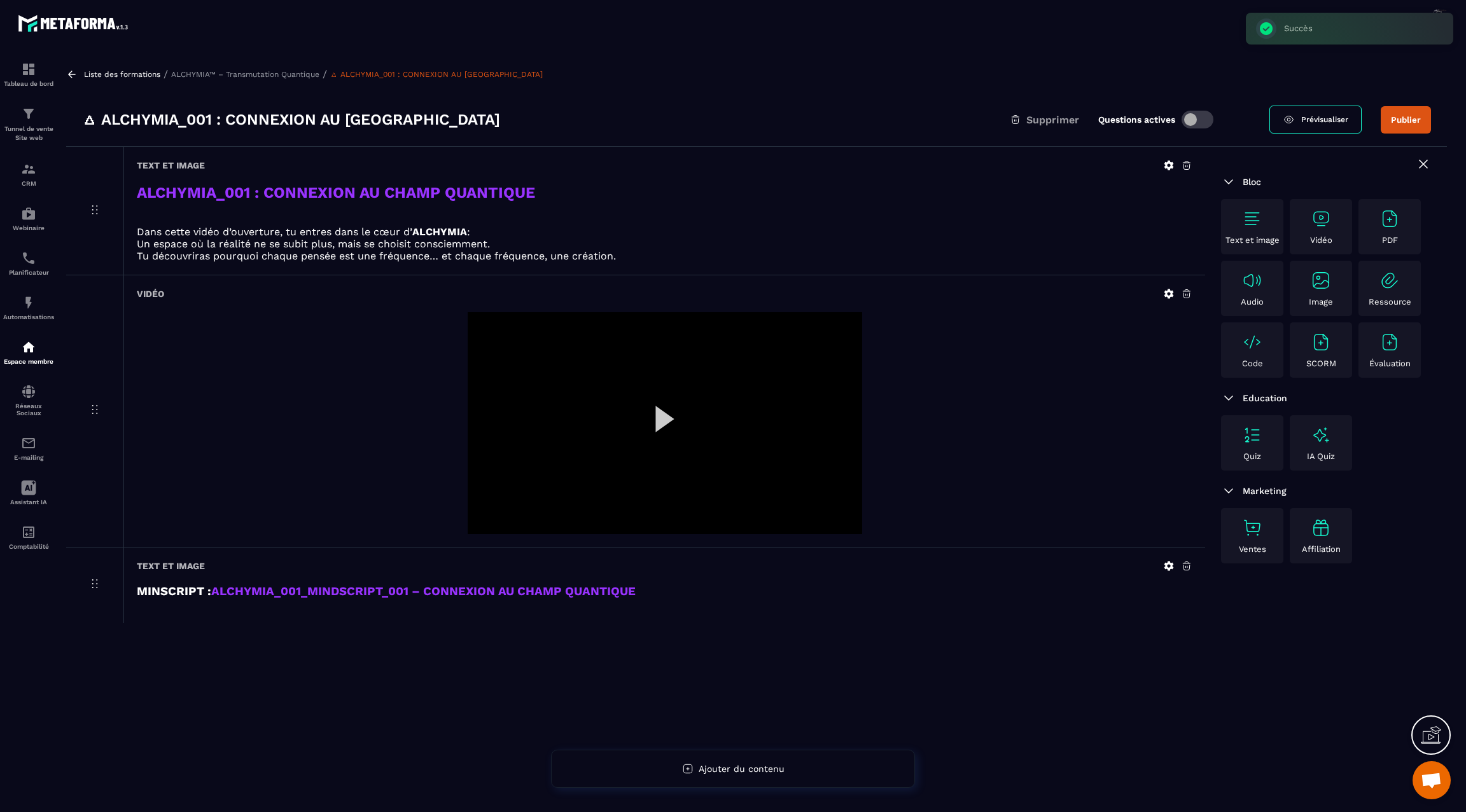
click at [655, 432] on div at bounding box center [665, 423] width 394 height 222
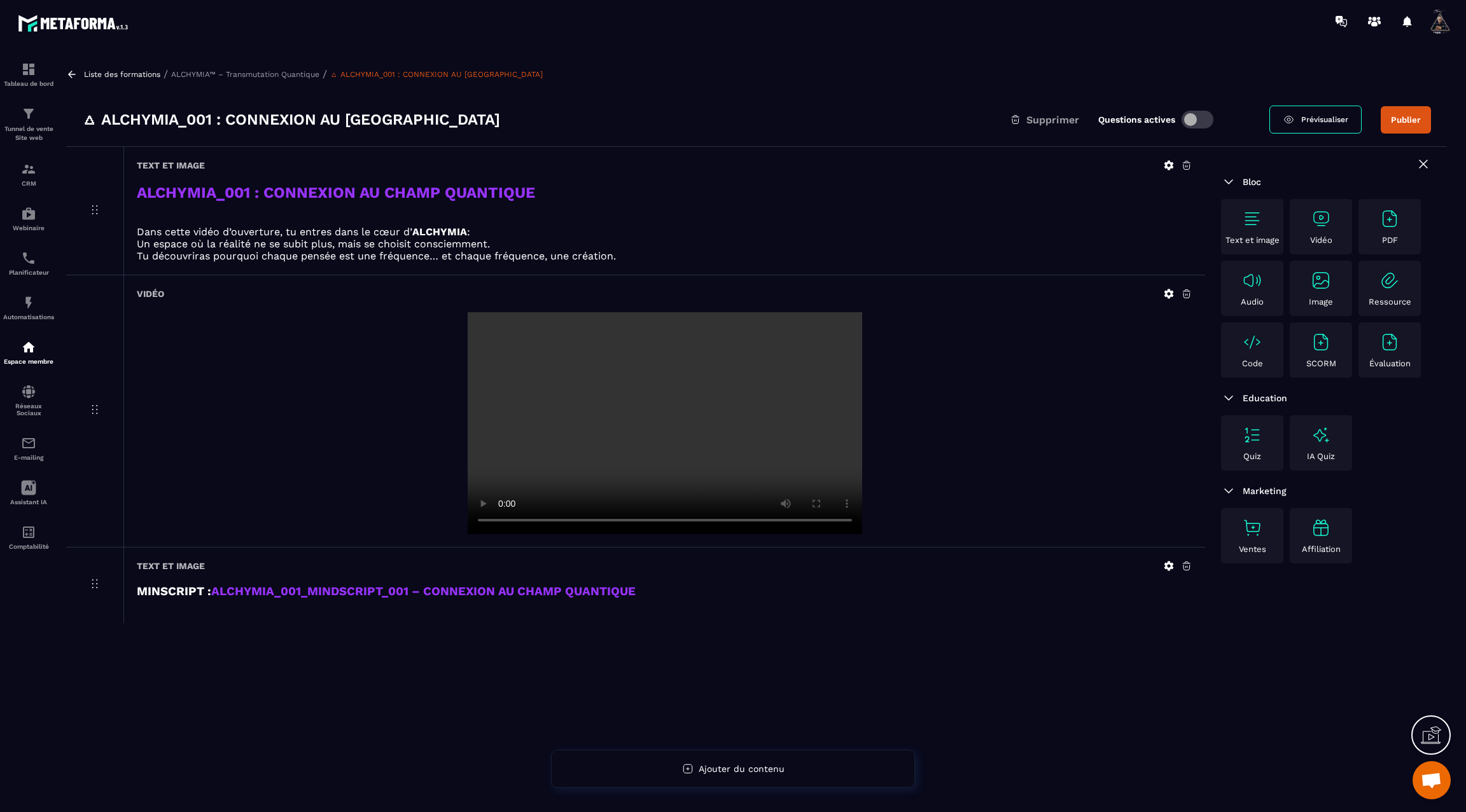
click at [655, 434] on video at bounding box center [665, 423] width 394 height 222
click at [1403, 117] on button "Publier" at bounding box center [1406, 120] width 50 height 28
click at [70, 70] on icon at bounding box center [72, 74] width 12 height 12
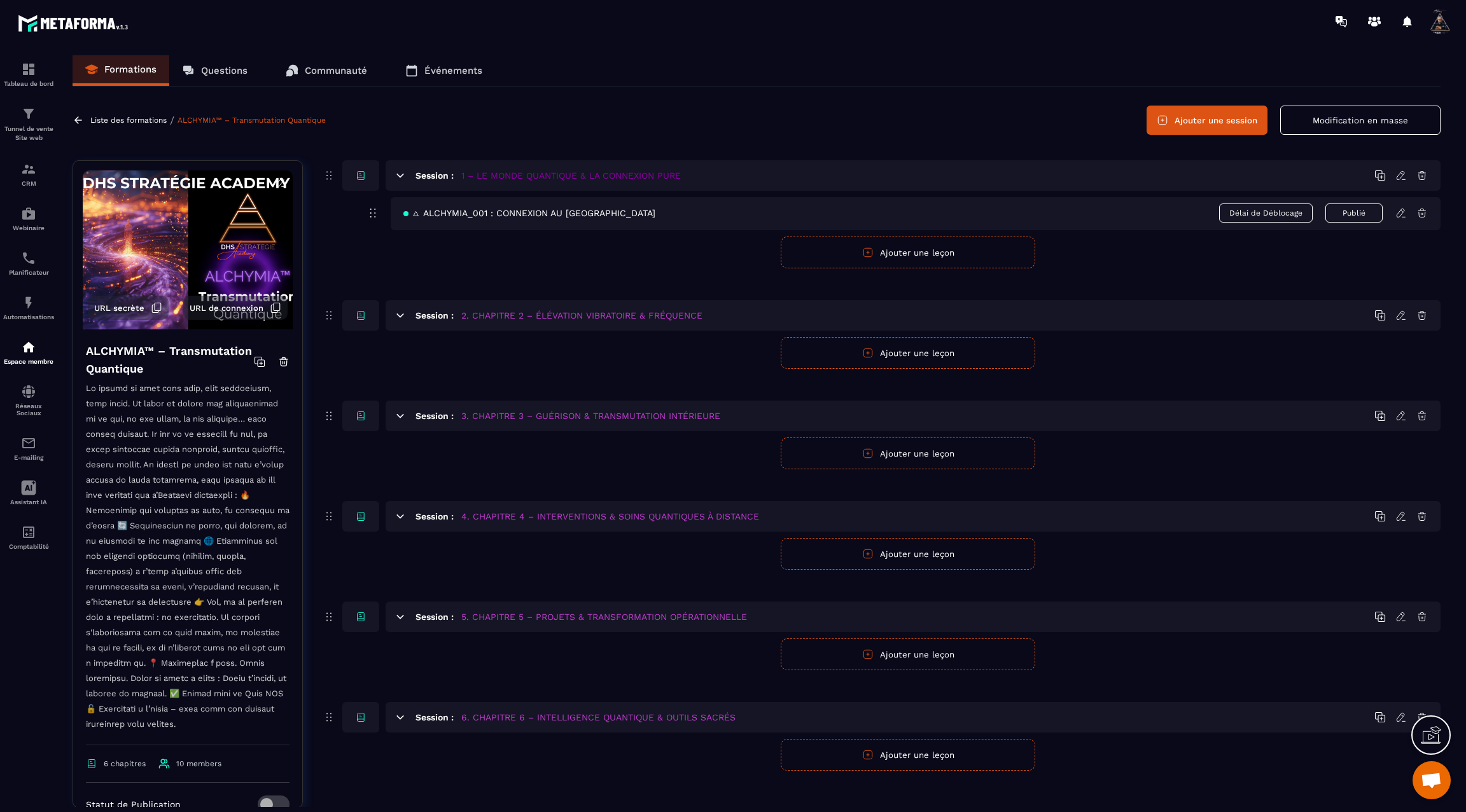
click at [908, 259] on button "Ajouter une leçon" at bounding box center [908, 252] width 255 height 32
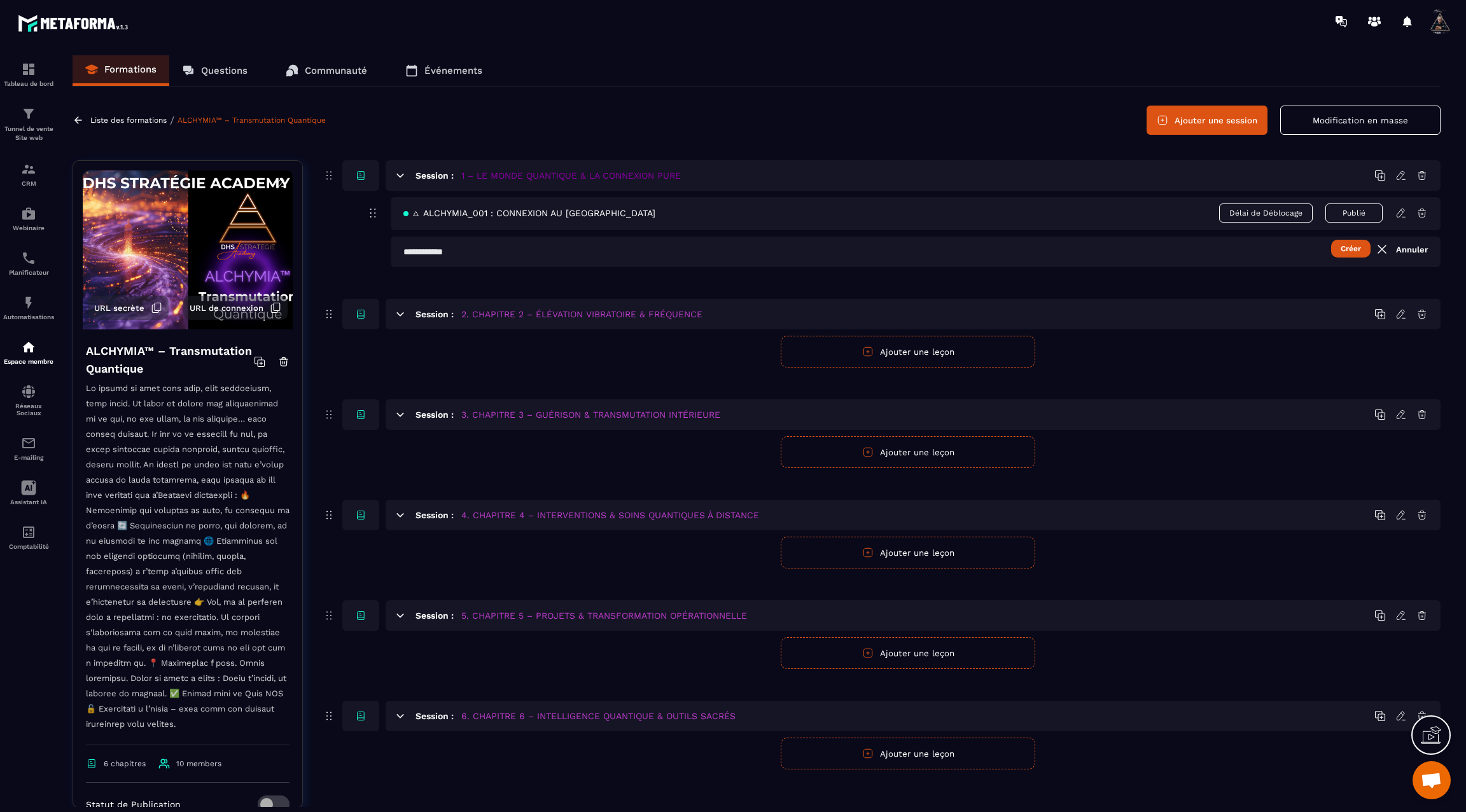
click at [732, 264] on input "text" at bounding box center [915, 251] width 1050 height 31
paste input "**********"
click at [402, 251] on input "**********" at bounding box center [915, 251] width 1050 height 31
paste input "**"
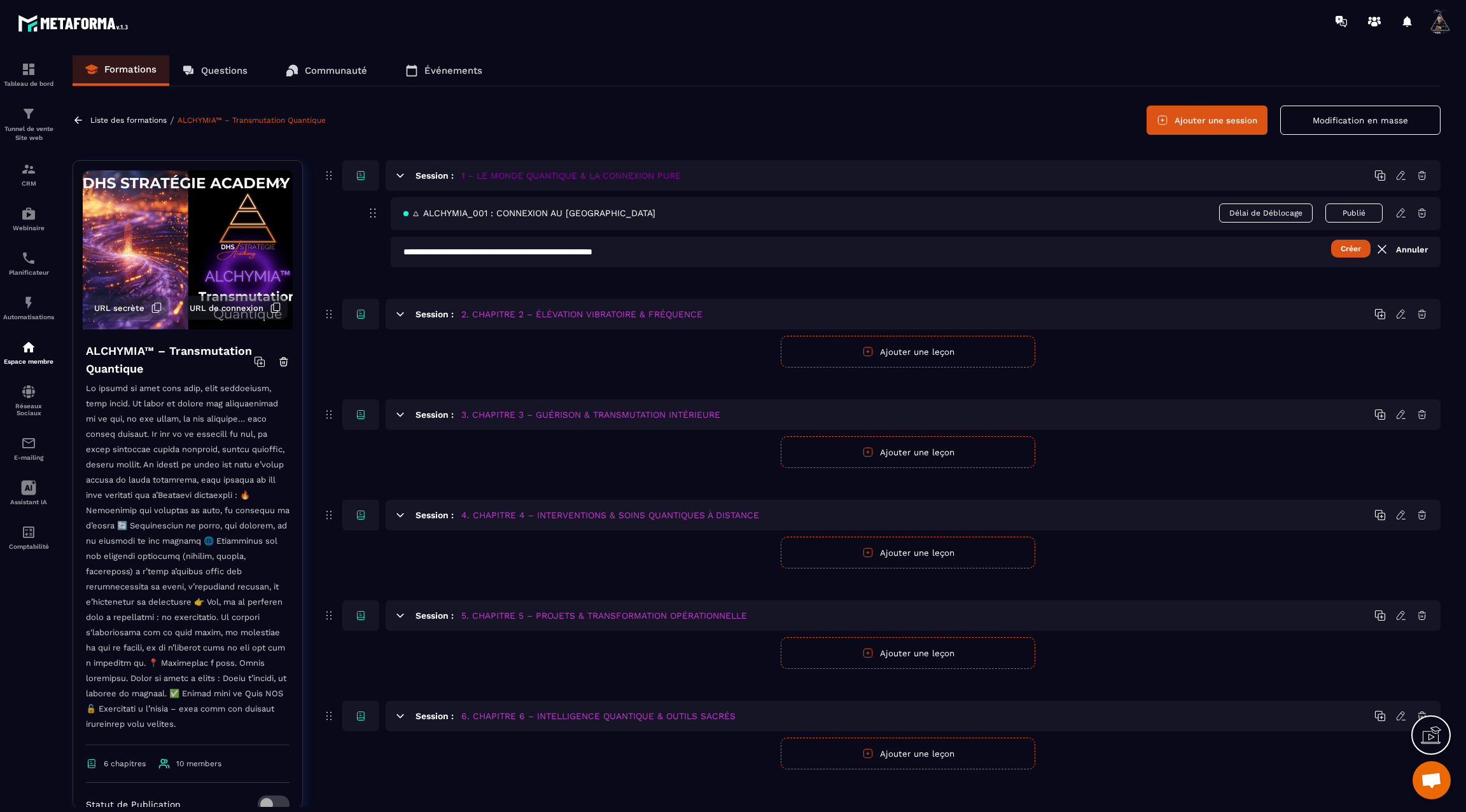
type input "**********"
click at [1350, 244] on button "Créer" at bounding box center [1351, 248] width 39 height 18
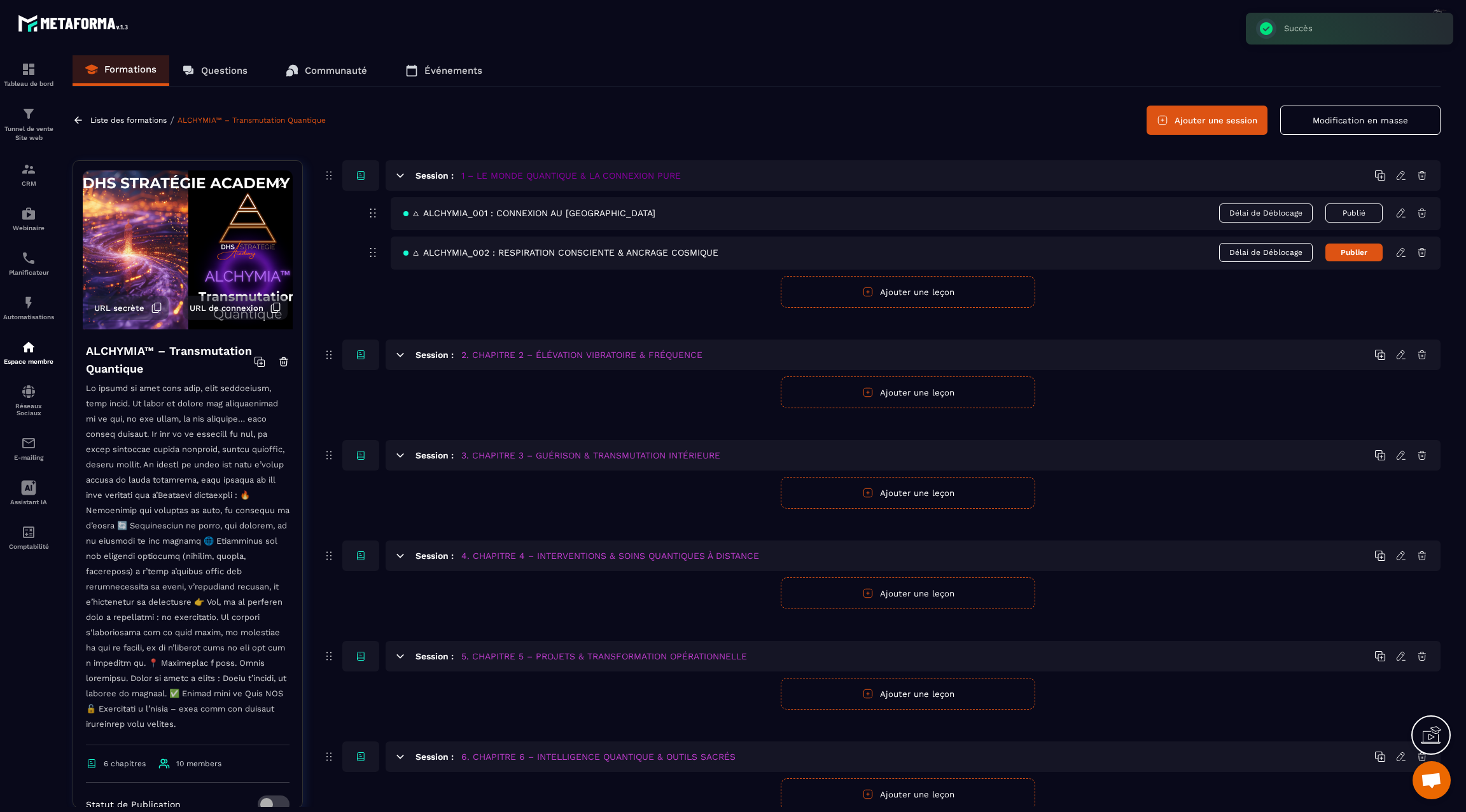
click at [1401, 252] on icon at bounding box center [1401, 252] width 12 height 12
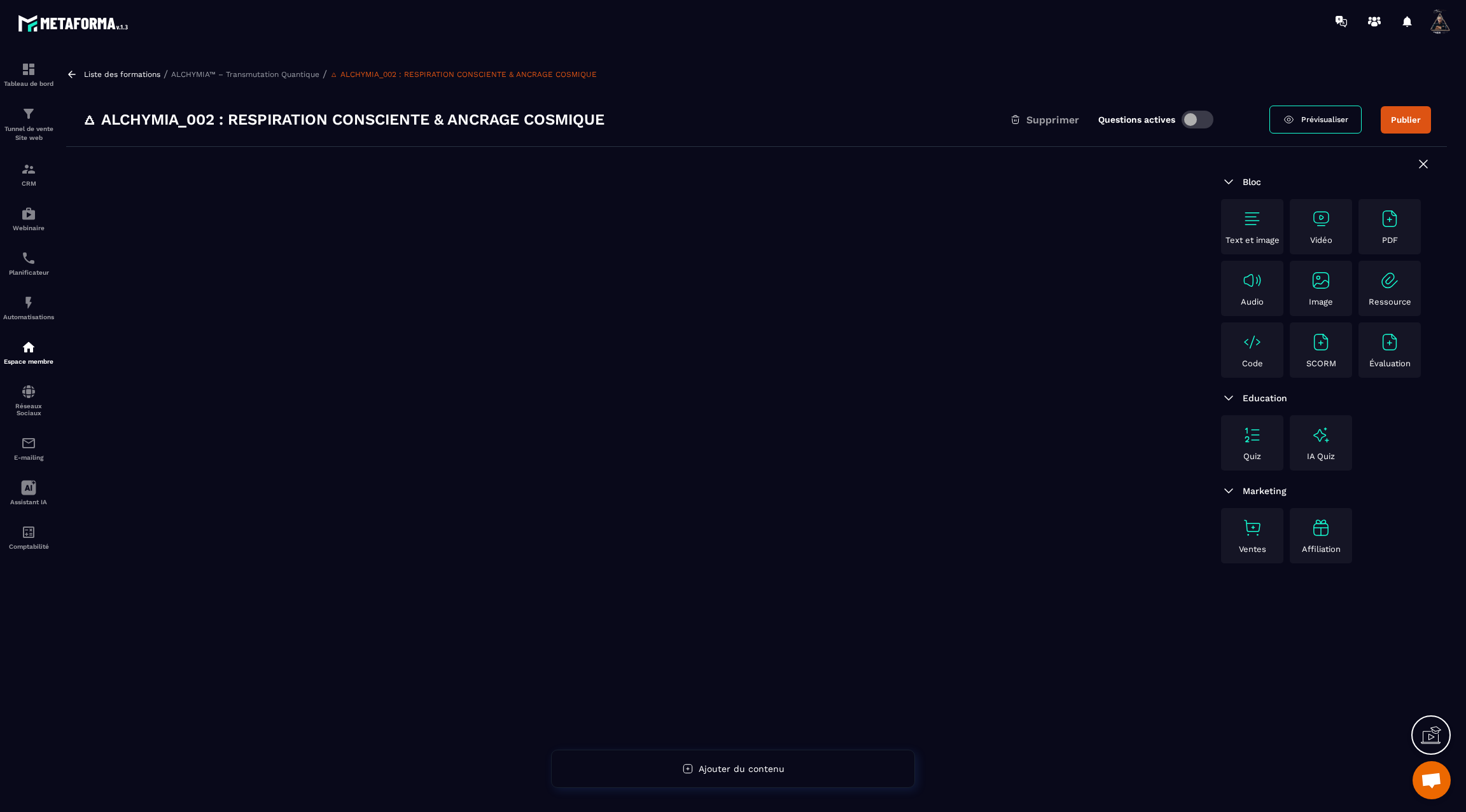
click at [1252, 216] on img at bounding box center [1252, 219] width 21 height 20
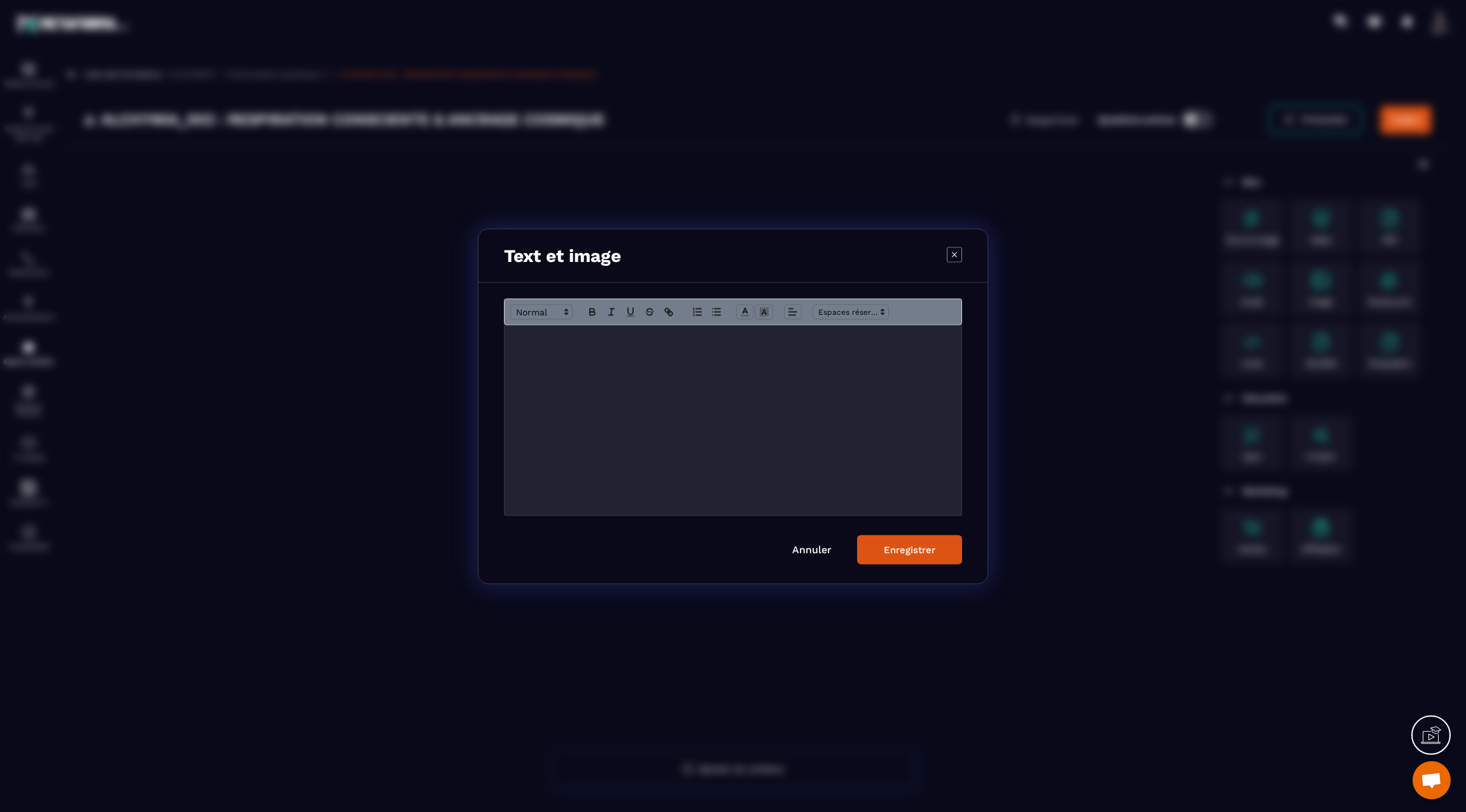
click at [700, 345] on div "Modal window" at bounding box center [733, 419] width 457 height 190
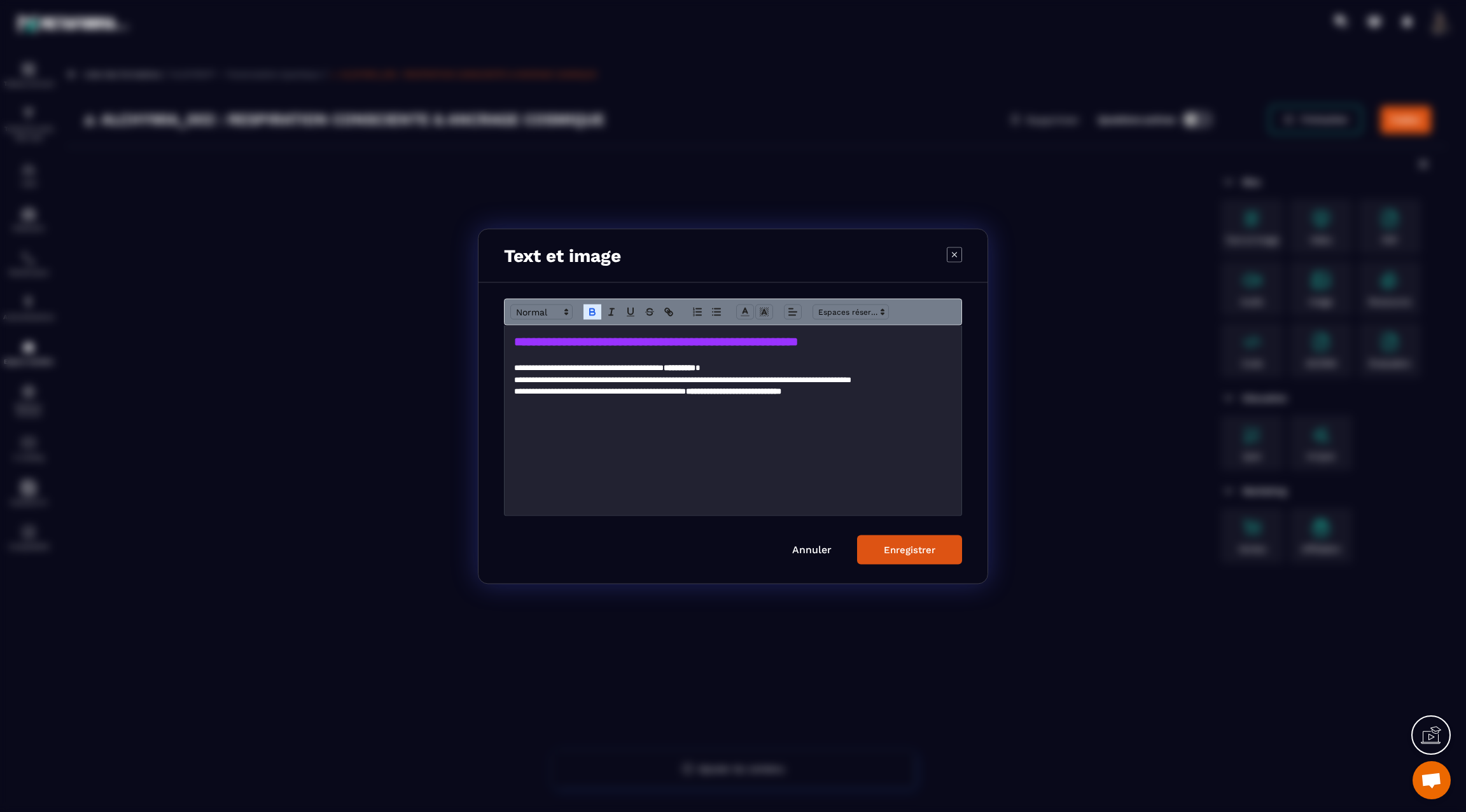
click at [893, 542] on button "Enregistrer" at bounding box center [909, 549] width 105 height 29
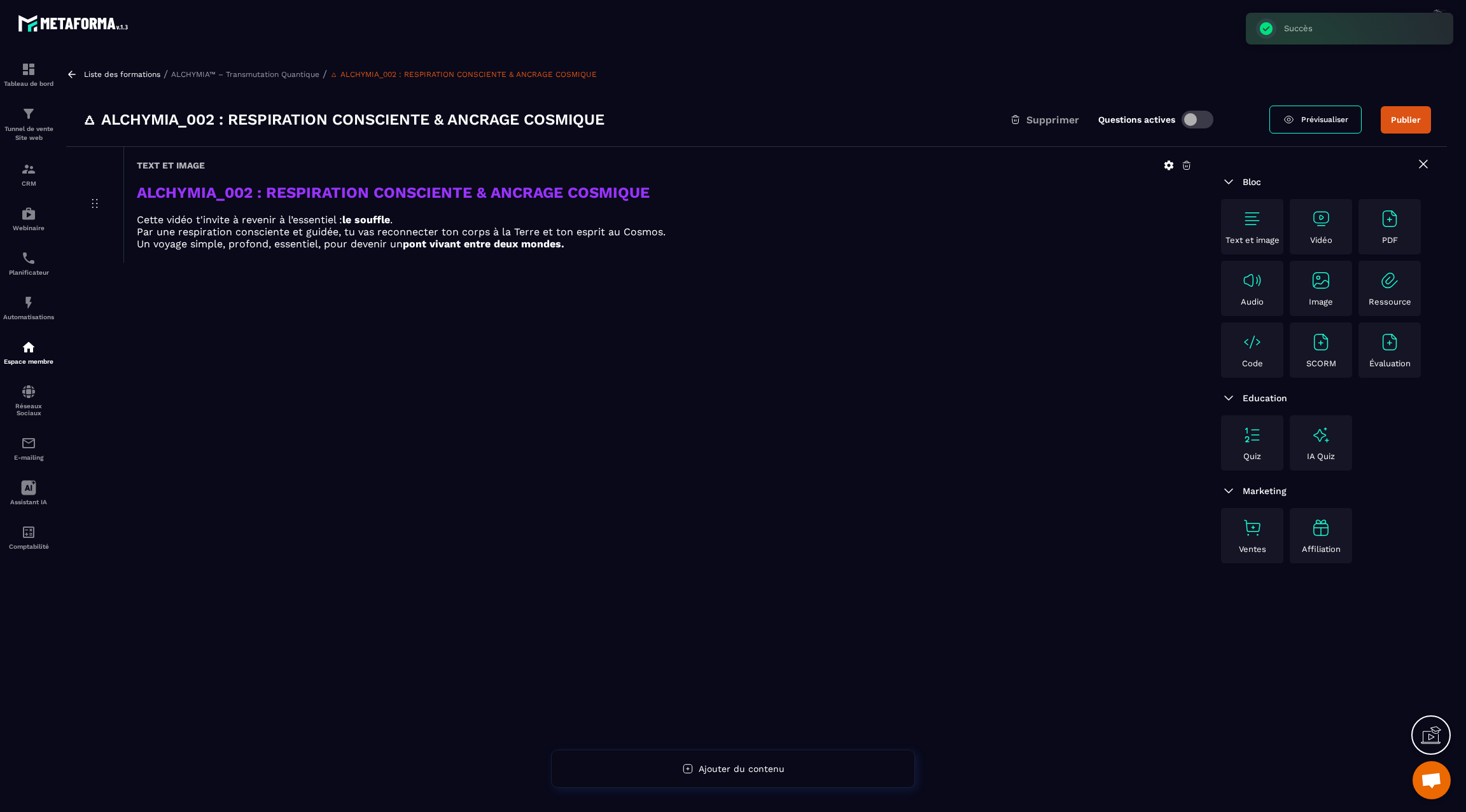
click at [1324, 219] on img at bounding box center [1321, 219] width 21 height 20
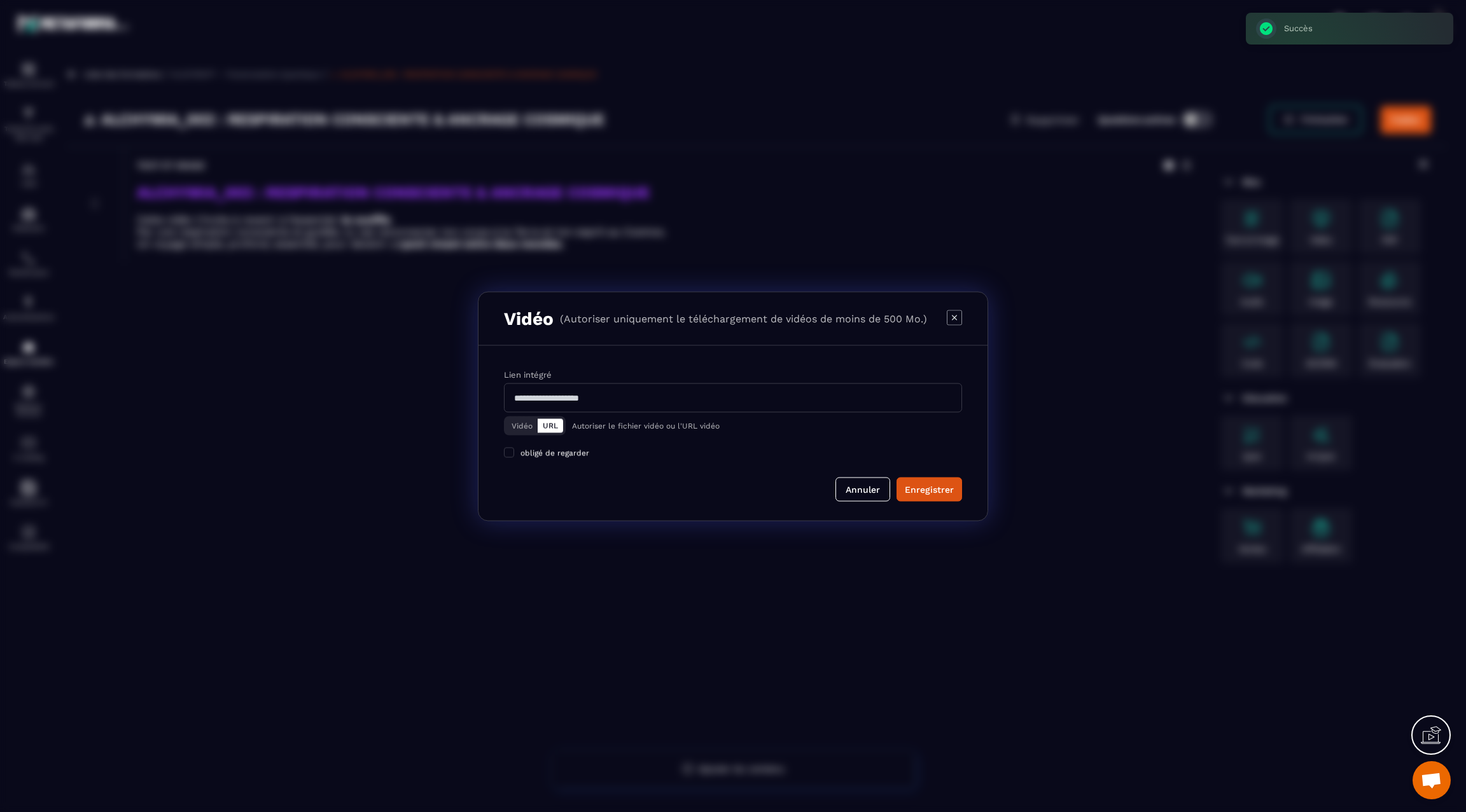
click at [519, 423] on button "Vidéo" at bounding box center [522, 426] width 32 height 14
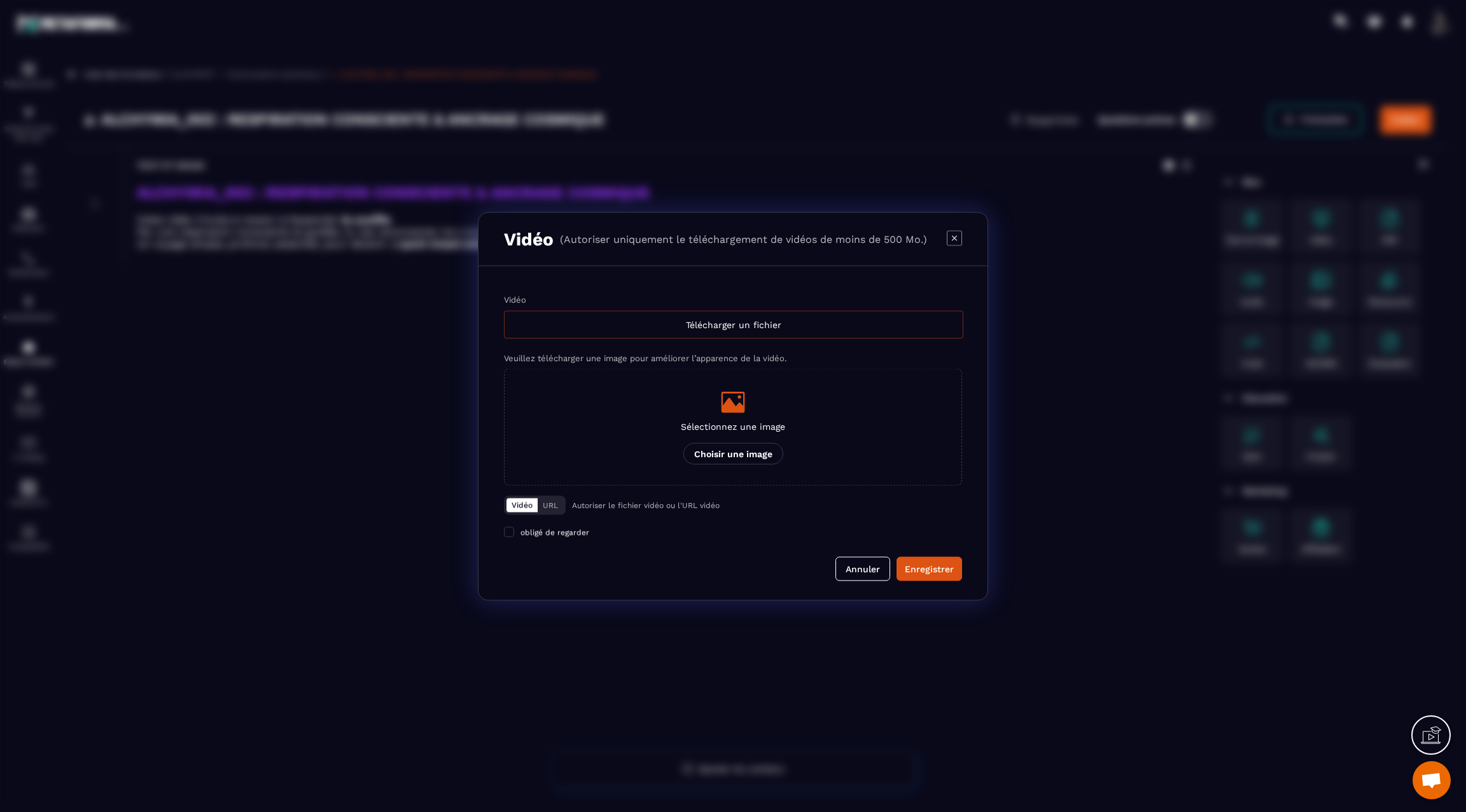
click at [714, 327] on div "Télécharger un fichier" at bounding box center [733, 325] width 460 height 28
click at [0, 0] on input "Vidéo Télécharger un fichier" at bounding box center [0, 0] width 0 height 0
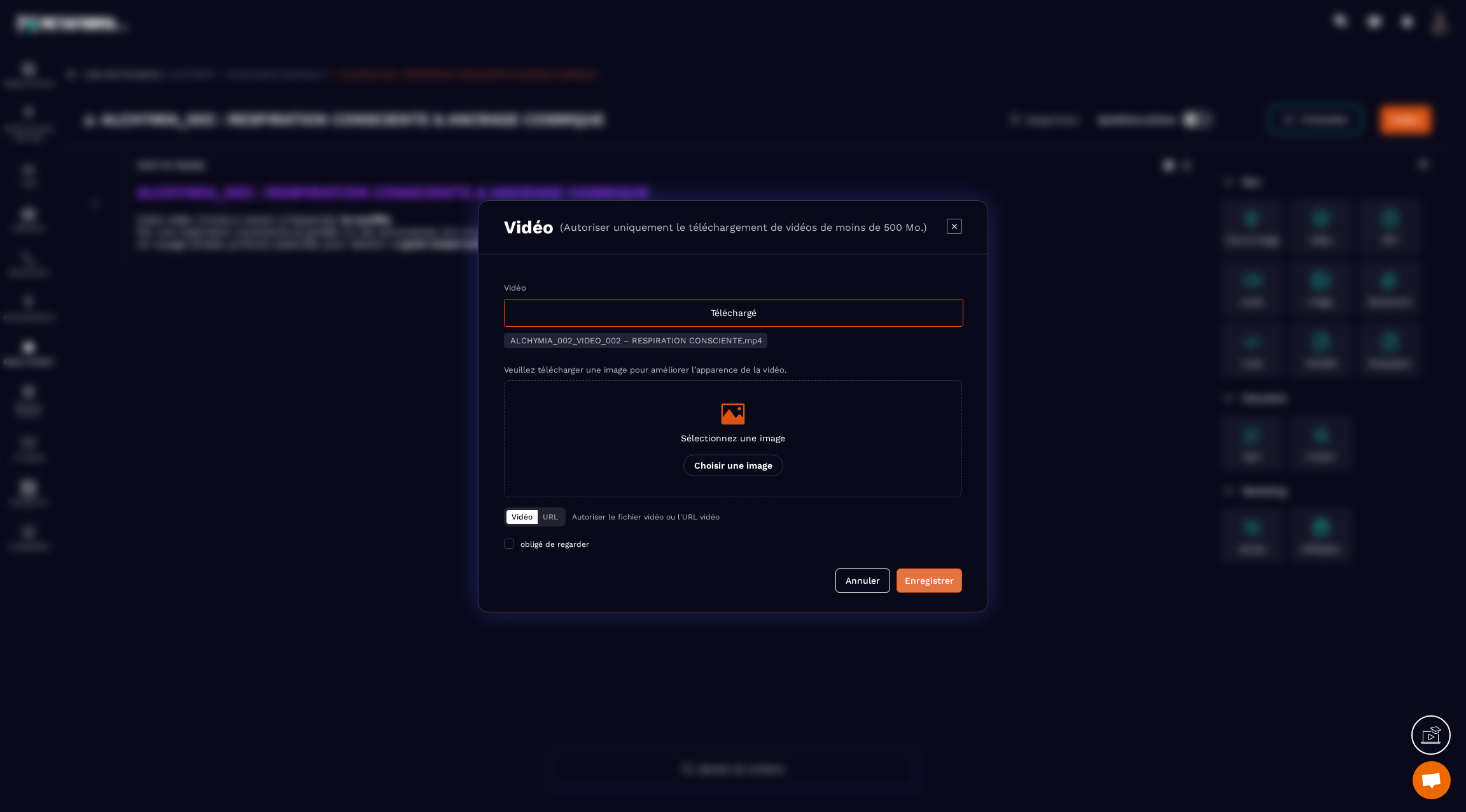
click at [923, 575] on div "Enregistrer" at bounding box center [929, 581] width 49 height 13
click at [1081, 475] on div "Modal window" at bounding box center [733, 406] width 1466 height 812
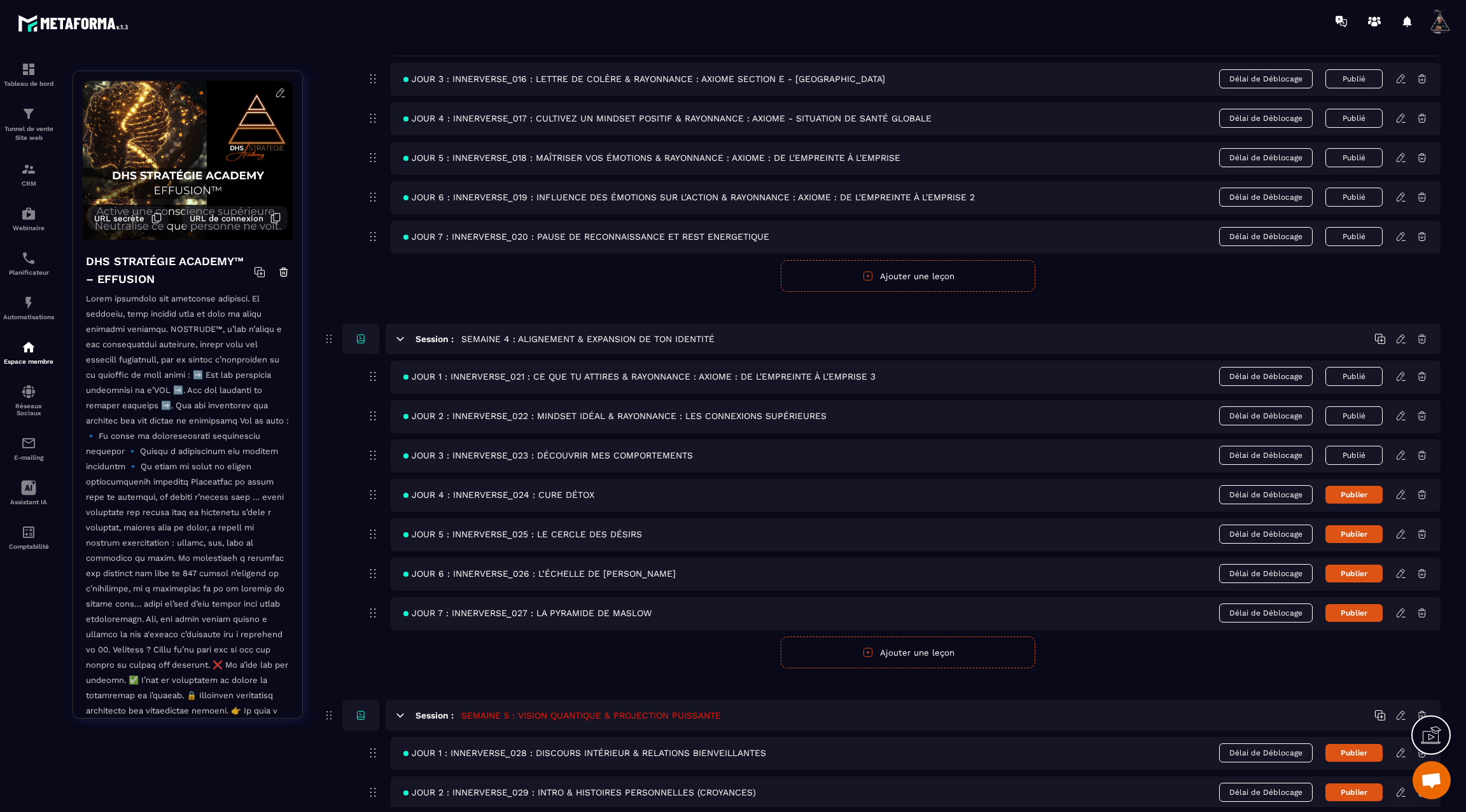
scroll to position [982, 0]
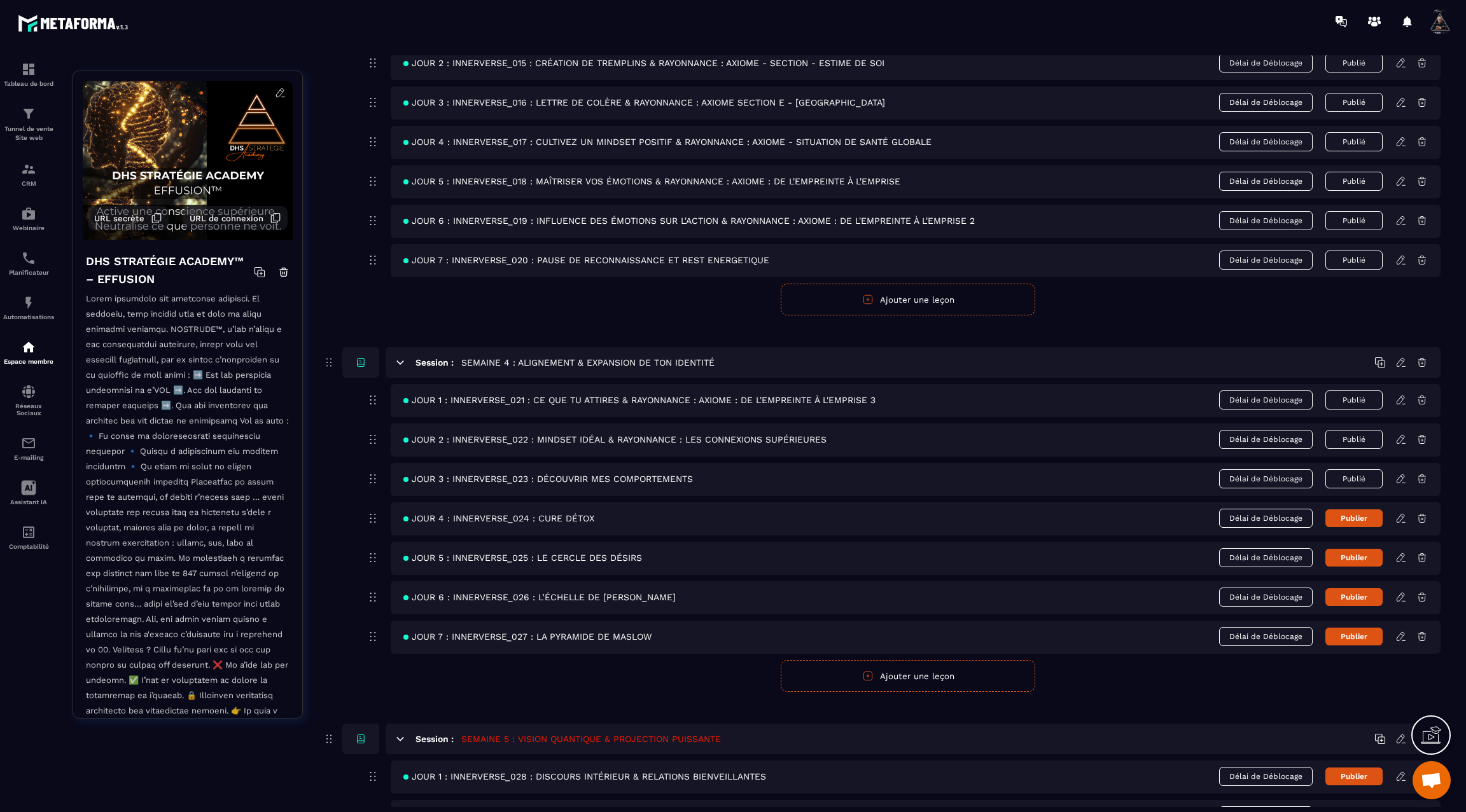
click at [1401, 475] on icon at bounding box center [1401, 479] width 8 height 8
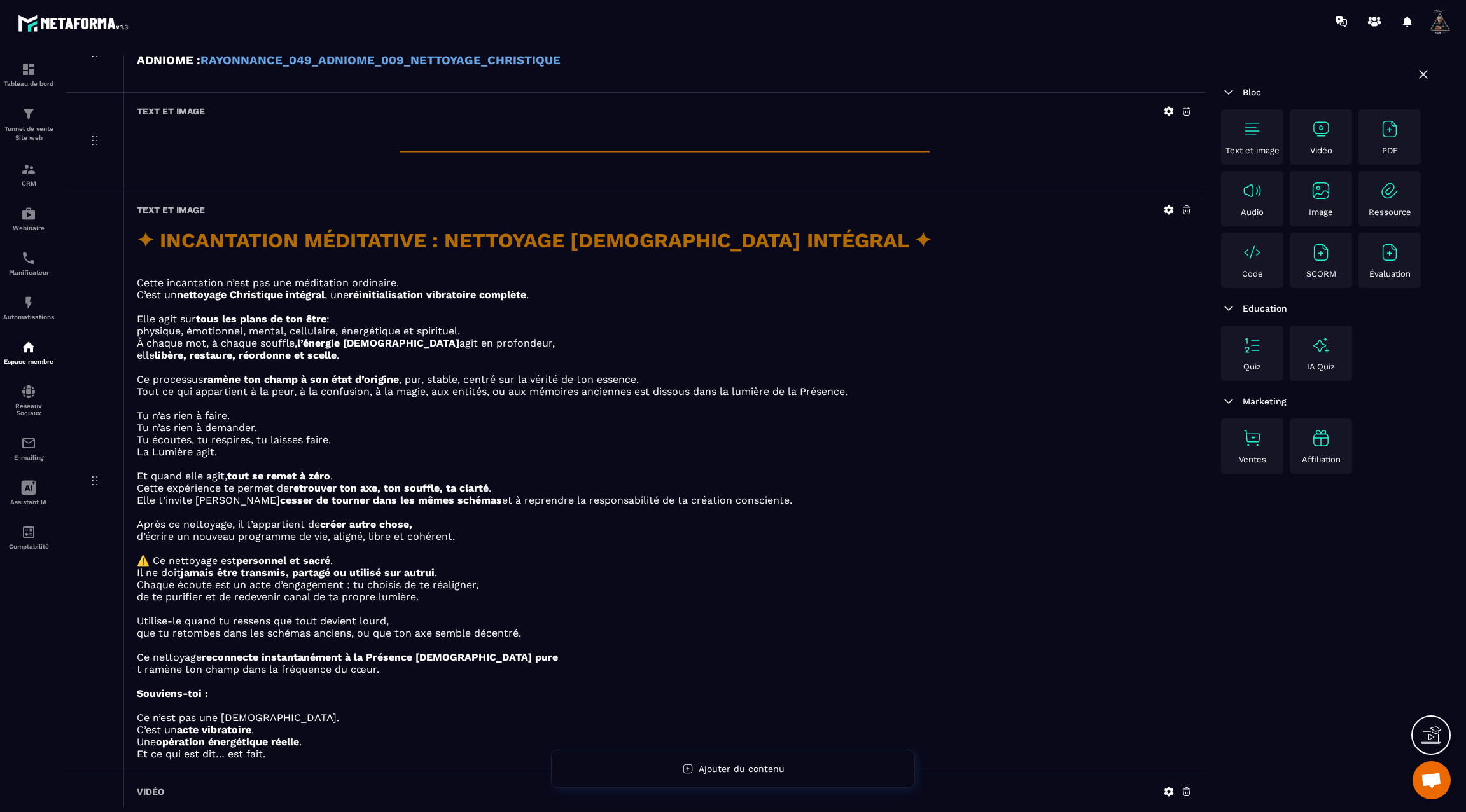
scroll to position [1649, 0]
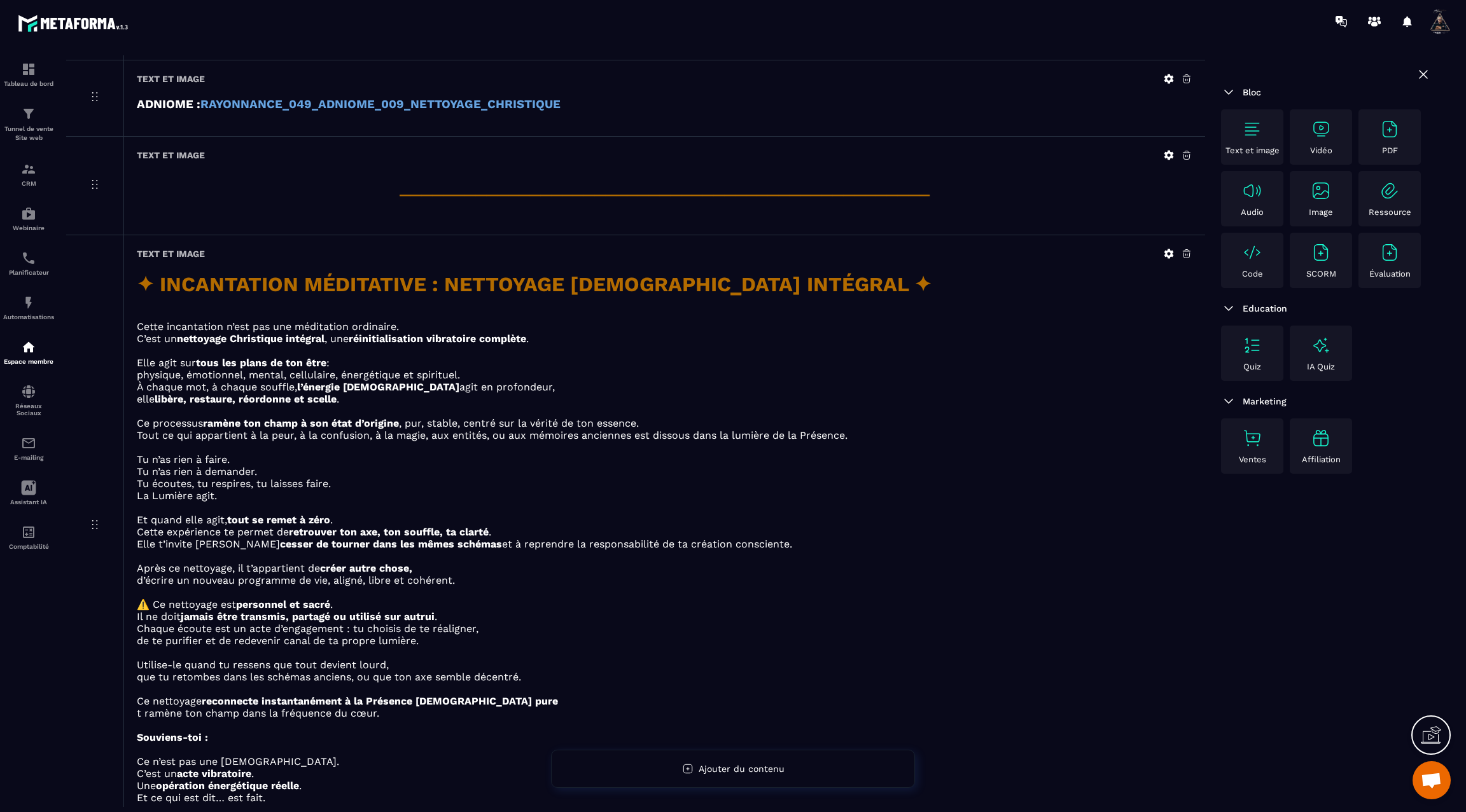
click at [1327, 140] on div "Vidéo" at bounding box center [1321, 137] width 56 height 36
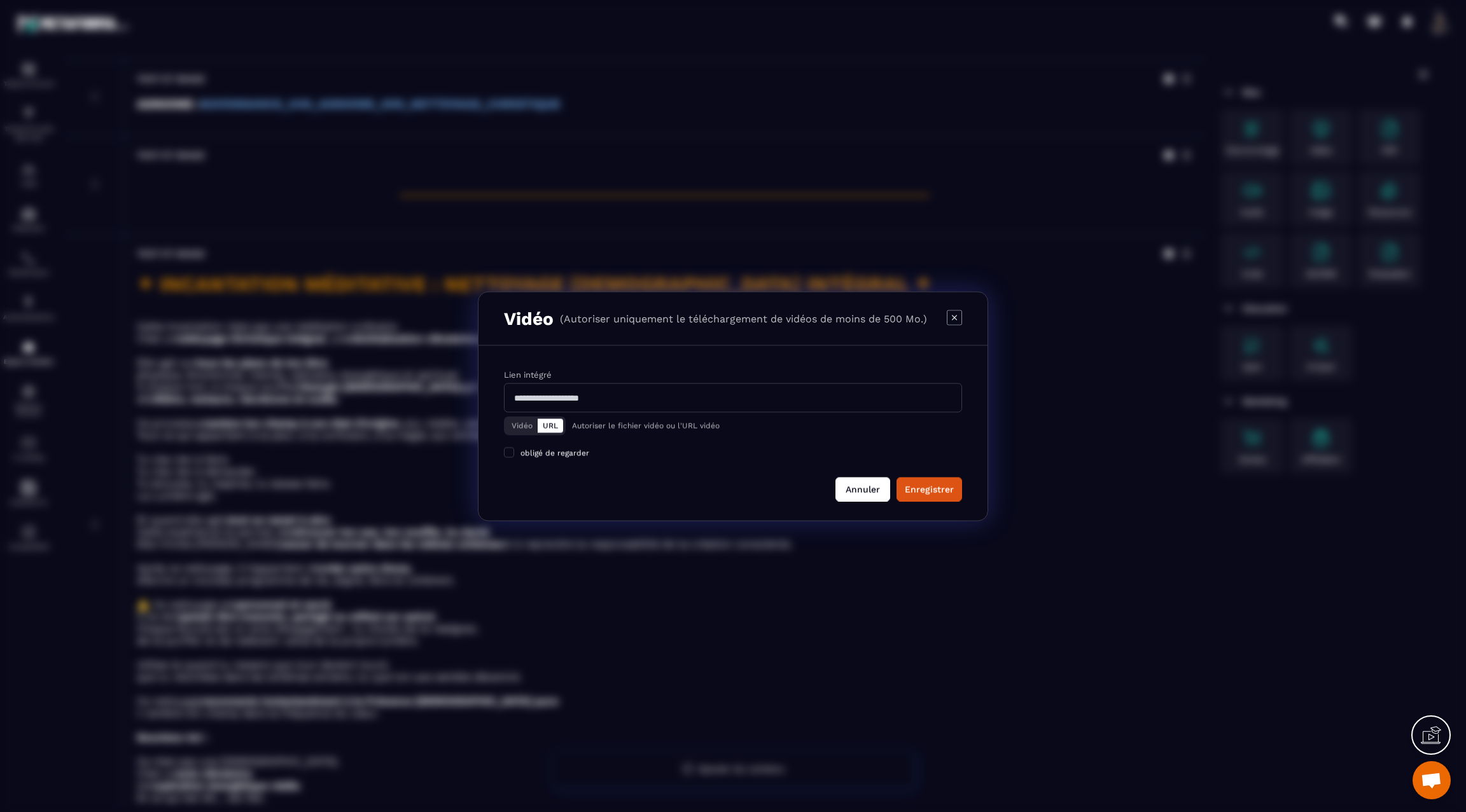
click at [855, 481] on button "Annuler" at bounding box center [862, 489] width 54 height 24
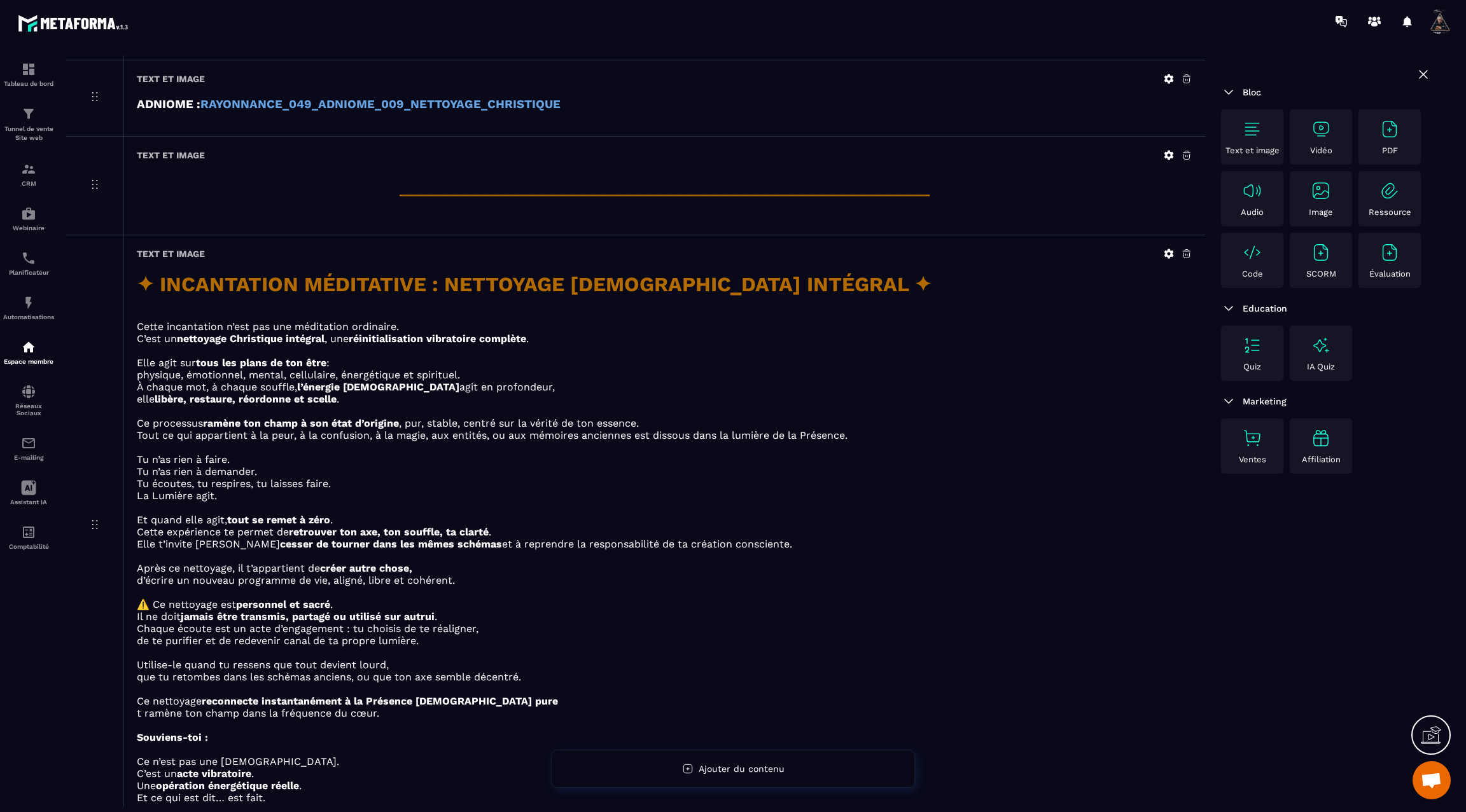
click at [1248, 133] on img at bounding box center [1252, 129] width 21 height 20
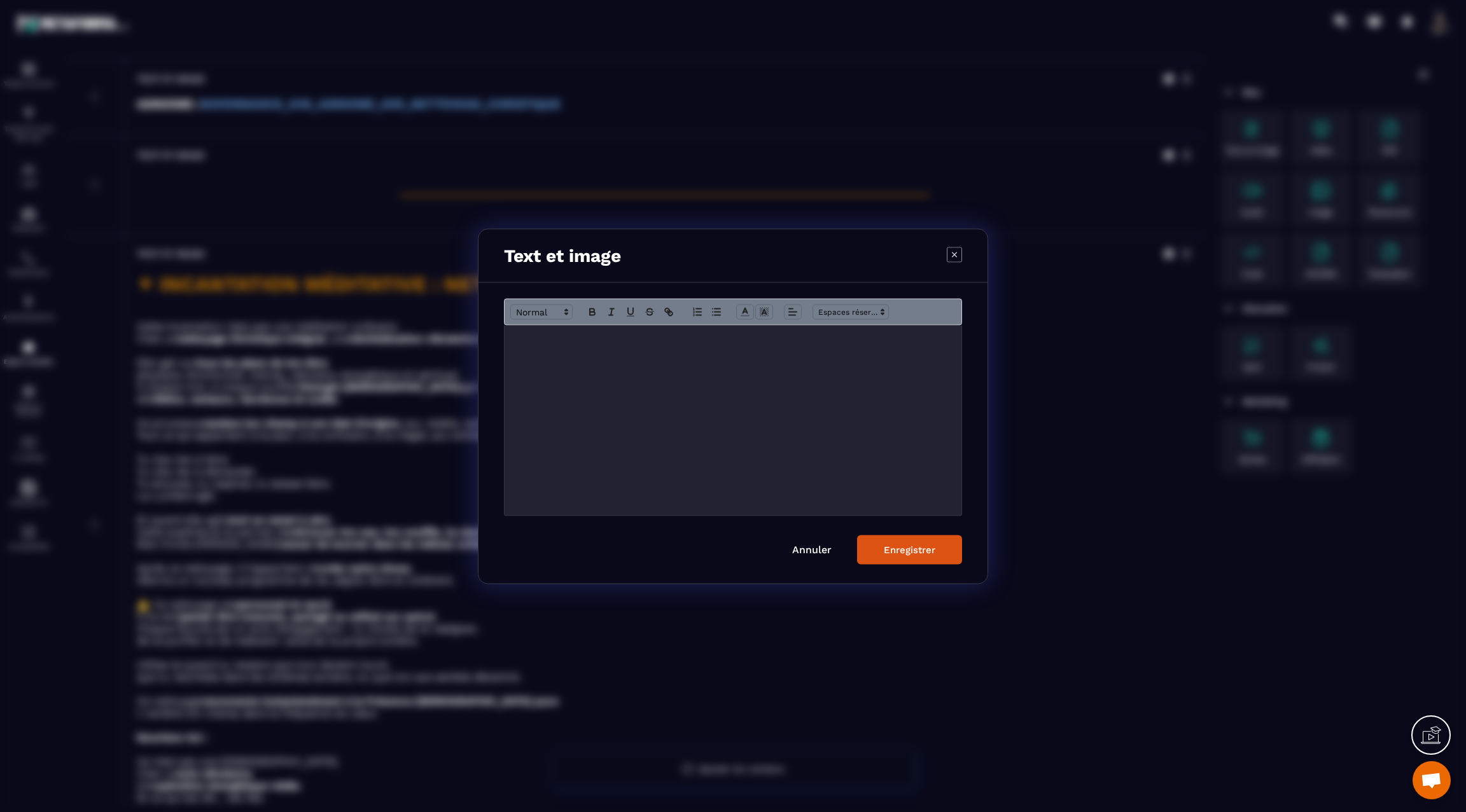
click at [717, 344] on p "Modal window" at bounding box center [733, 338] width 438 height 12
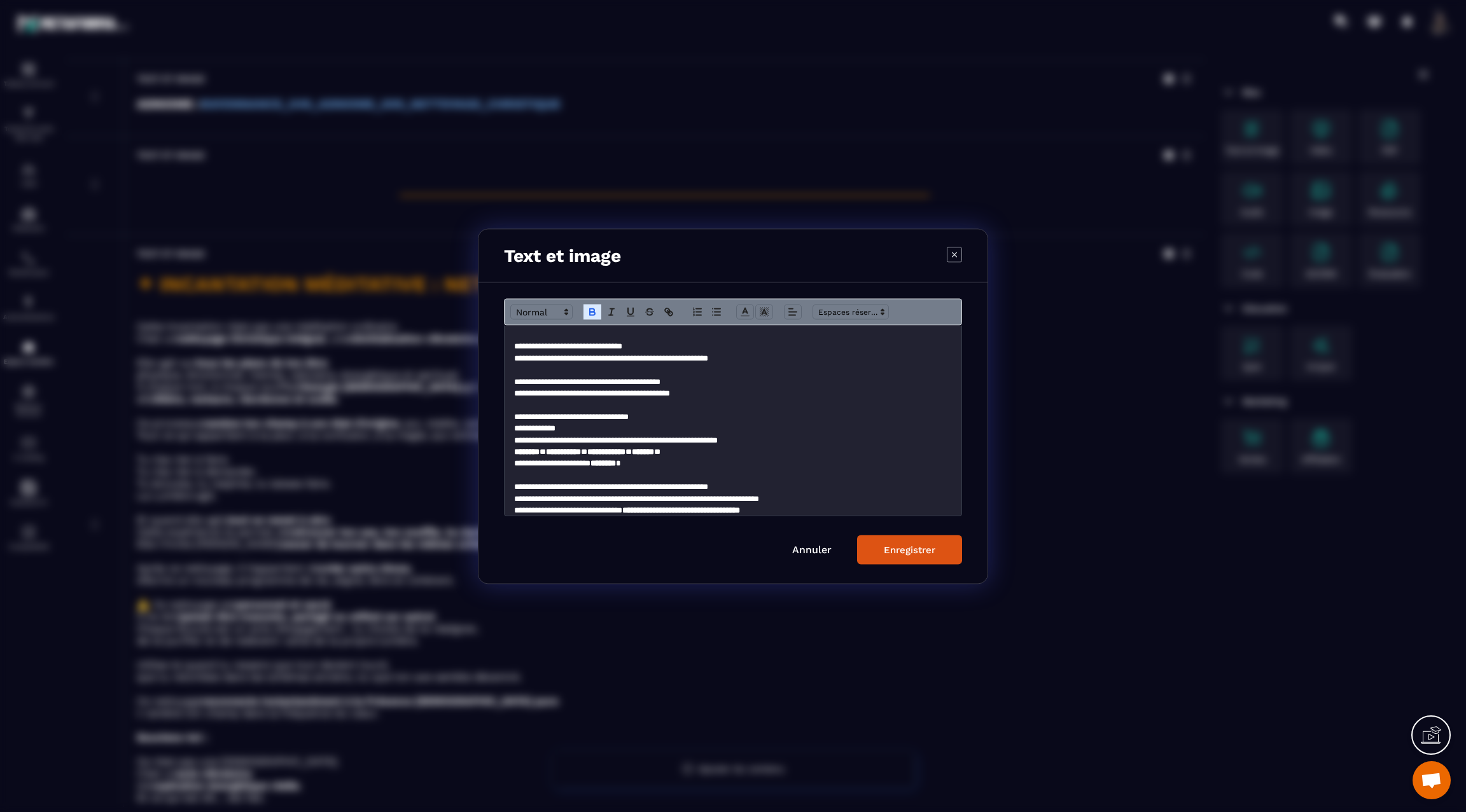
scroll to position [0, 0]
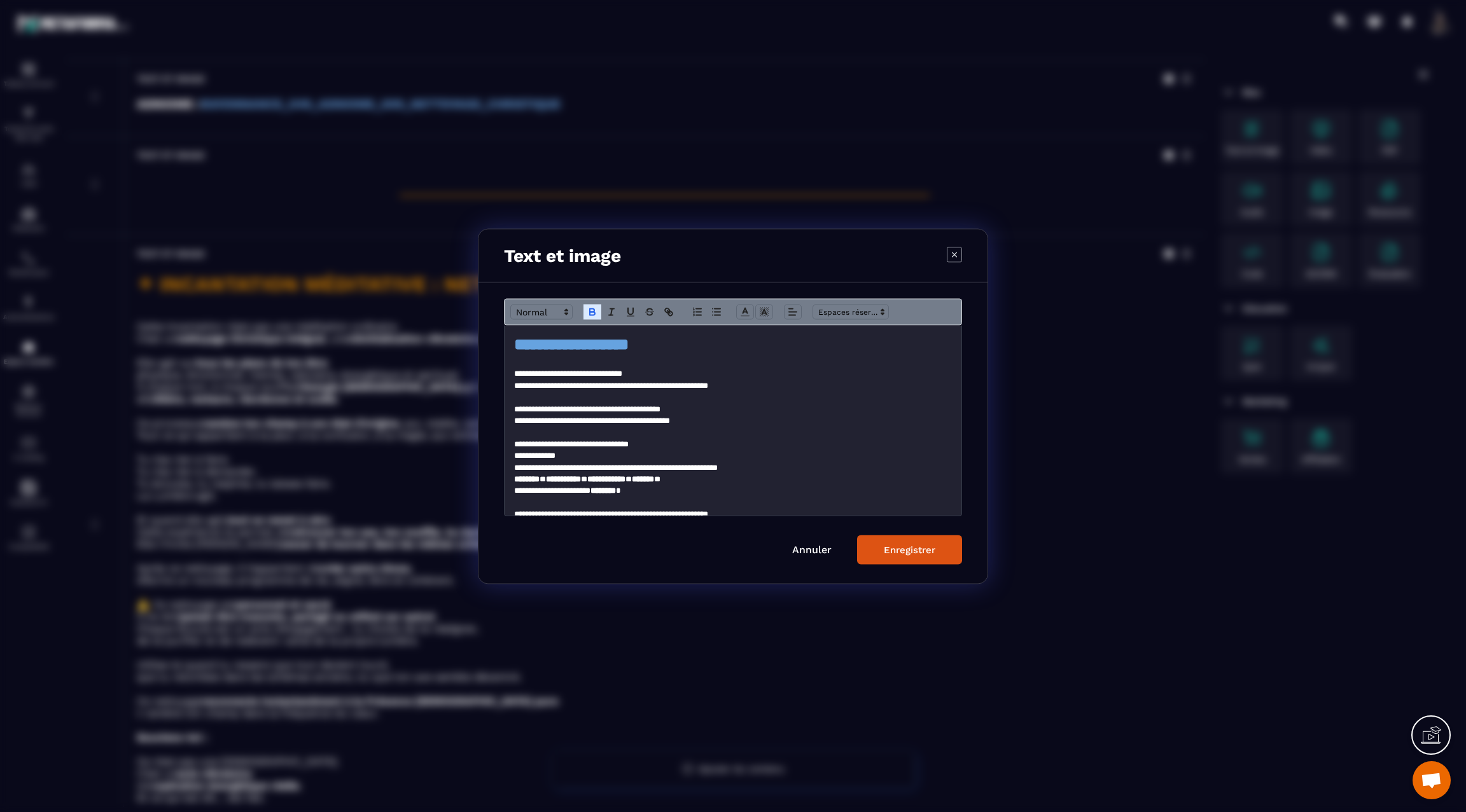
click at [512, 345] on div "**********" at bounding box center [733, 419] width 457 height 190
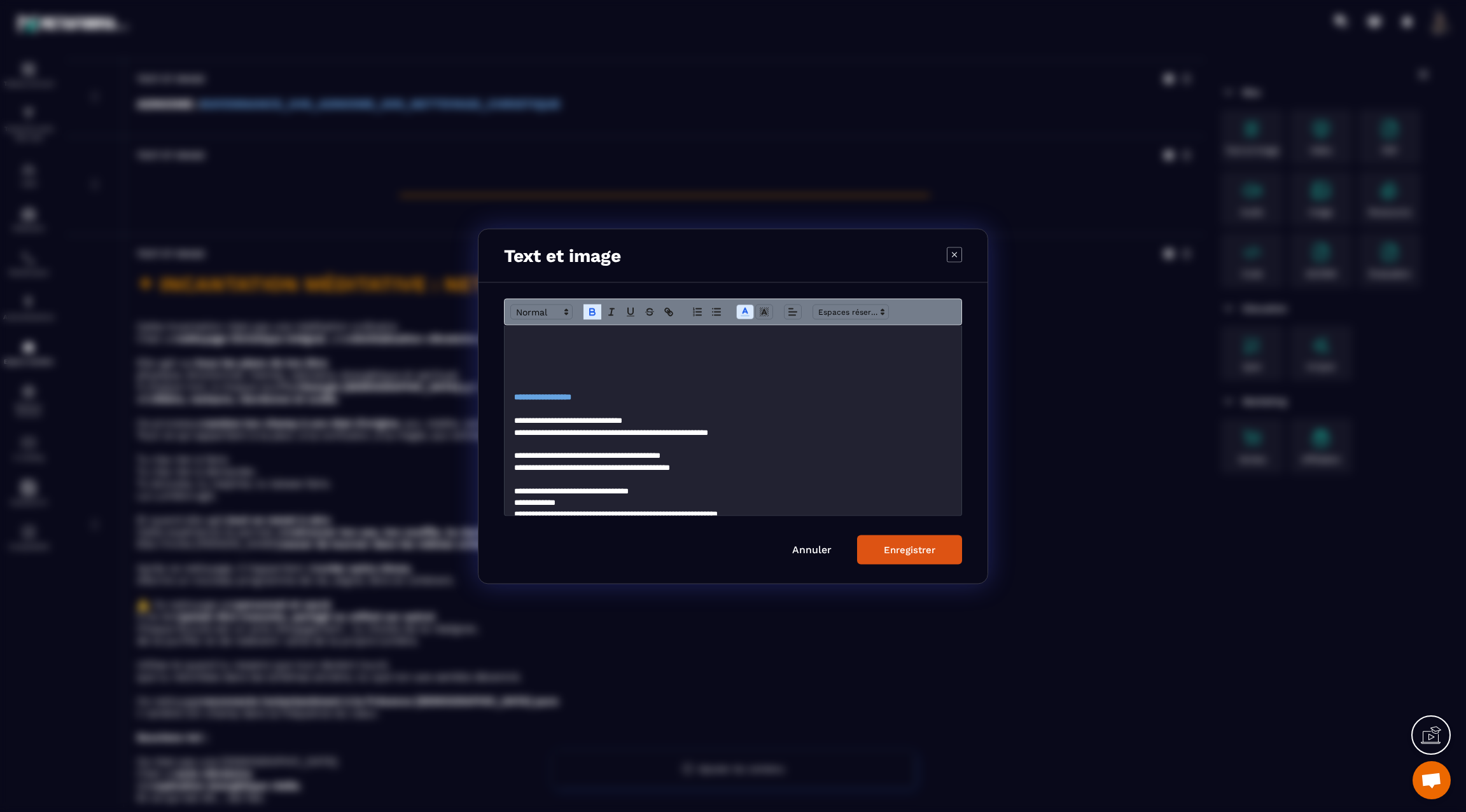
click at [515, 352] on h1 "Modal window" at bounding box center [733, 345] width 438 height 24
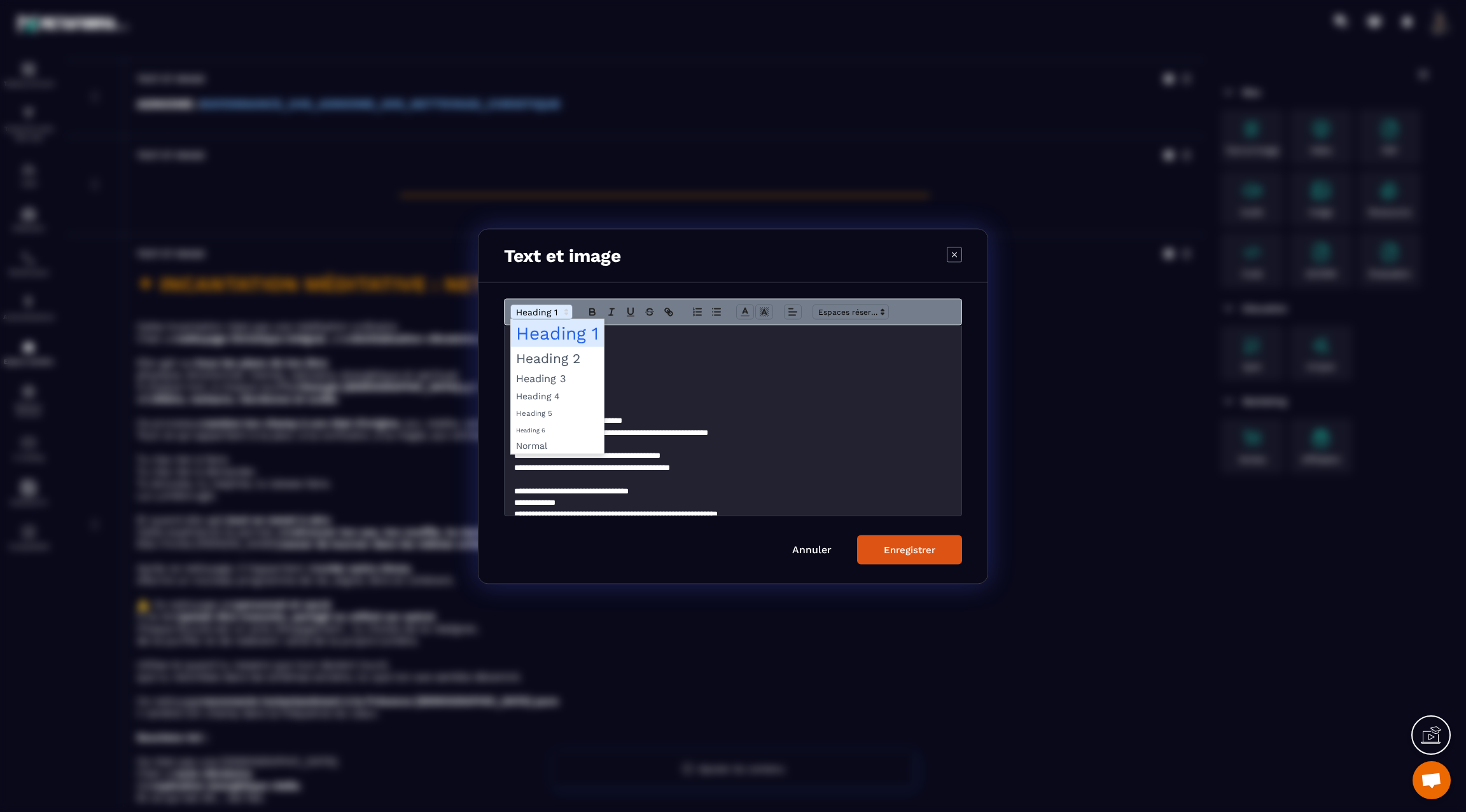
click at [537, 315] on span "Modal window" at bounding box center [541, 311] width 62 height 15
click at [538, 336] on span "Modal window" at bounding box center [558, 333] width 93 height 28
click at [743, 307] on icon "Modal window" at bounding box center [745, 311] width 12 height 12
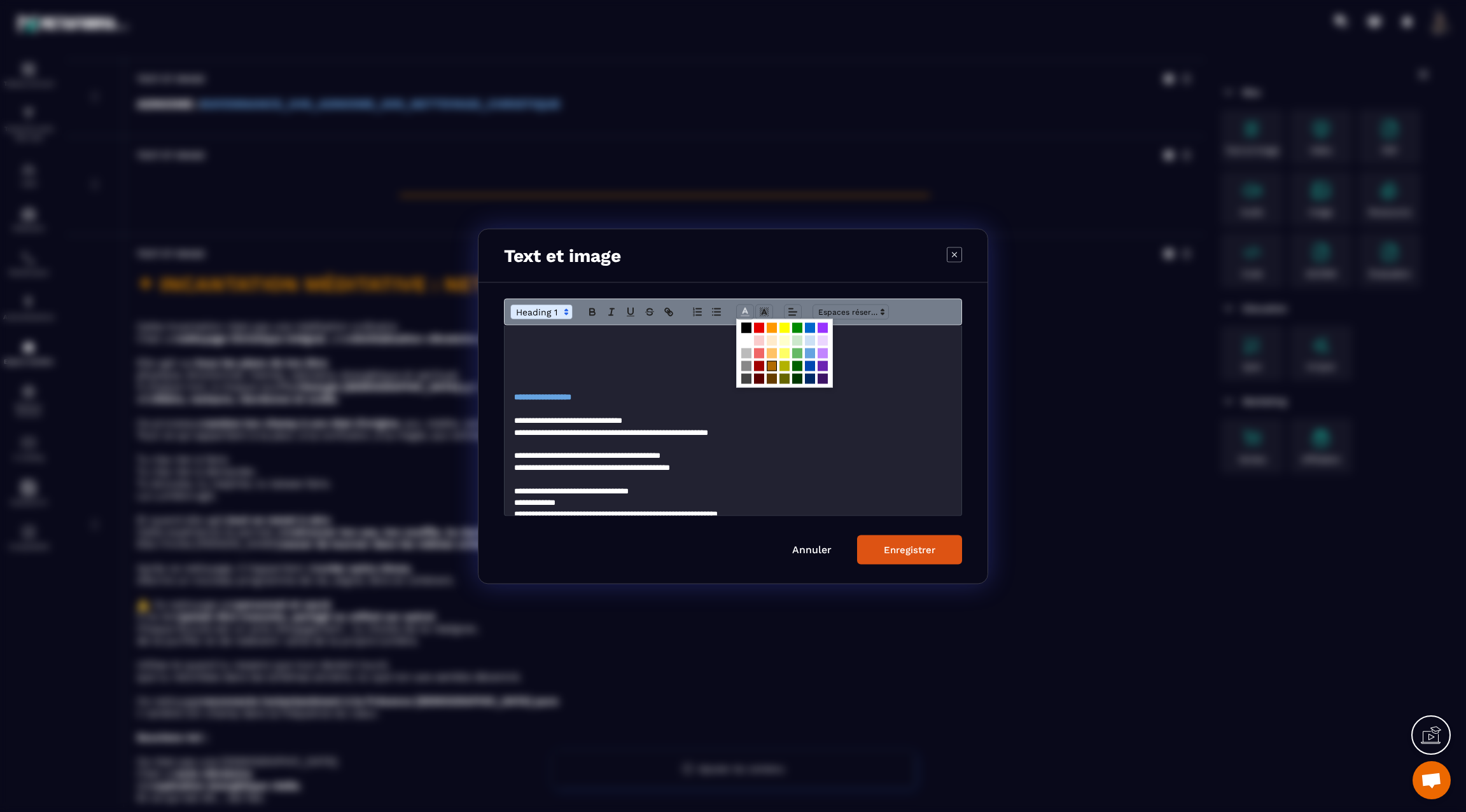
click at [770, 364] on span "Modal window" at bounding box center [771, 366] width 10 height 10
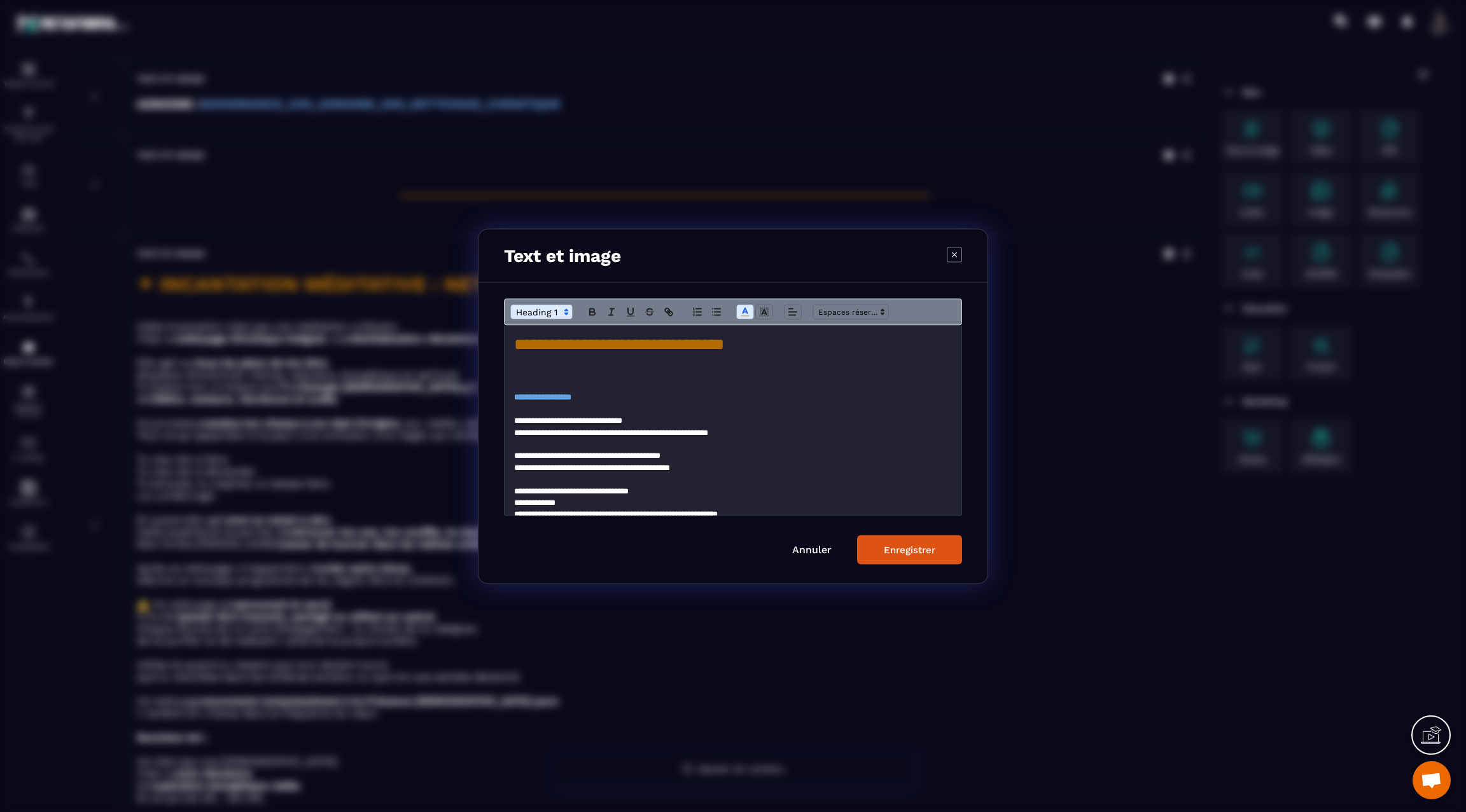
click at [723, 359] on h1 "Modal window" at bounding box center [733, 368] width 438 height 24
click at [718, 346] on span "**********" at bounding box center [619, 344] width 210 height 16
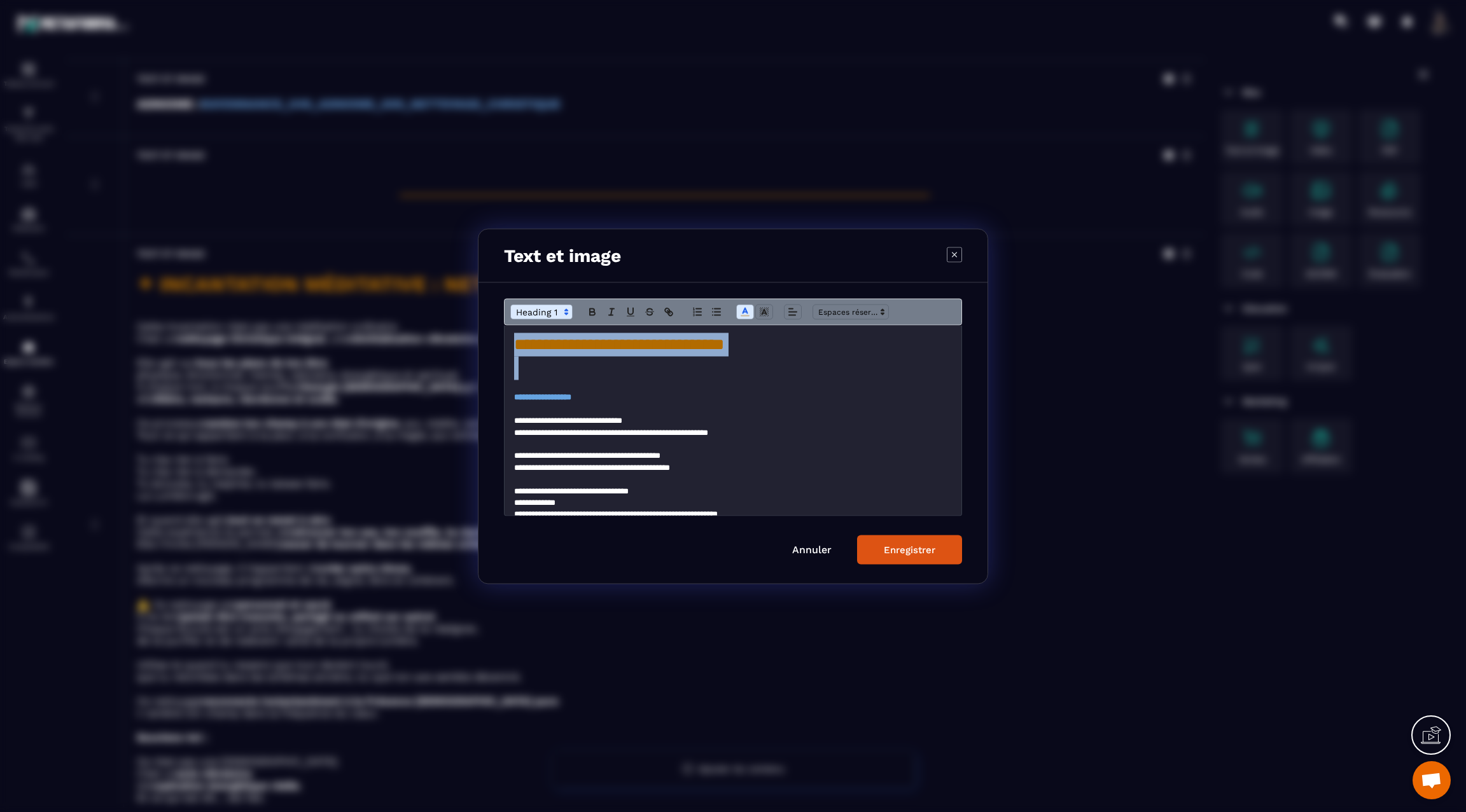
click at [718, 346] on span "**********" at bounding box center [619, 344] width 210 height 16
click at [791, 308] on line "Modal window" at bounding box center [791, 308] width 4 height 0
click at [790, 344] on icon "Modal window" at bounding box center [795, 345] width 10 height 10
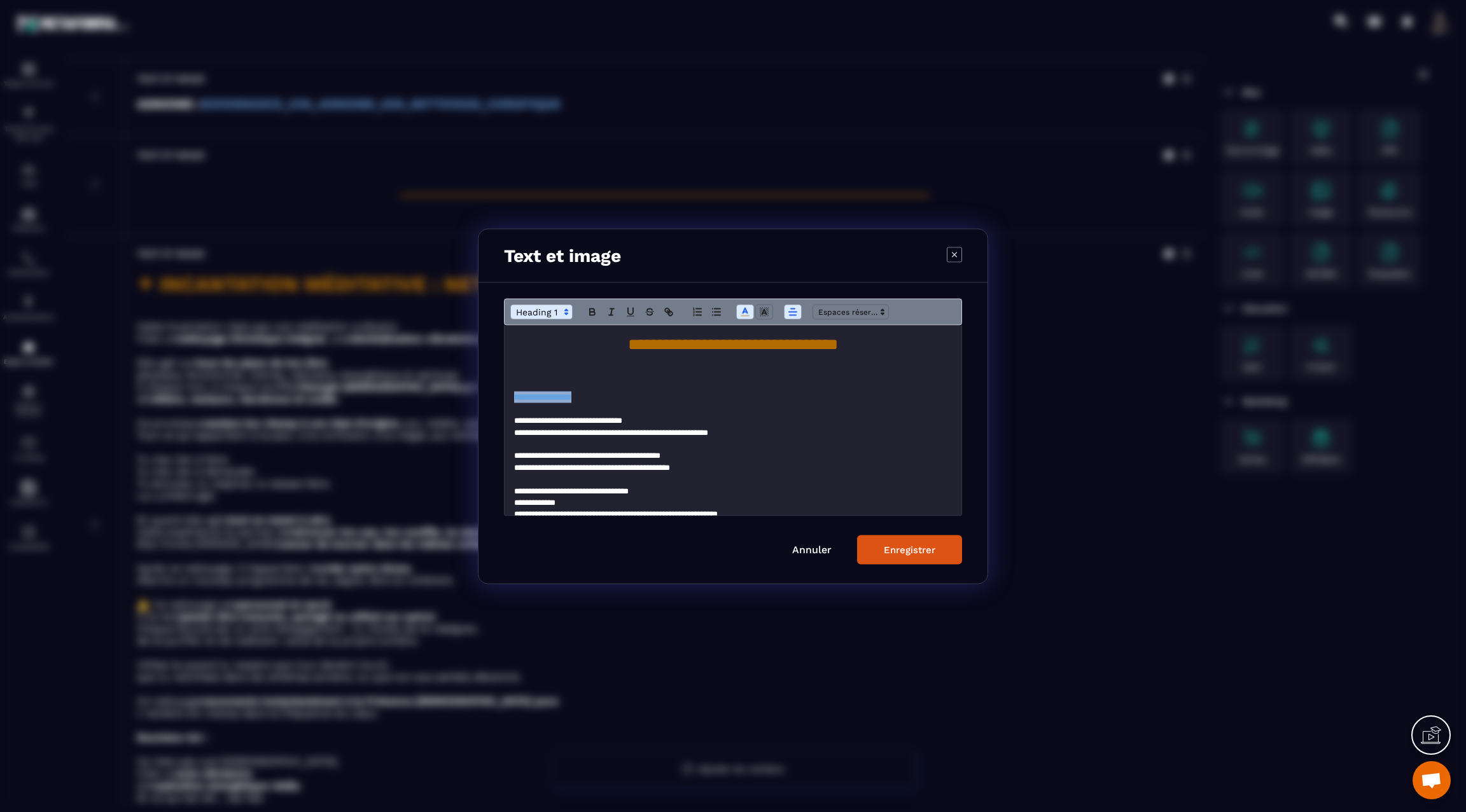
drag, startPoint x: 608, startPoint y: 395, endPoint x: 506, endPoint y: 397, distance: 102.0
click at [506, 397] on div "**********" at bounding box center [733, 419] width 457 height 190
click at [525, 311] on span "Modal window" at bounding box center [541, 311] width 62 height 15
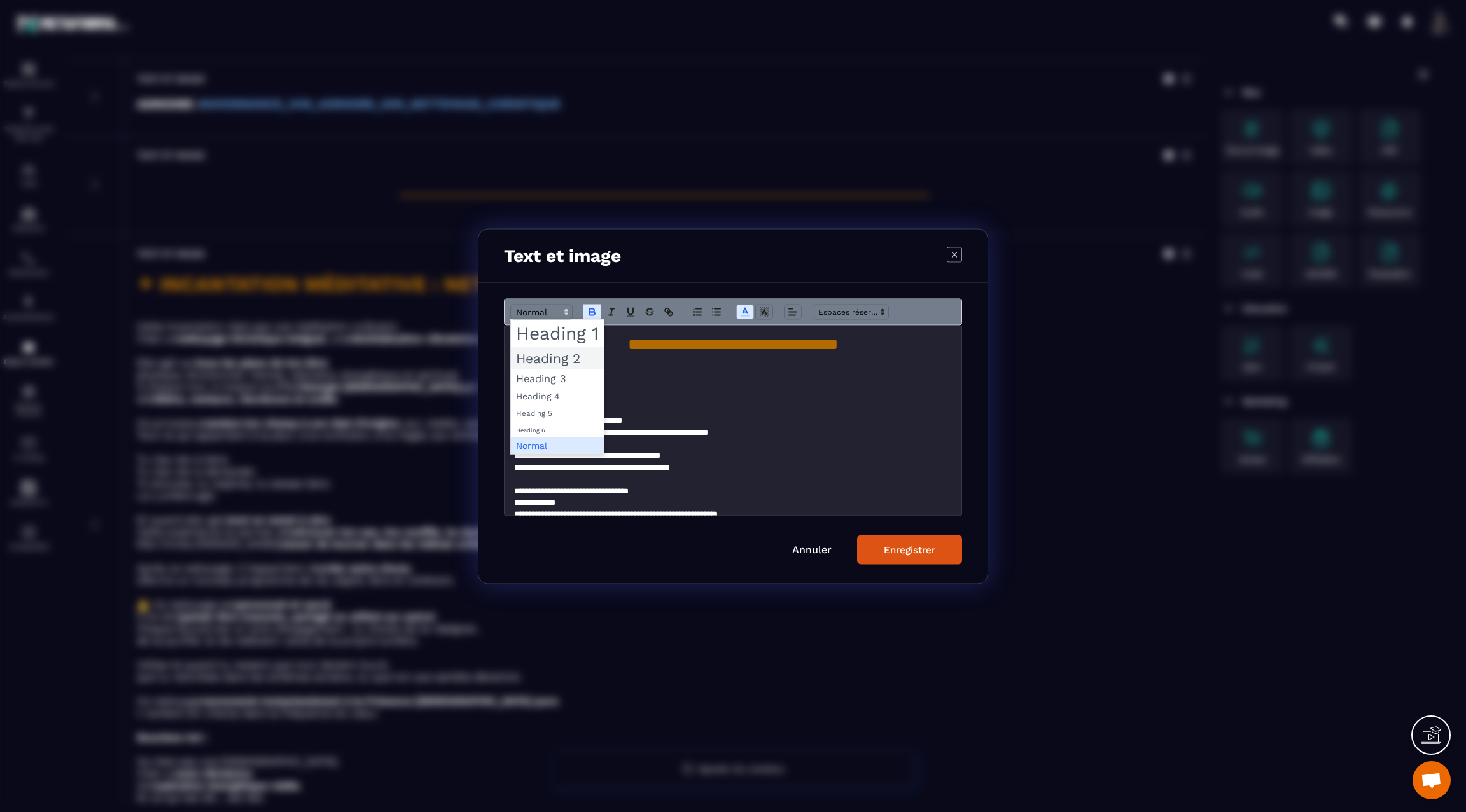
click at [526, 356] on span "Modal window" at bounding box center [558, 358] width 93 height 22
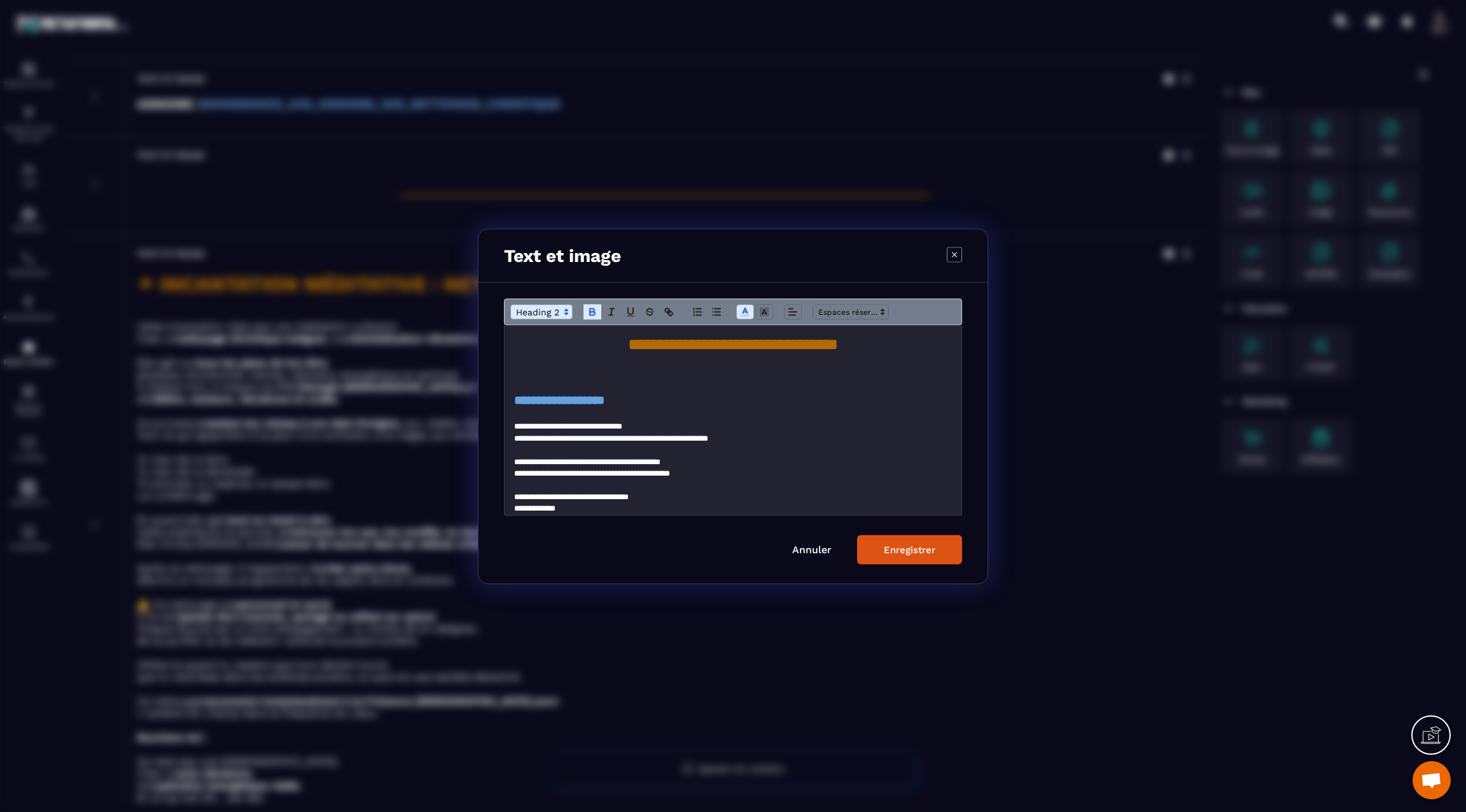
click at [899, 553] on div "Enregistrer" at bounding box center [909, 549] width 51 height 12
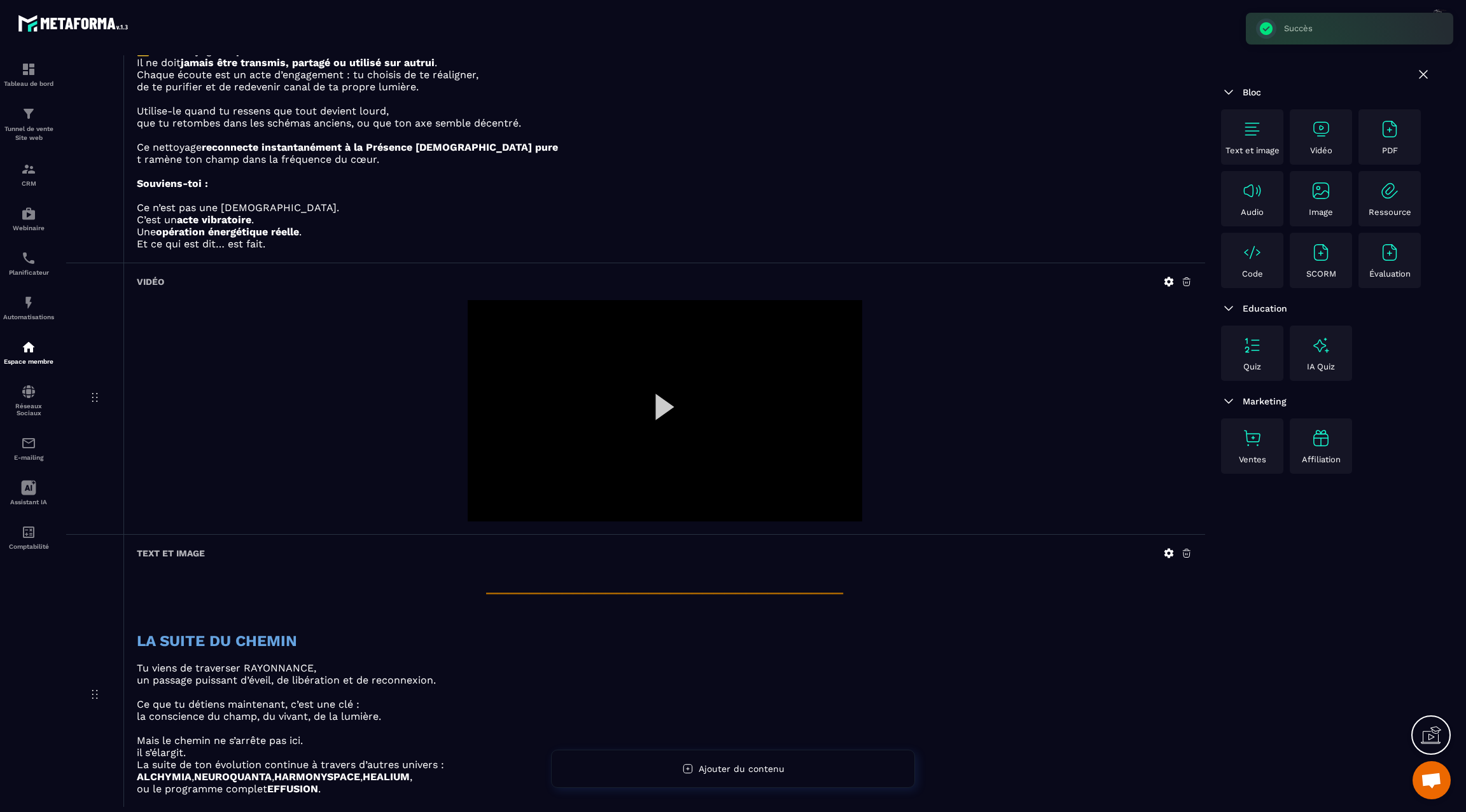
scroll to position [2293, 0]
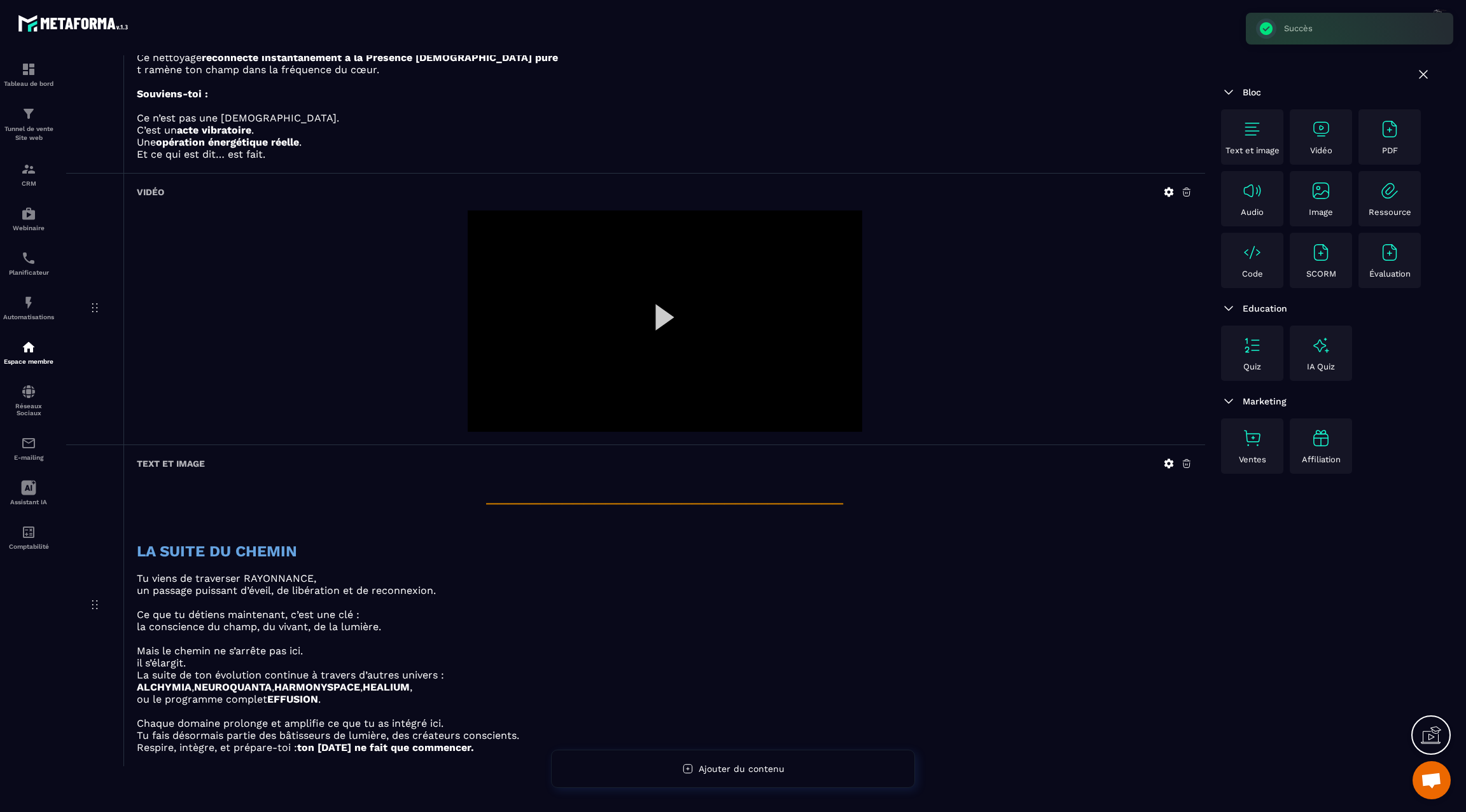
click at [1171, 460] on icon at bounding box center [1169, 464] width 9 height 9
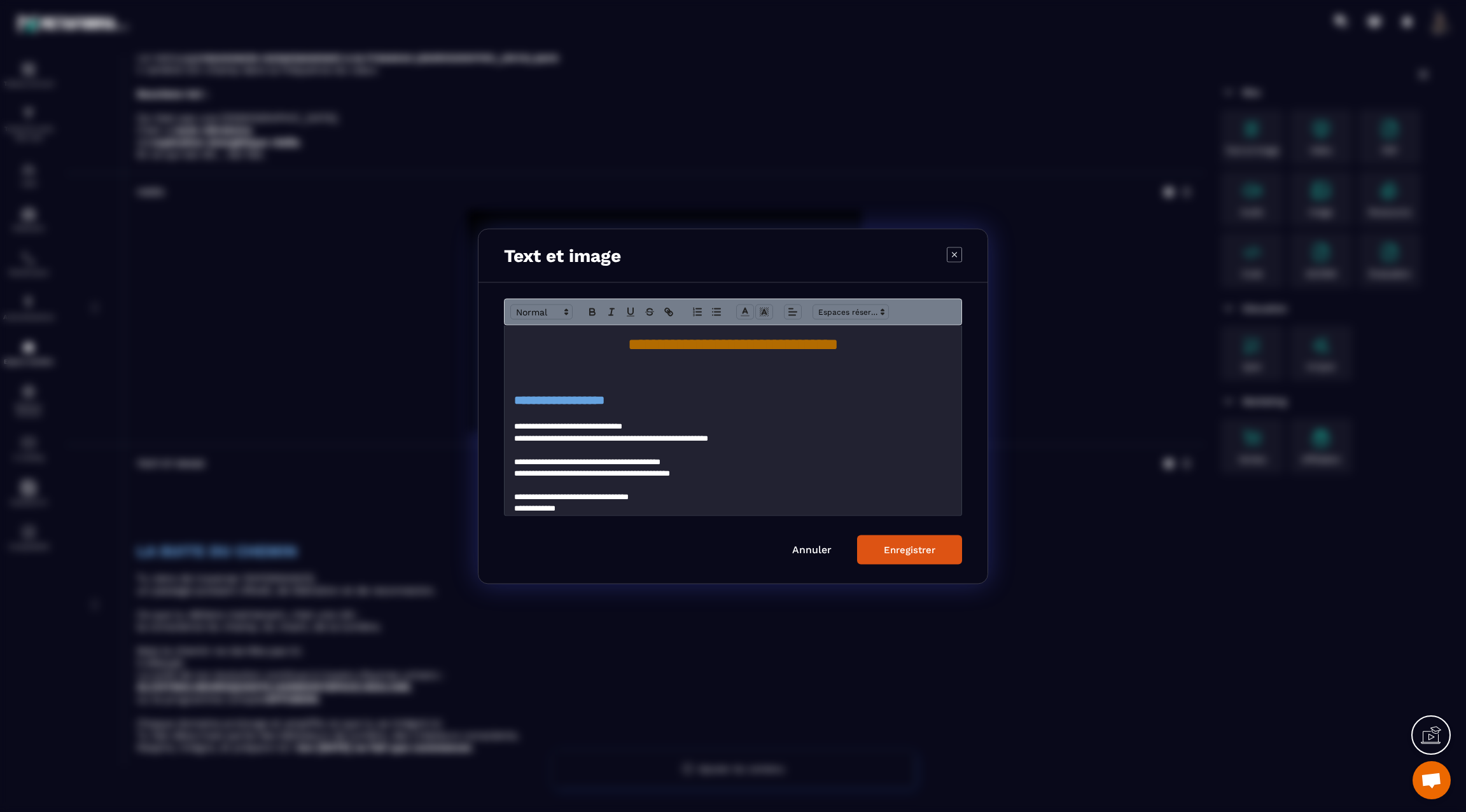
click at [513, 399] on div "**********" at bounding box center [733, 419] width 457 height 190
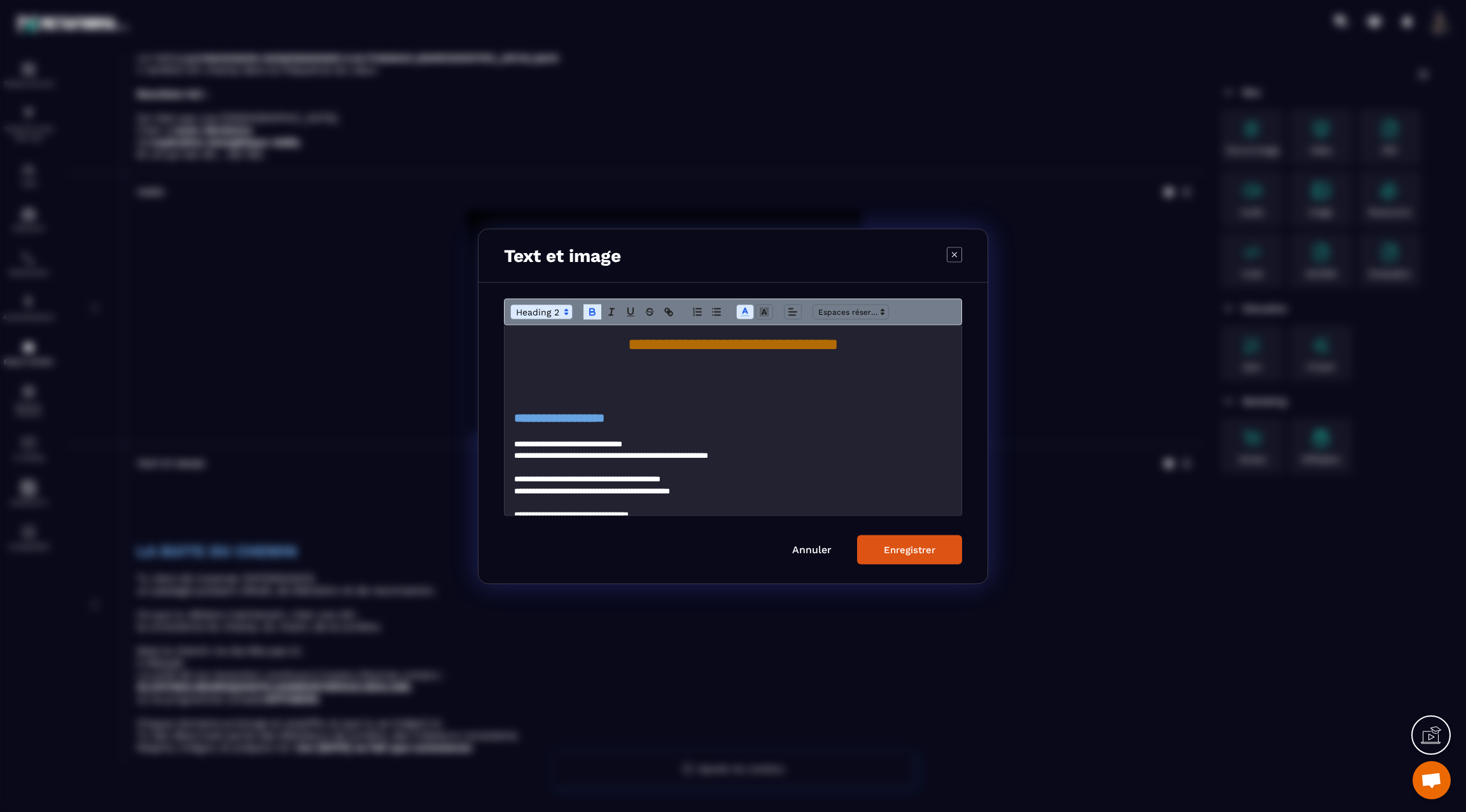
click at [651, 417] on h2 "**********" at bounding box center [733, 418] width 438 height 18
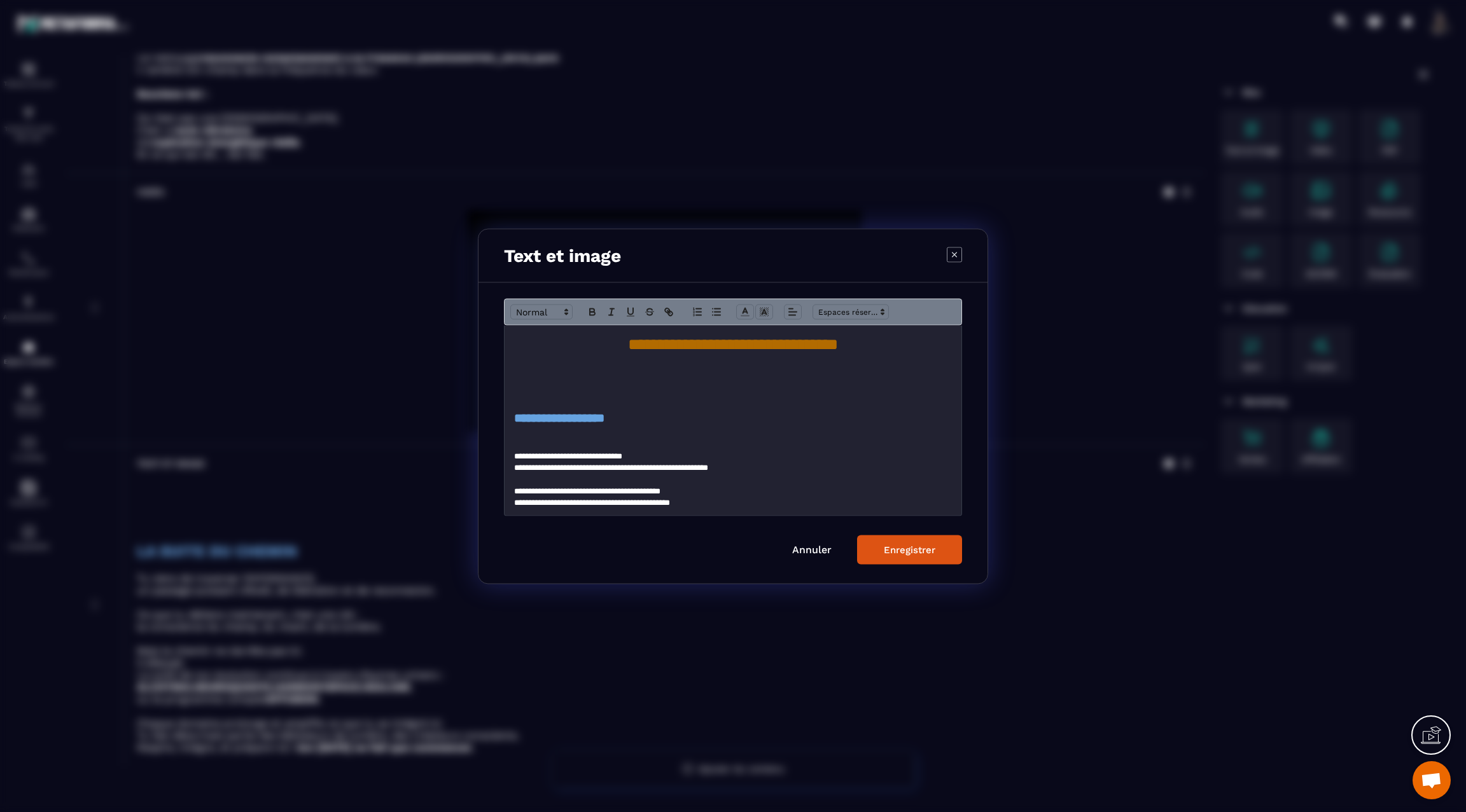
click at [894, 552] on div "Enregistrer" at bounding box center [909, 549] width 51 height 12
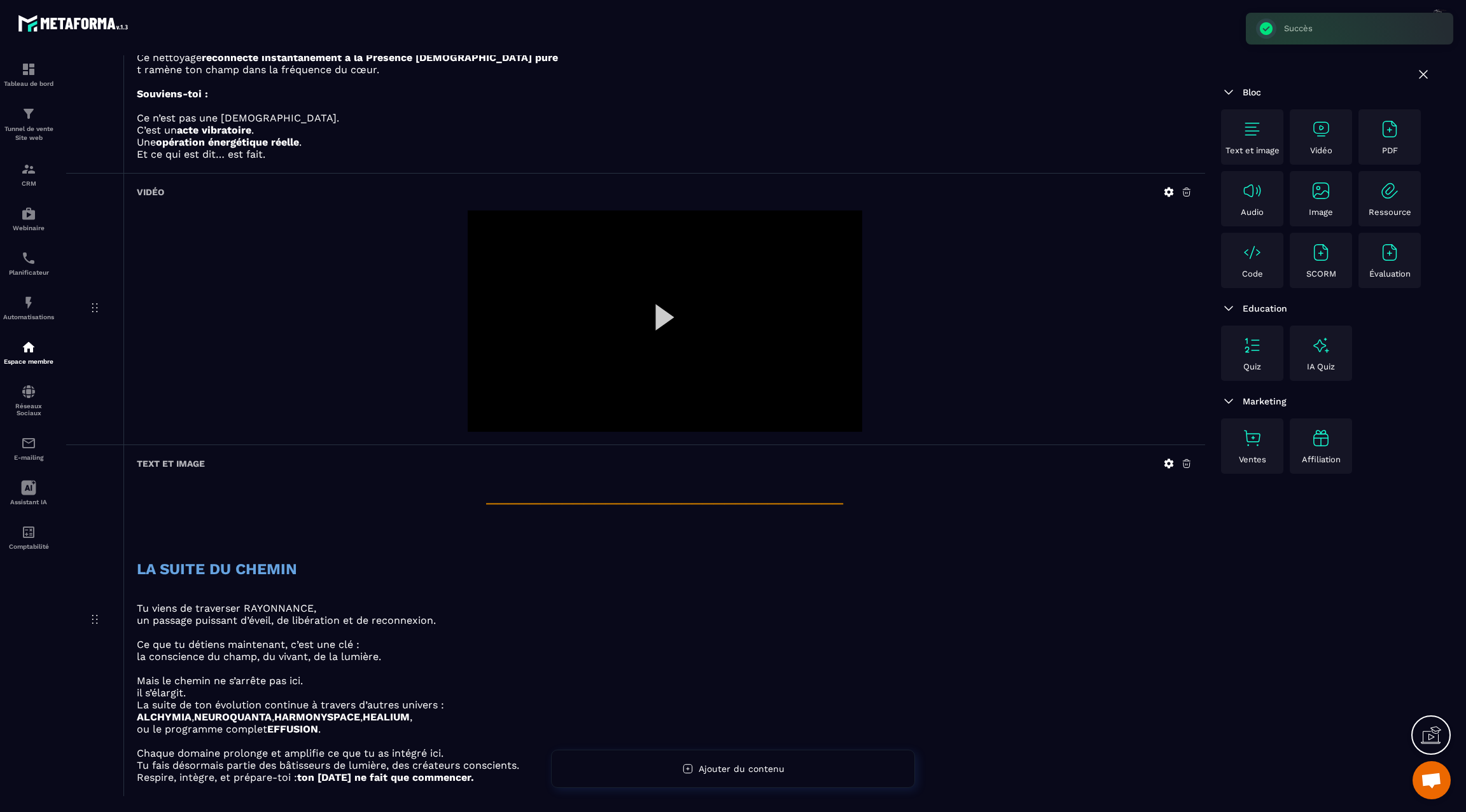
click at [1321, 135] on img at bounding box center [1321, 129] width 21 height 20
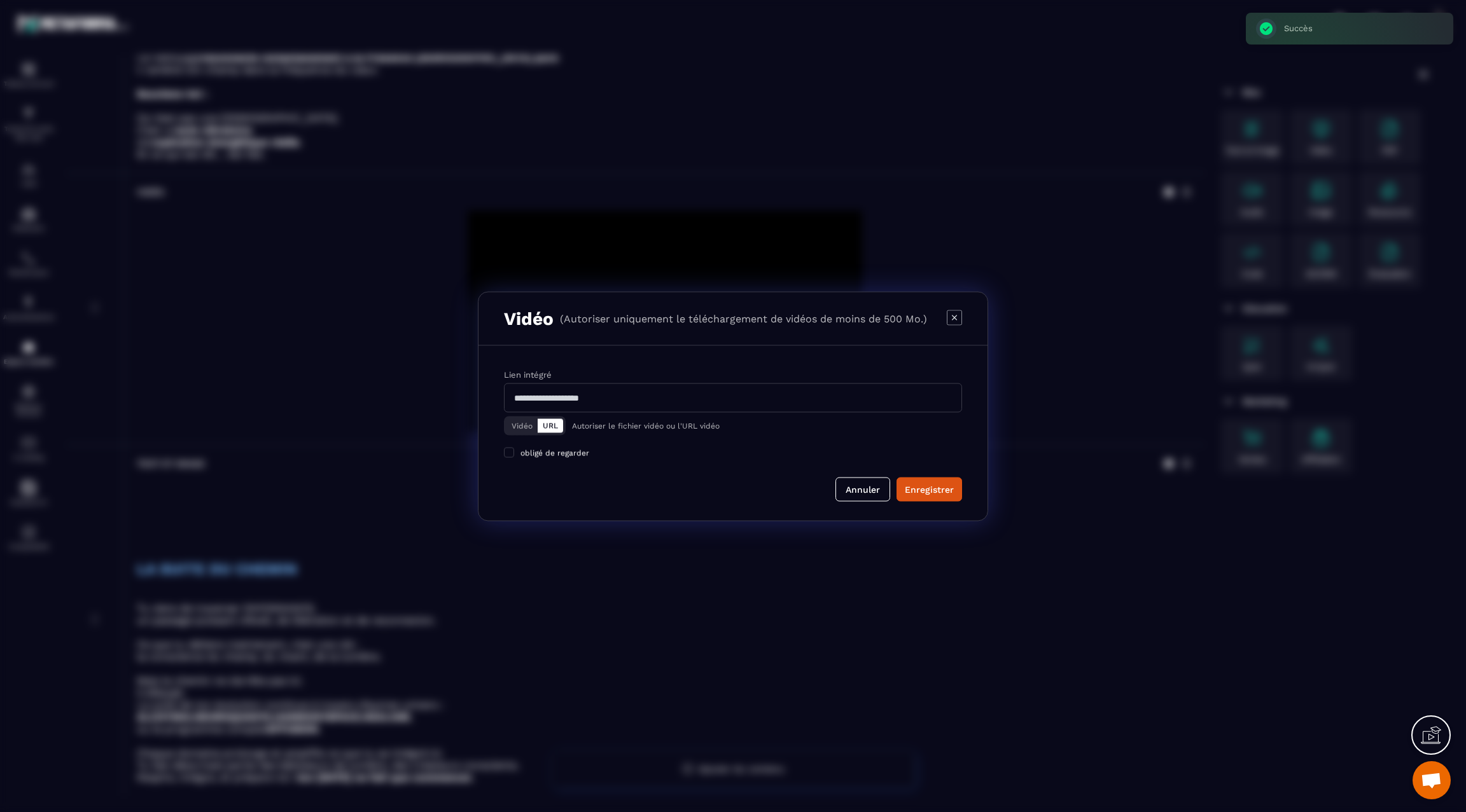
click at [517, 421] on button "Vidéo" at bounding box center [522, 426] width 32 height 14
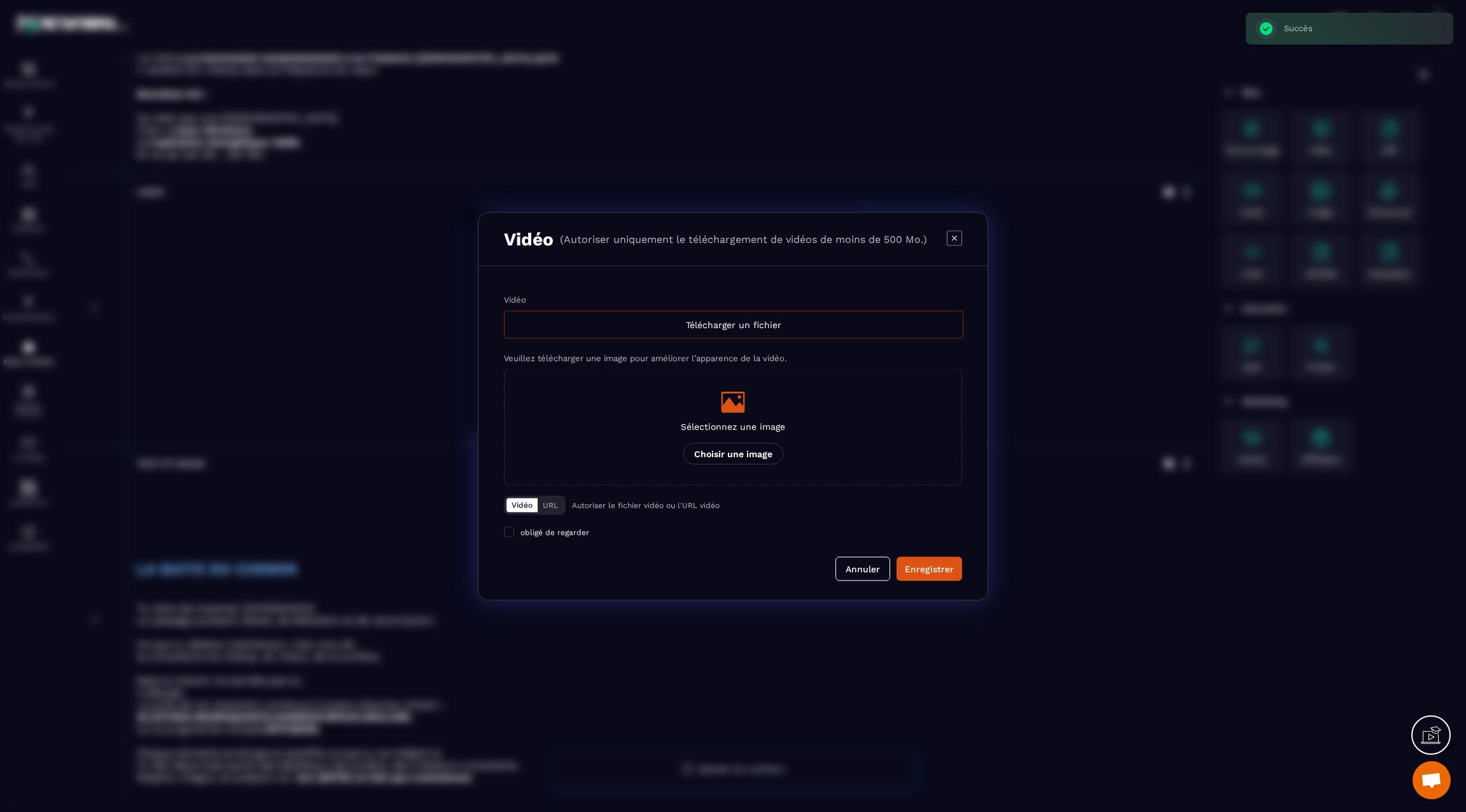
click at [610, 316] on div "Télécharger un fichier" at bounding box center [733, 325] width 460 height 28
click at [0, 0] on input "Vidéo Télécharger un fichier" at bounding box center [0, 0] width 0 height 0
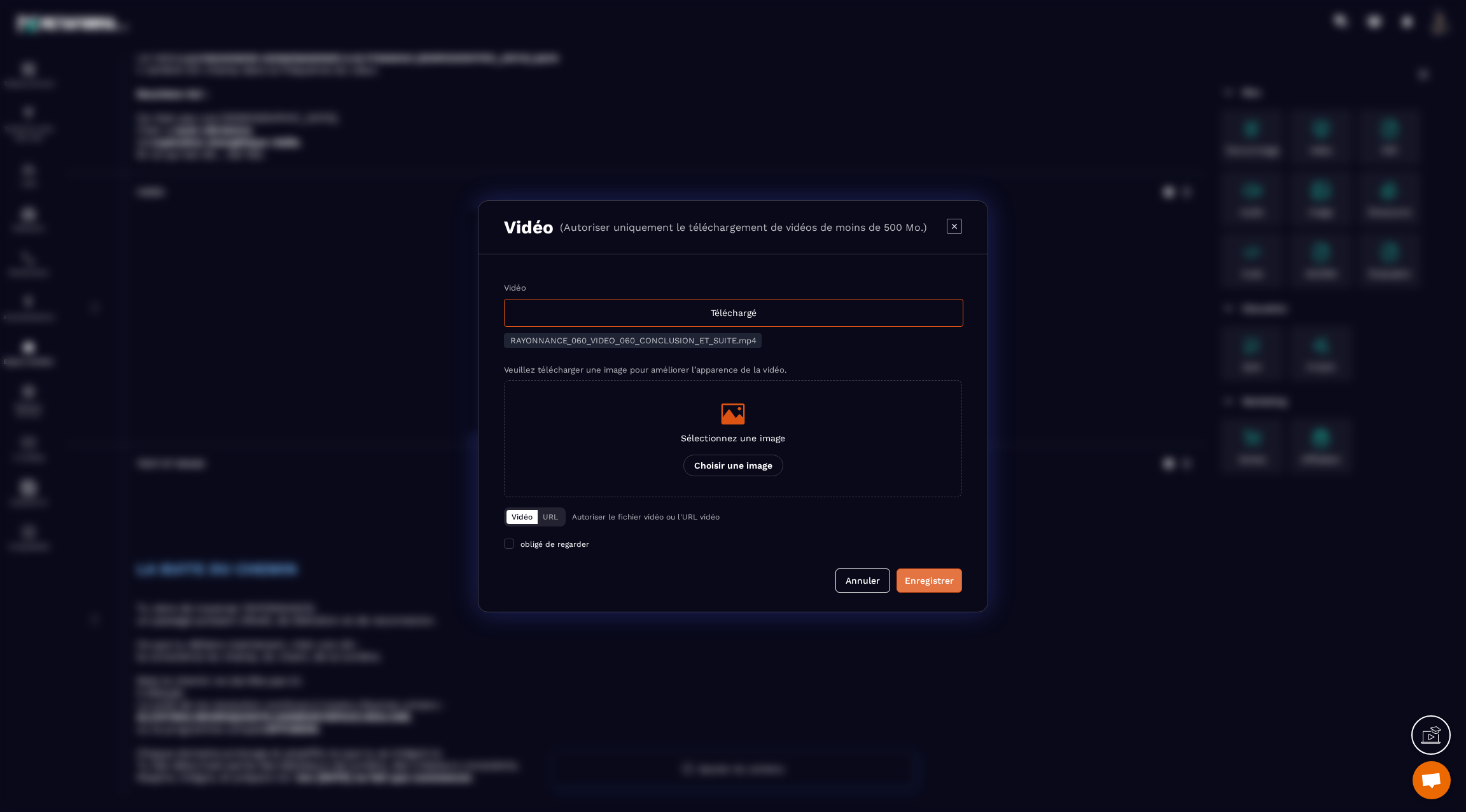
click at [938, 572] on button "Enregistrer" at bounding box center [929, 580] width 65 height 24
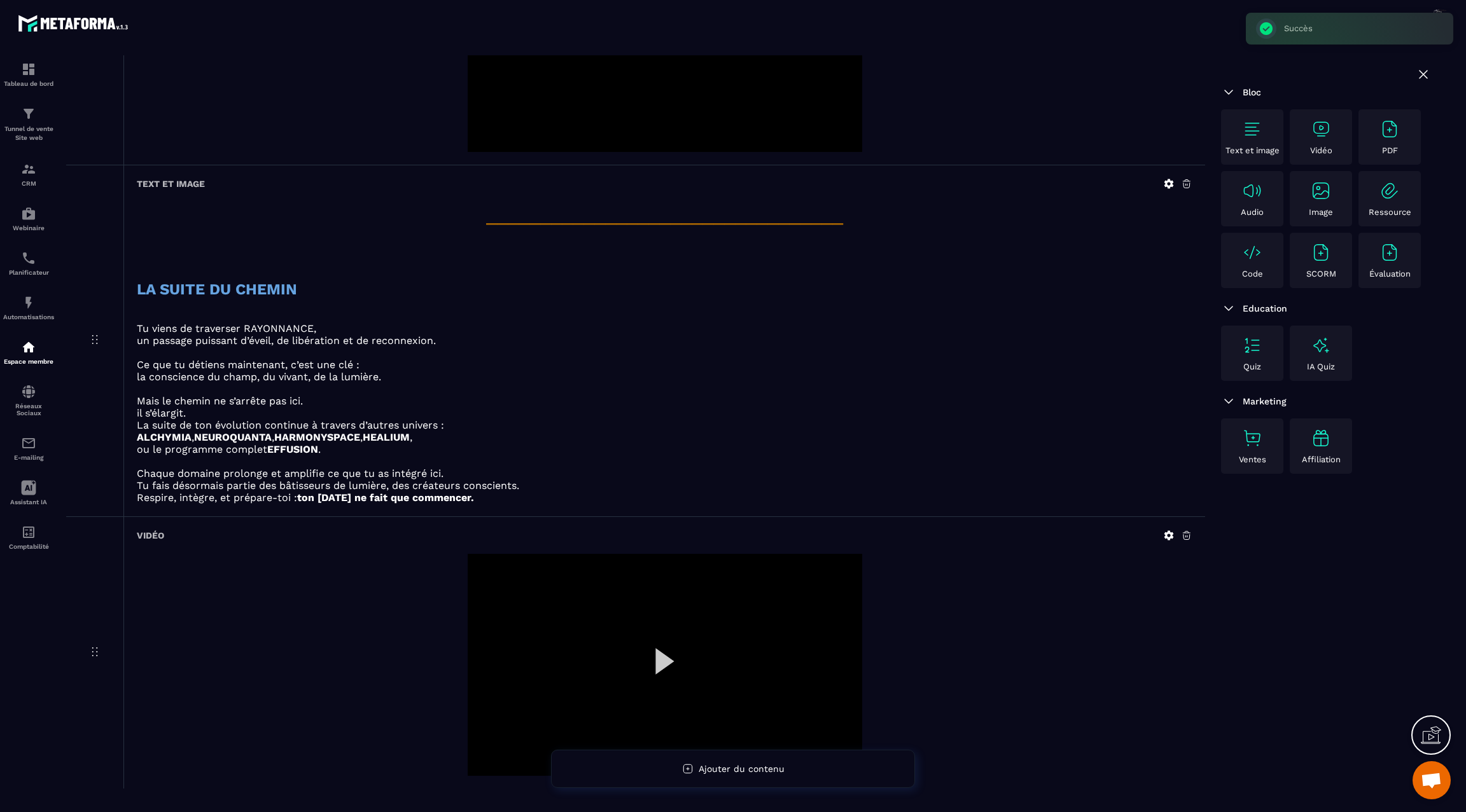
scroll to position [2594, 0]
